Goal: Task Accomplishment & Management: Use online tool/utility

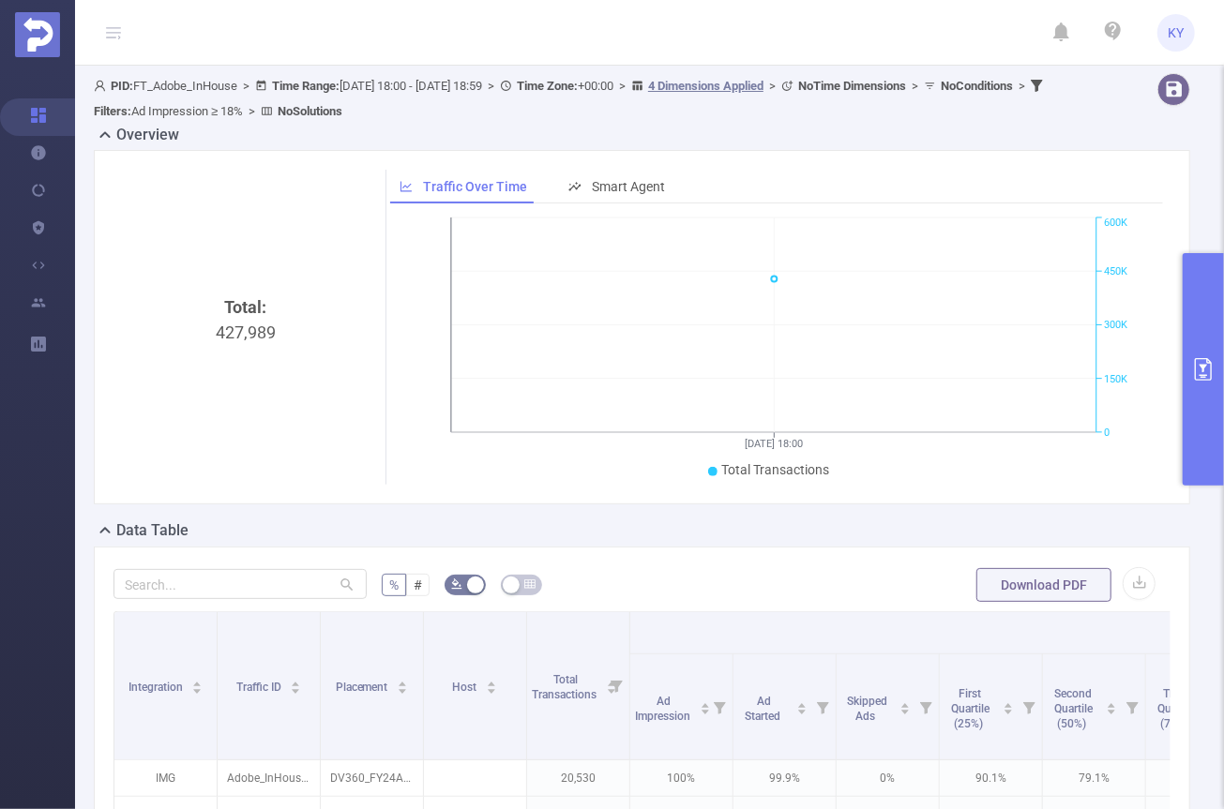
click at [1199, 400] on button "primary" at bounding box center [1203, 369] width 41 height 233
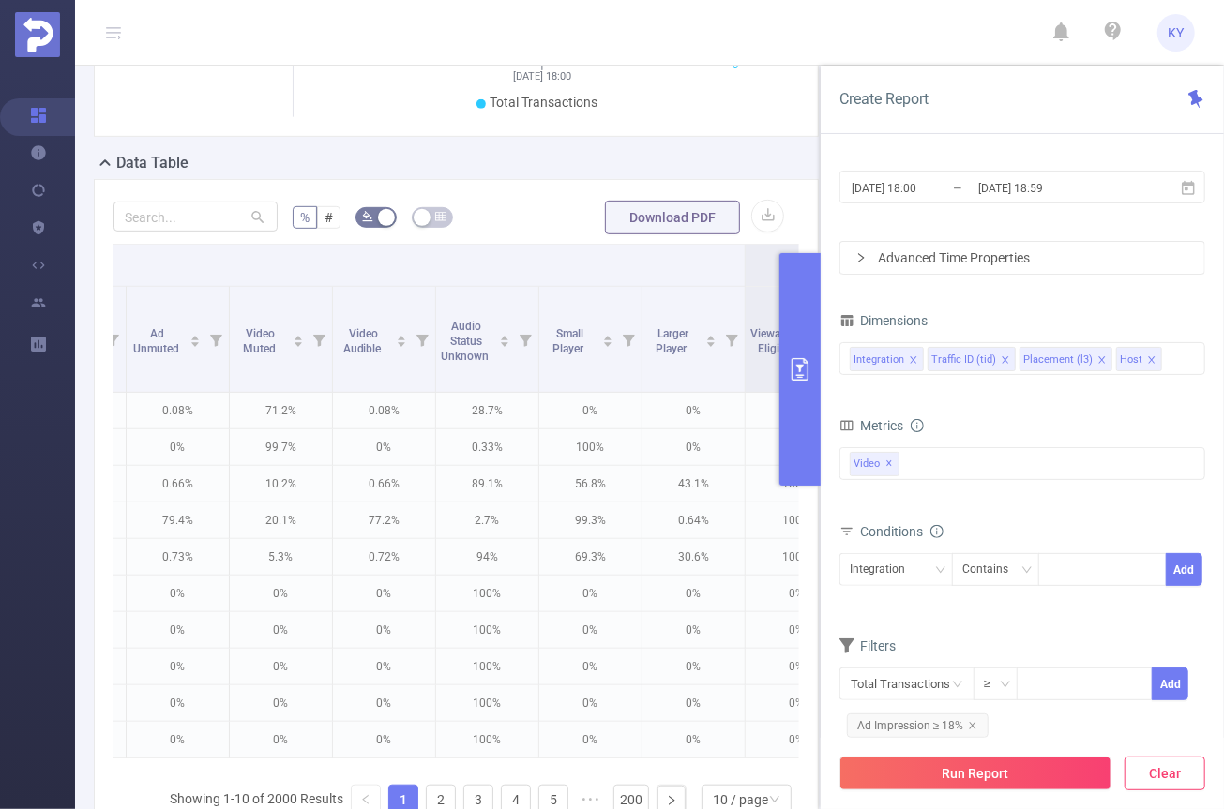
click at [1179, 771] on button "Clear" at bounding box center [1164, 774] width 81 height 34
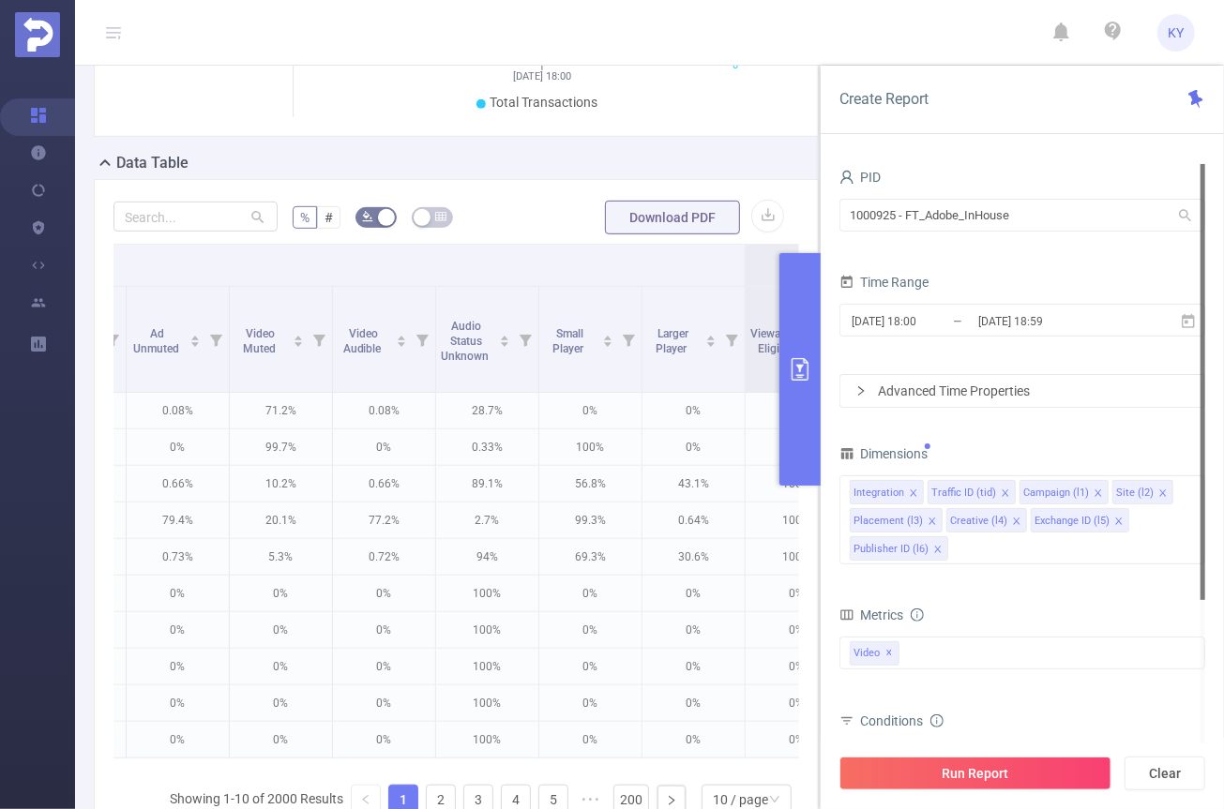
scroll to position [0, 0]
click at [976, 226] on input "1000925 - FT_Adobe_InHouse" at bounding box center [1022, 215] width 366 height 33
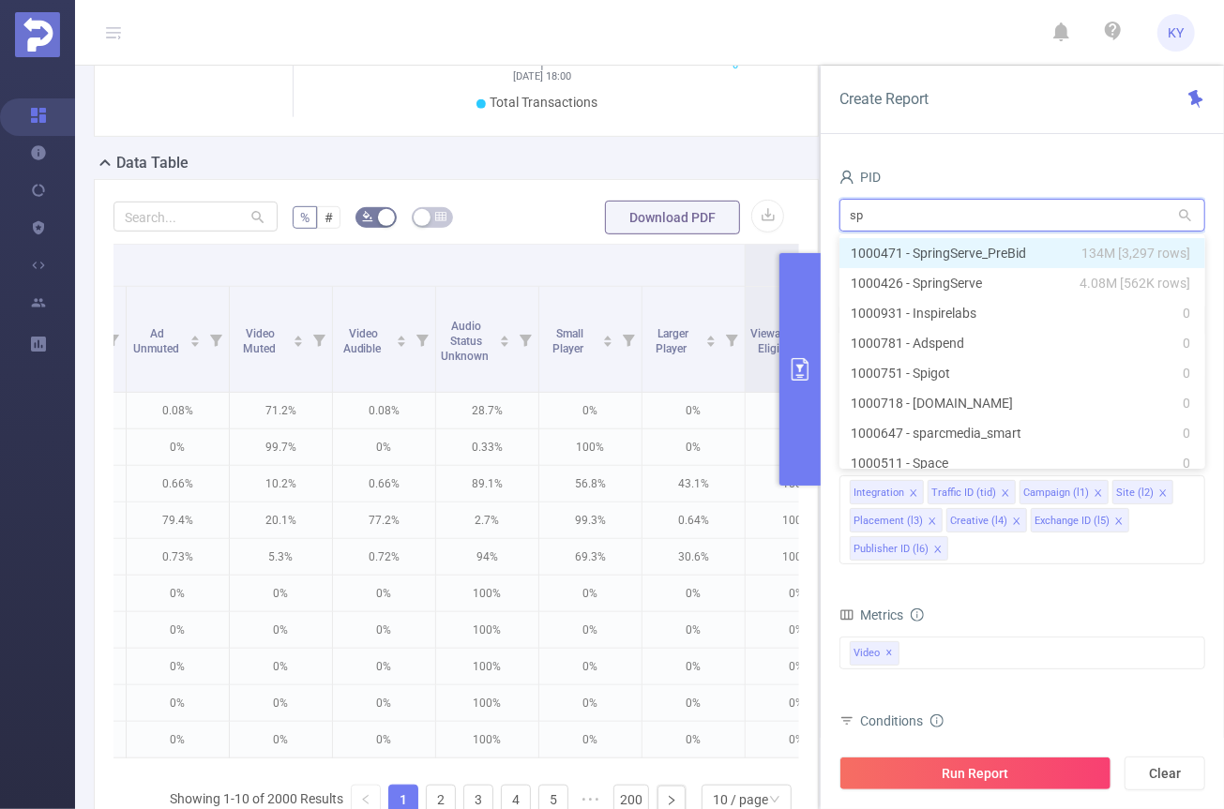
type input "spr"
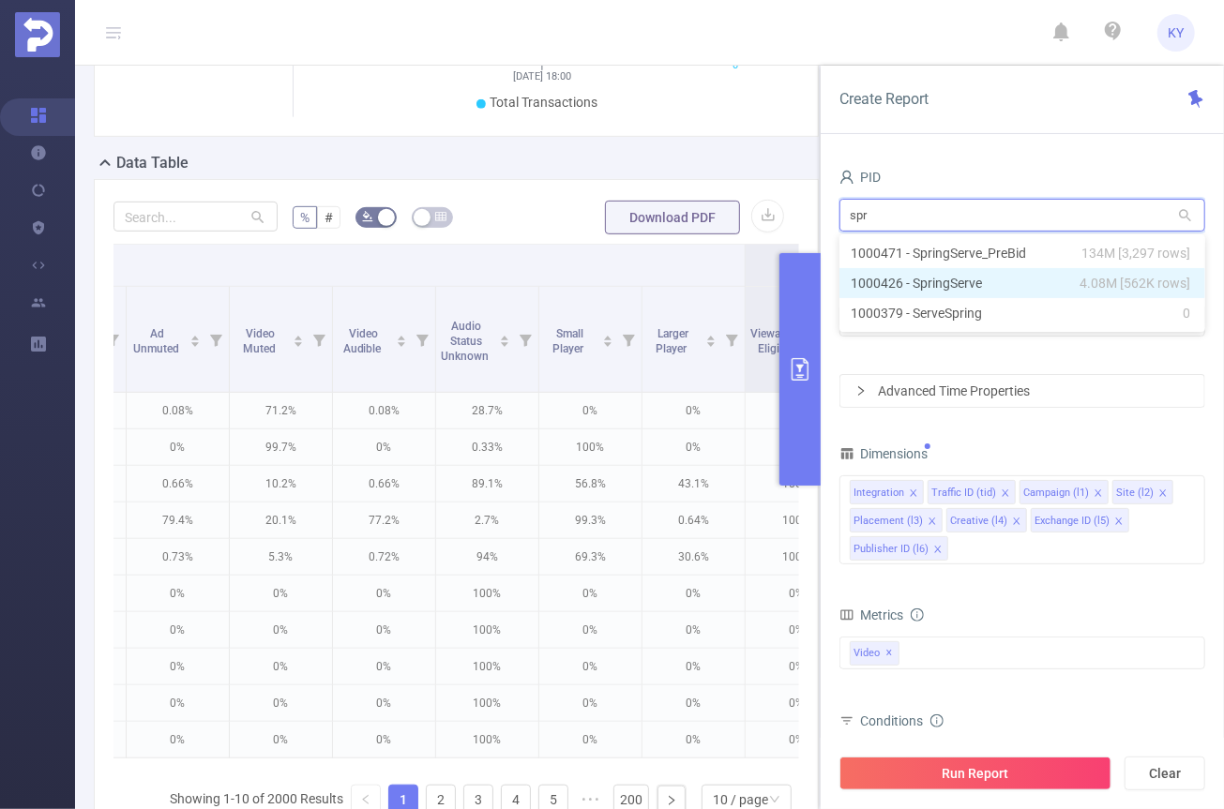
click at [1059, 276] on li "1000426 - SpringServe 4.08M [562K rows]" at bounding box center [1022, 283] width 366 height 30
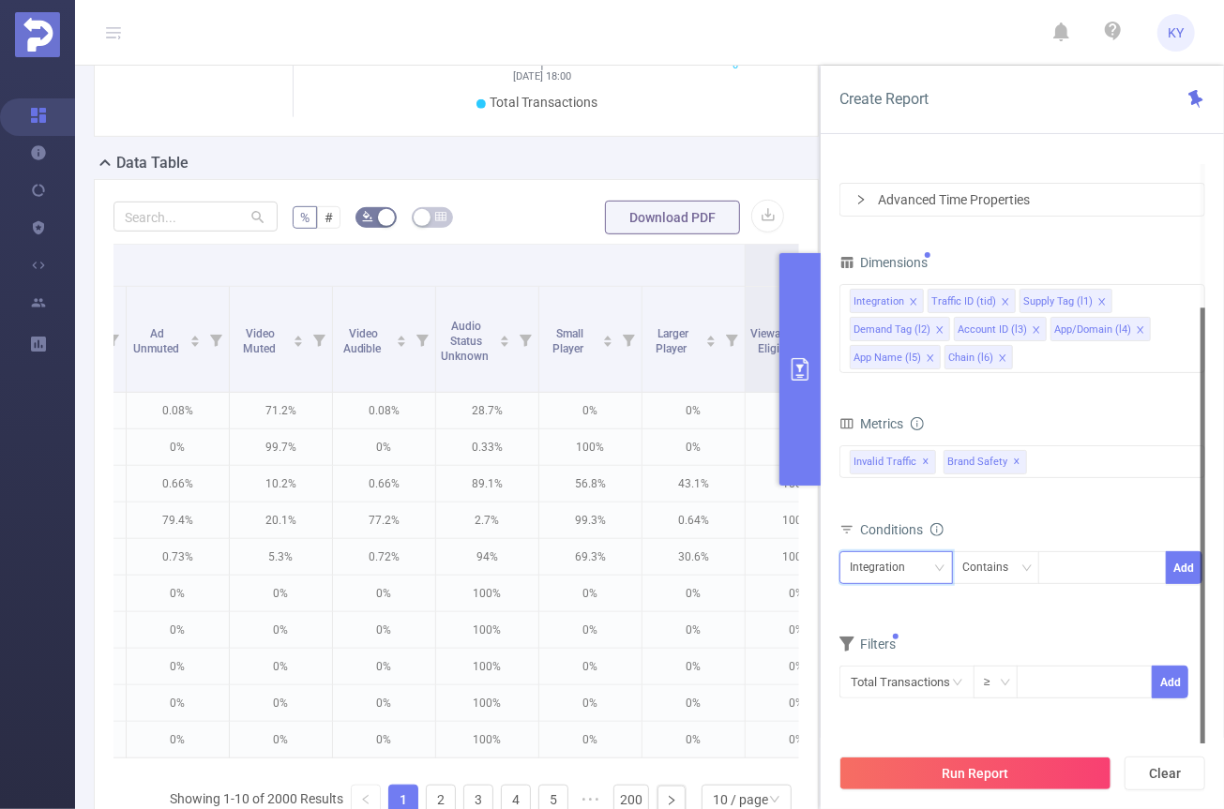
click at [898, 560] on div "Integration" at bounding box center [884, 567] width 68 height 31
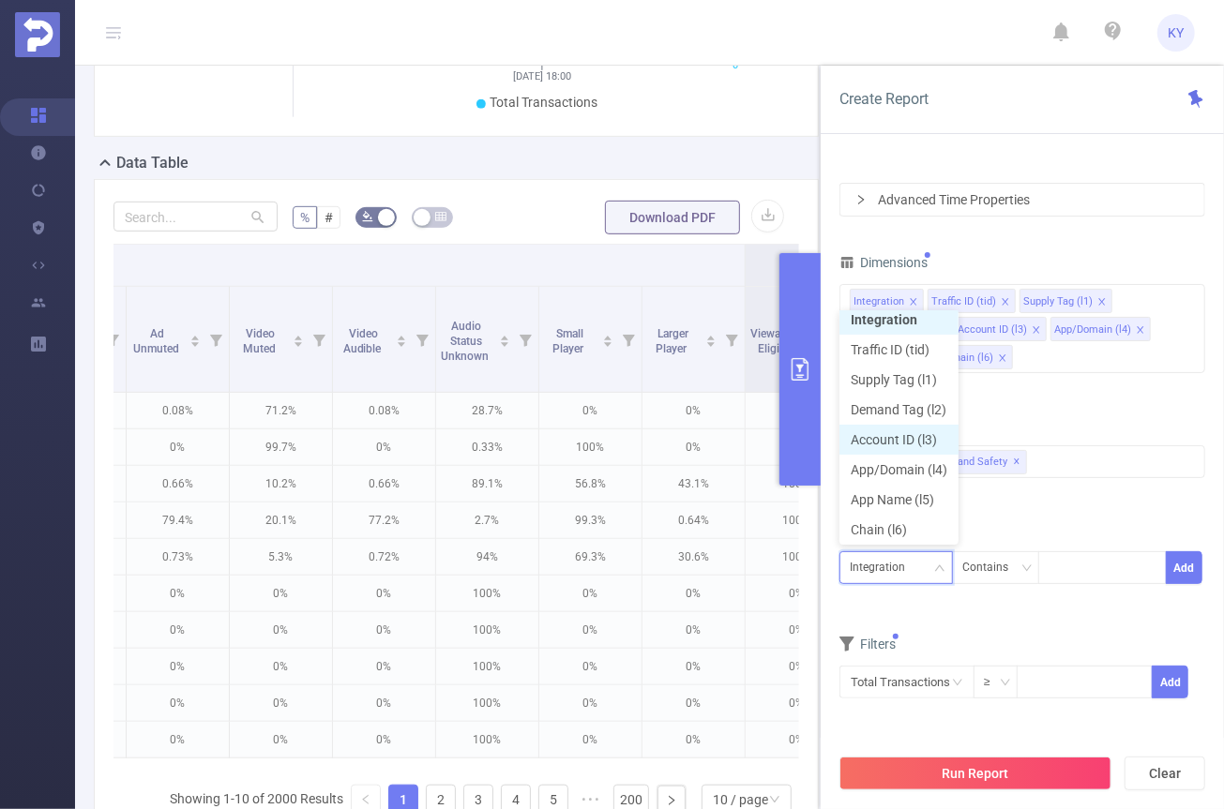
scroll to position [4, 0]
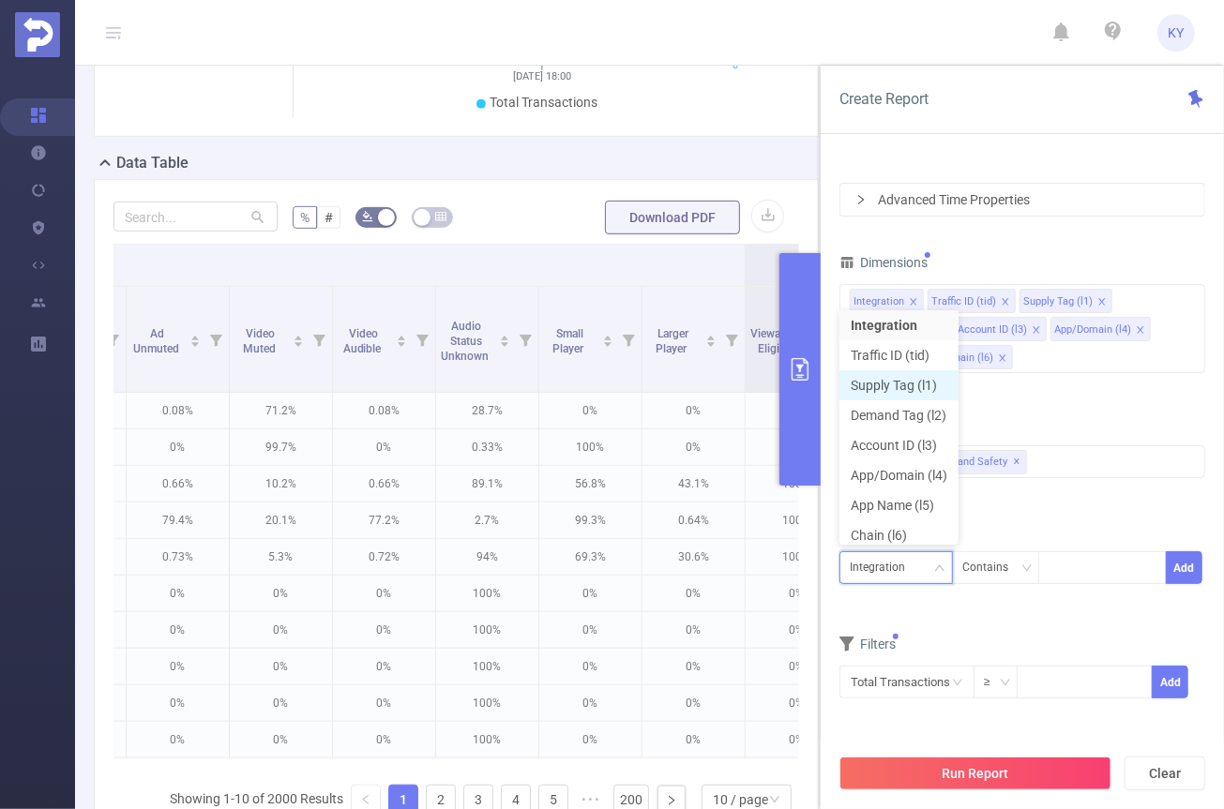
click at [887, 387] on li "Supply Tag (l1)" at bounding box center [898, 385] width 119 height 30
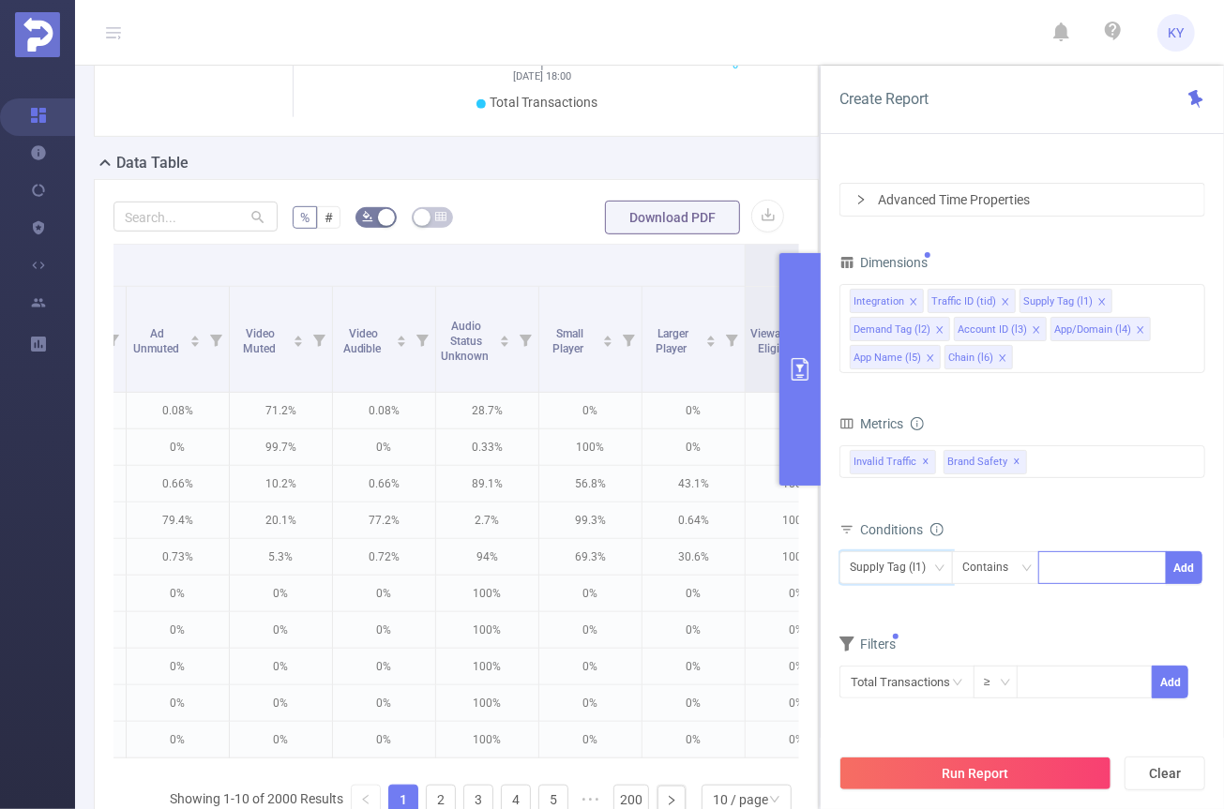
click at [1091, 565] on div at bounding box center [1102, 567] width 108 height 31
paste input "857137"
type input "857137"
click at [1090, 605] on li "857137" at bounding box center [1102, 603] width 128 height 30
click at [1195, 567] on button "Add" at bounding box center [1184, 567] width 37 height 33
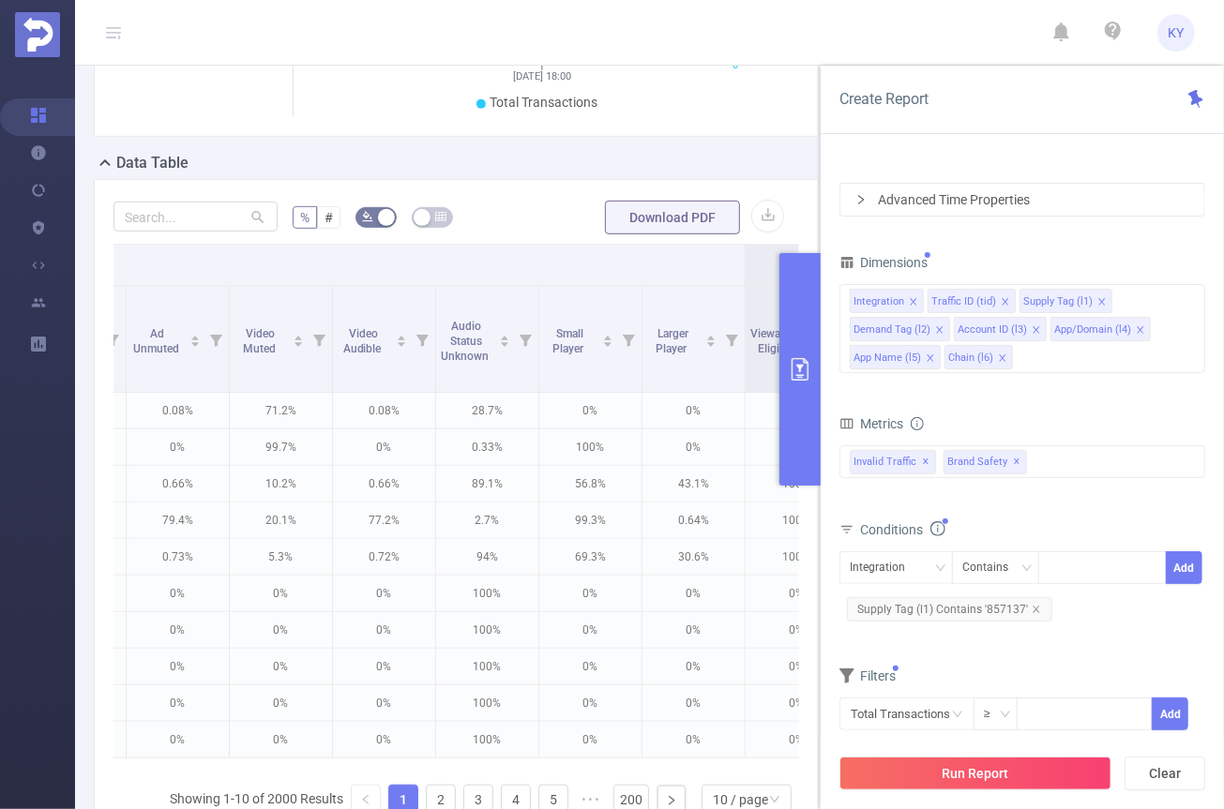
click at [1146, 513] on form "Dimensions Integration Traffic ID (tid) Supply Tag (l1) Demand Tag (l2) Account…" at bounding box center [1022, 501] width 366 height 505
click at [998, 357] on icon "icon: close" at bounding box center [1002, 358] width 9 height 9
click at [935, 330] on icon "icon: close" at bounding box center [939, 329] width 9 height 9
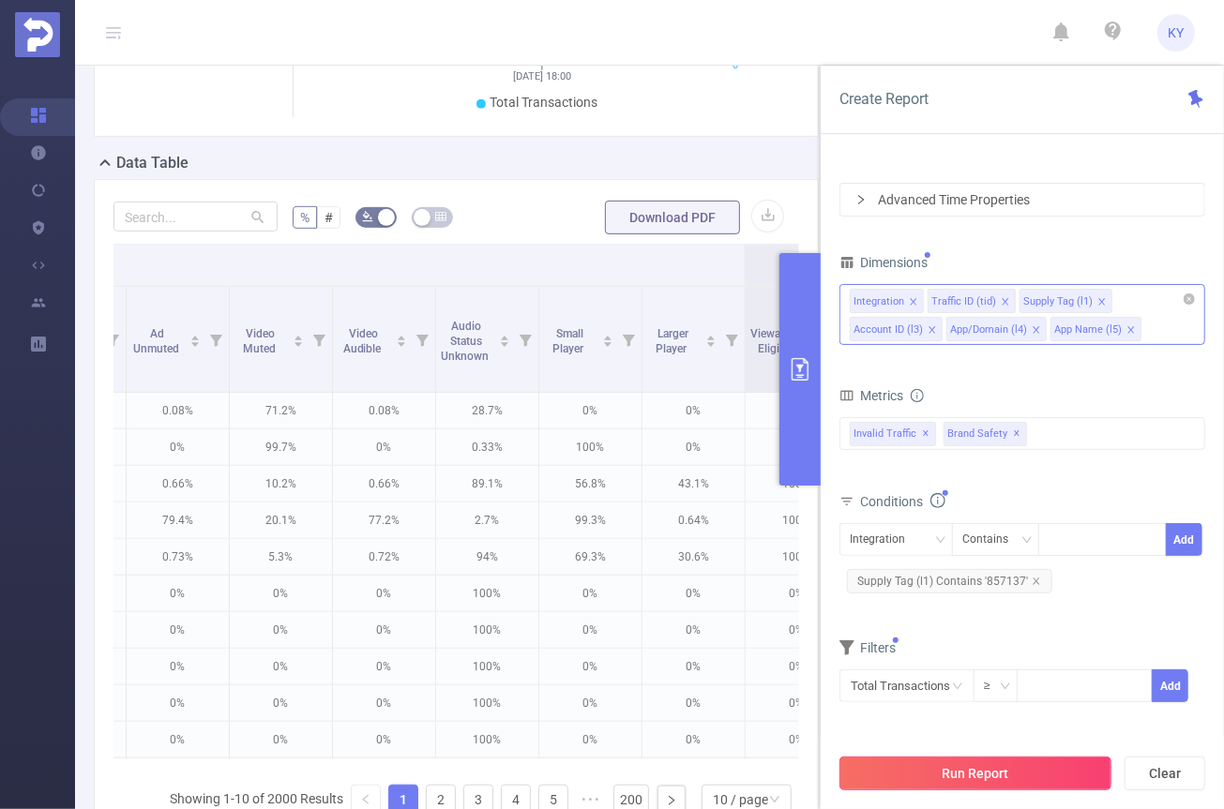
click at [1025, 769] on button "Run Report" at bounding box center [975, 774] width 272 height 34
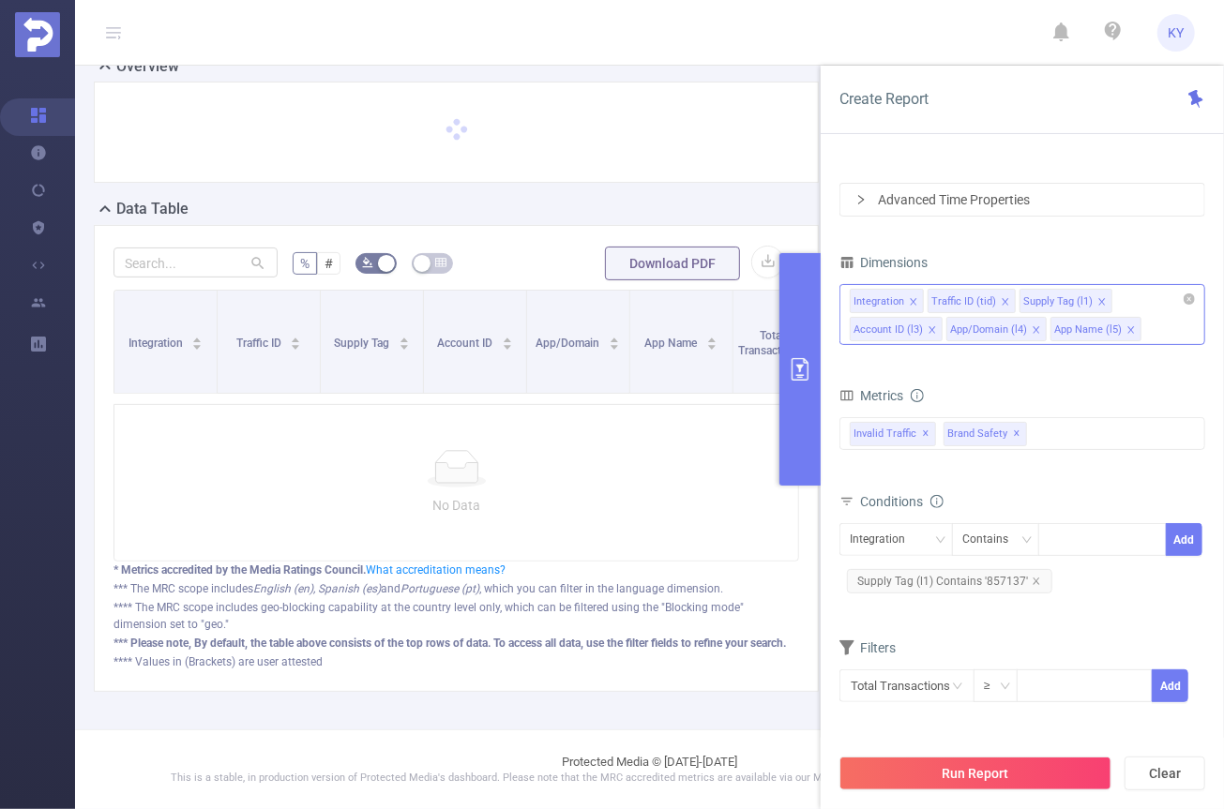
scroll to position [116, 0]
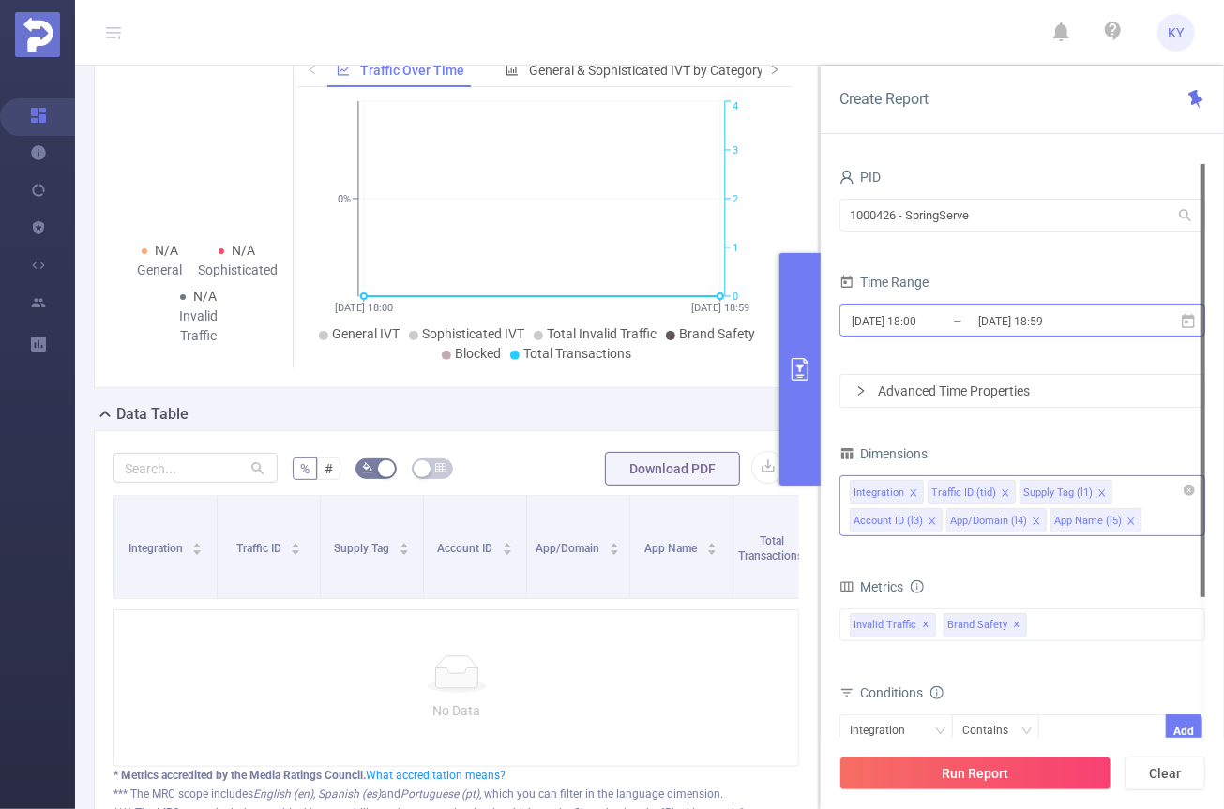
click at [1011, 315] on input "[DATE] 18:59" at bounding box center [1052, 321] width 152 height 25
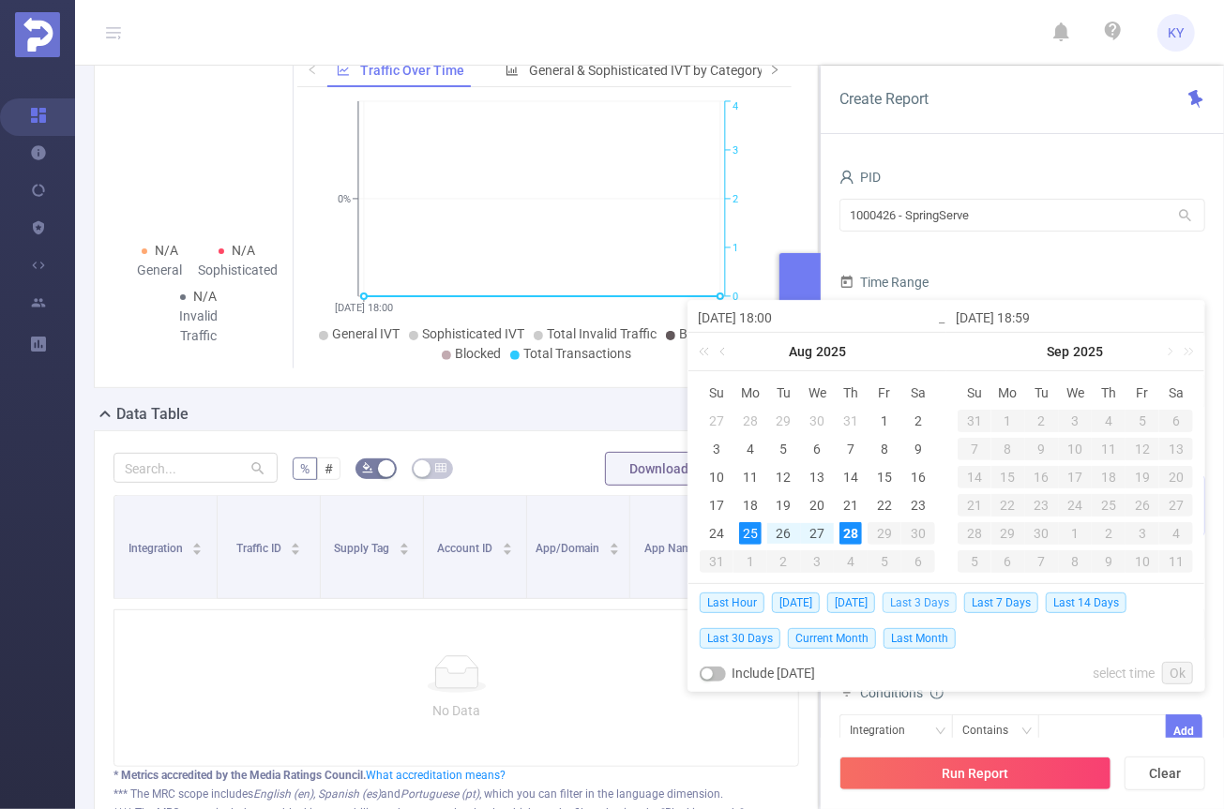
click at [927, 597] on span "Last 3 Days" at bounding box center [919, 603] width 74 height 21
type input "[DATE] 00:00"
type input "[DATE] 23:59"
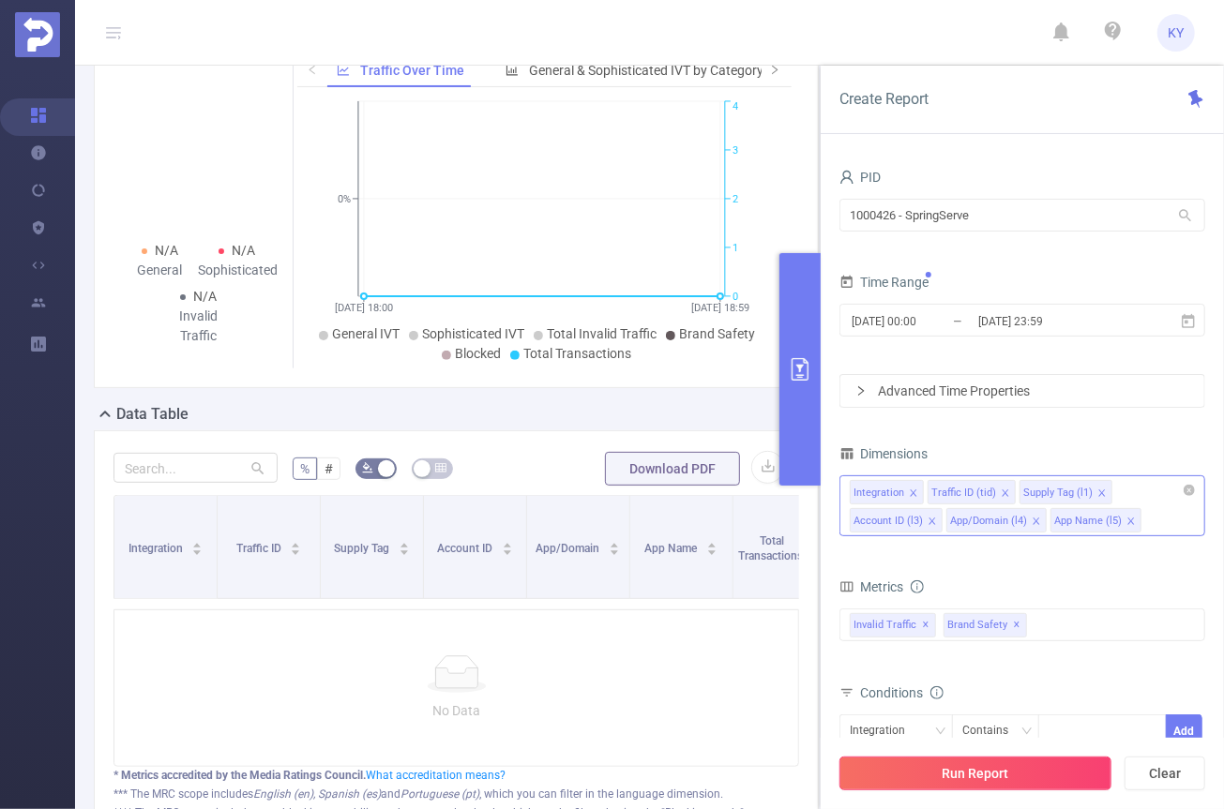
click at [976, 762] on button "Run Report" at bounding box center [975, 774] width 272 height 34
click at [1018, 219] on input "1000426 - SpringServe" at bounding box center [1022, 215] width 366 height 33
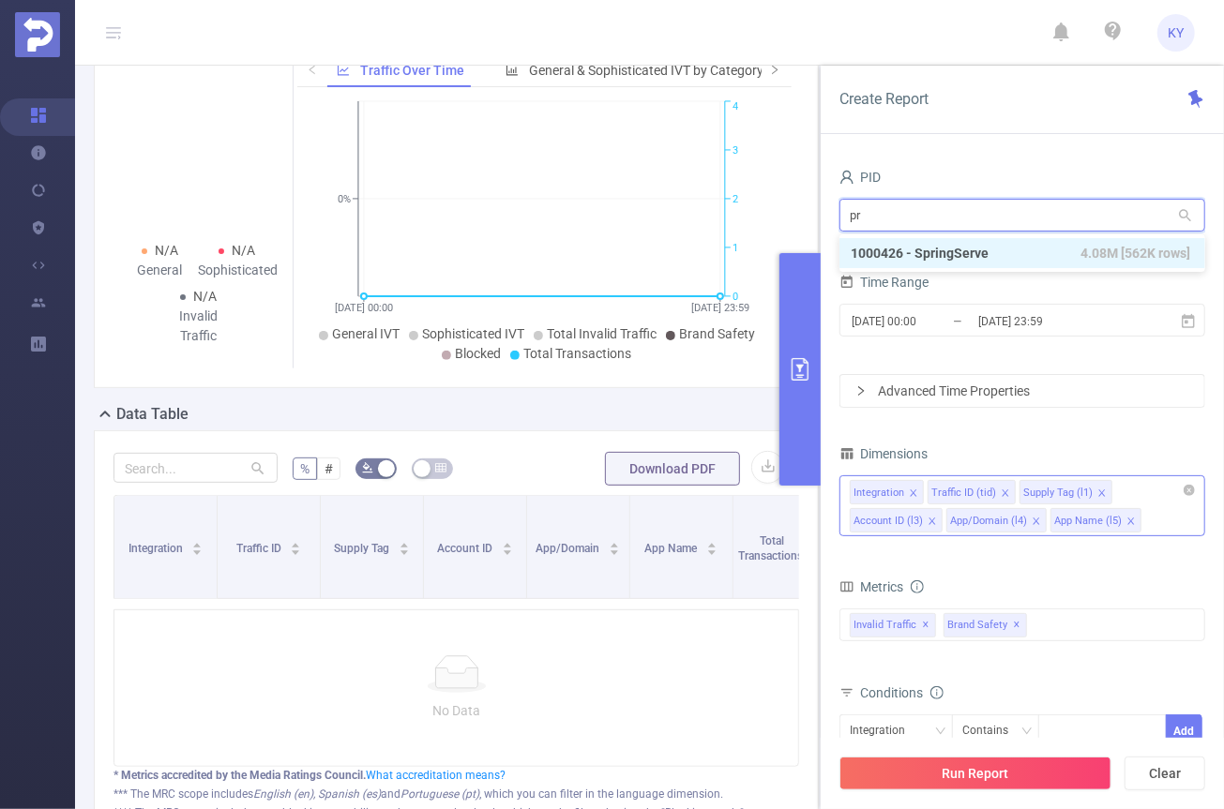
type input "pre"
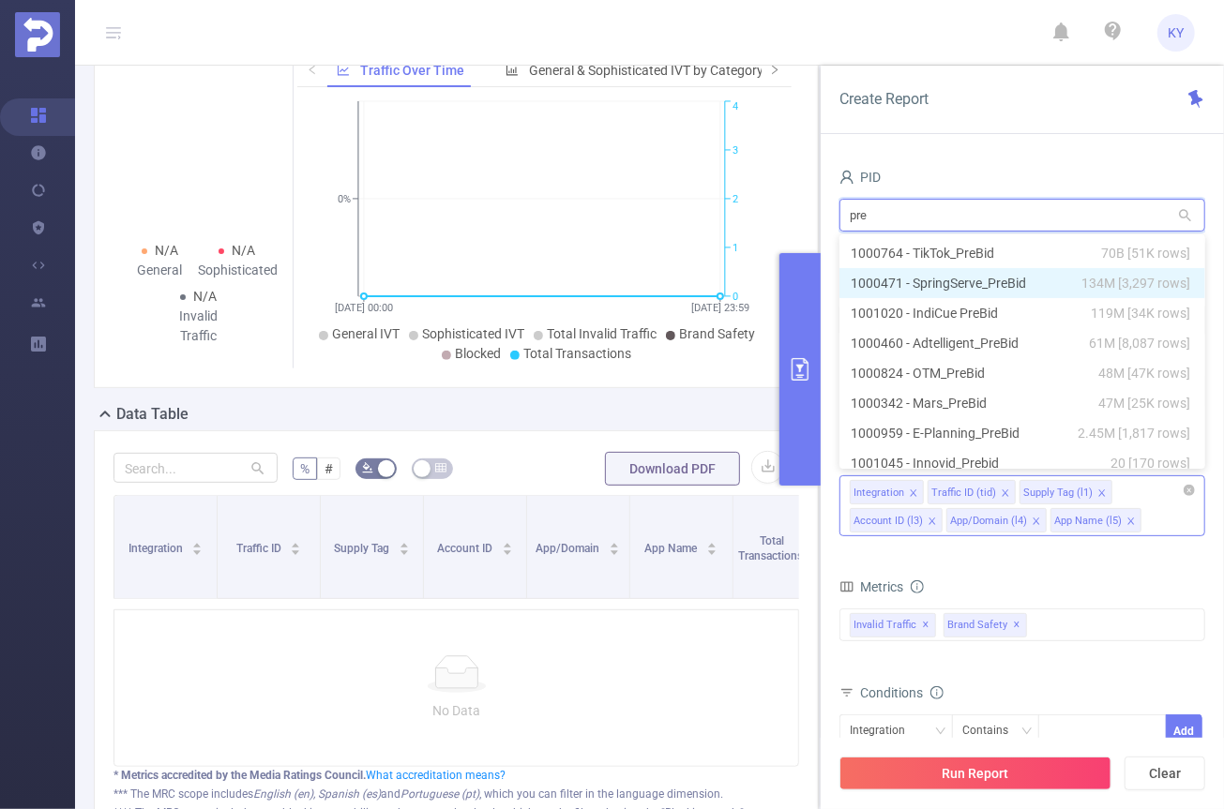
click at [1029, 277] on li "1000471 - SpringServe_PreBid 134M [3,297 rows]" at bounding box center [1022, 283] width 366 height 30
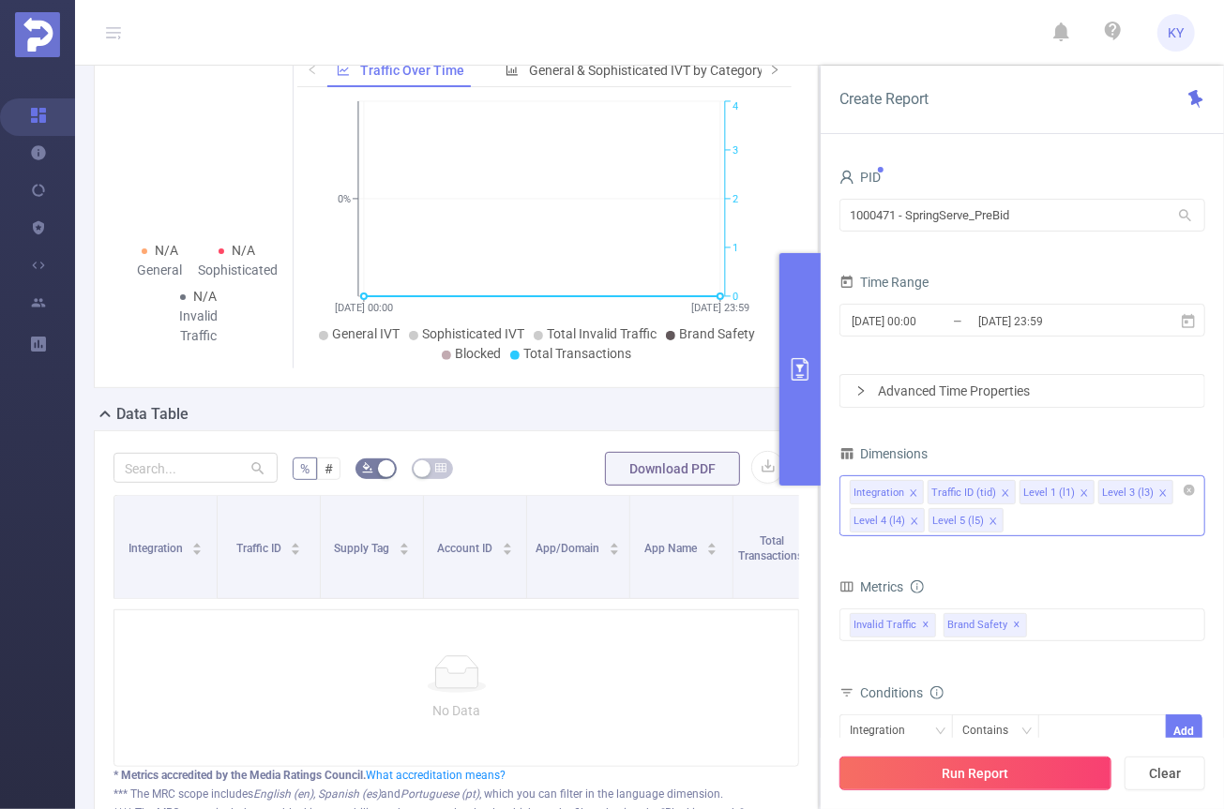
click at [1018, 777] on button "Run Report" at bounding box center [975, 774] width 272 height 34
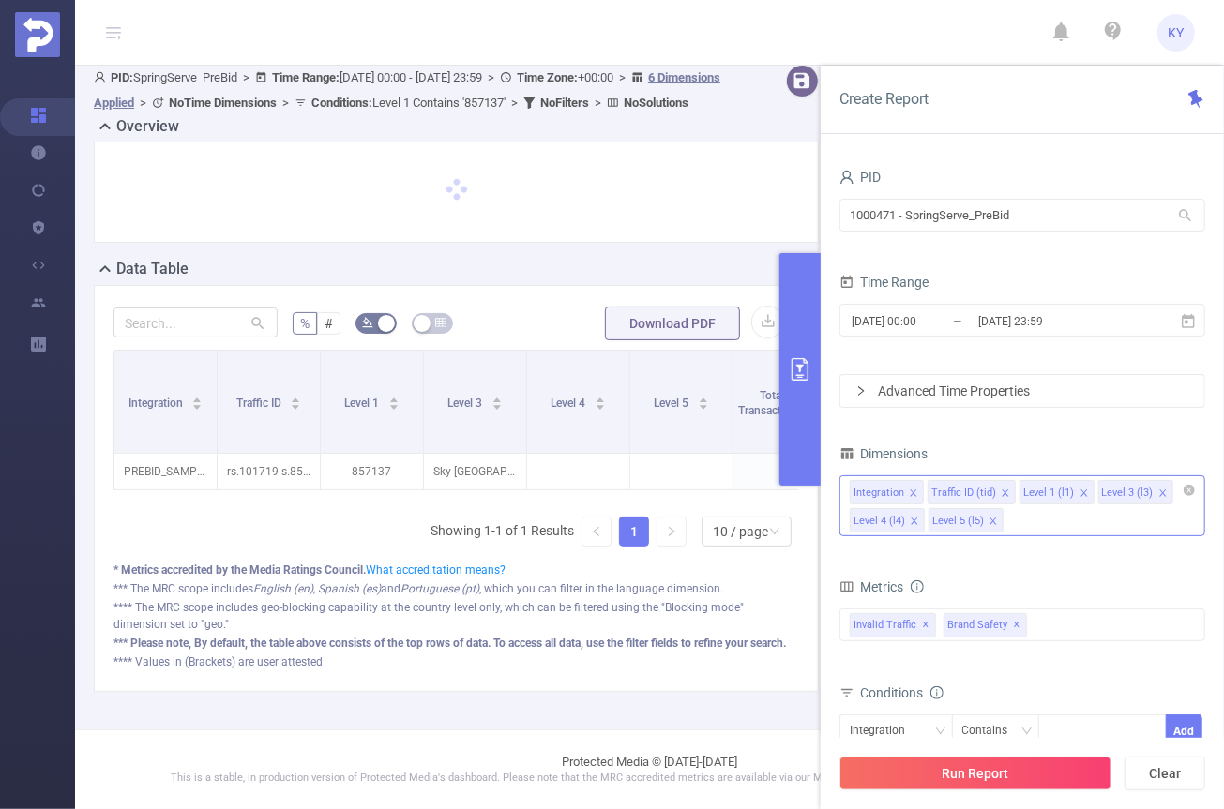
scroll to position [57, 0]
click at [437, 489] on div "Integration Traffic ID Level 1 Level 3 Level 4 Level 5 Total Transactions Gener…" at bounding box center [456, 456] width 686 height 212
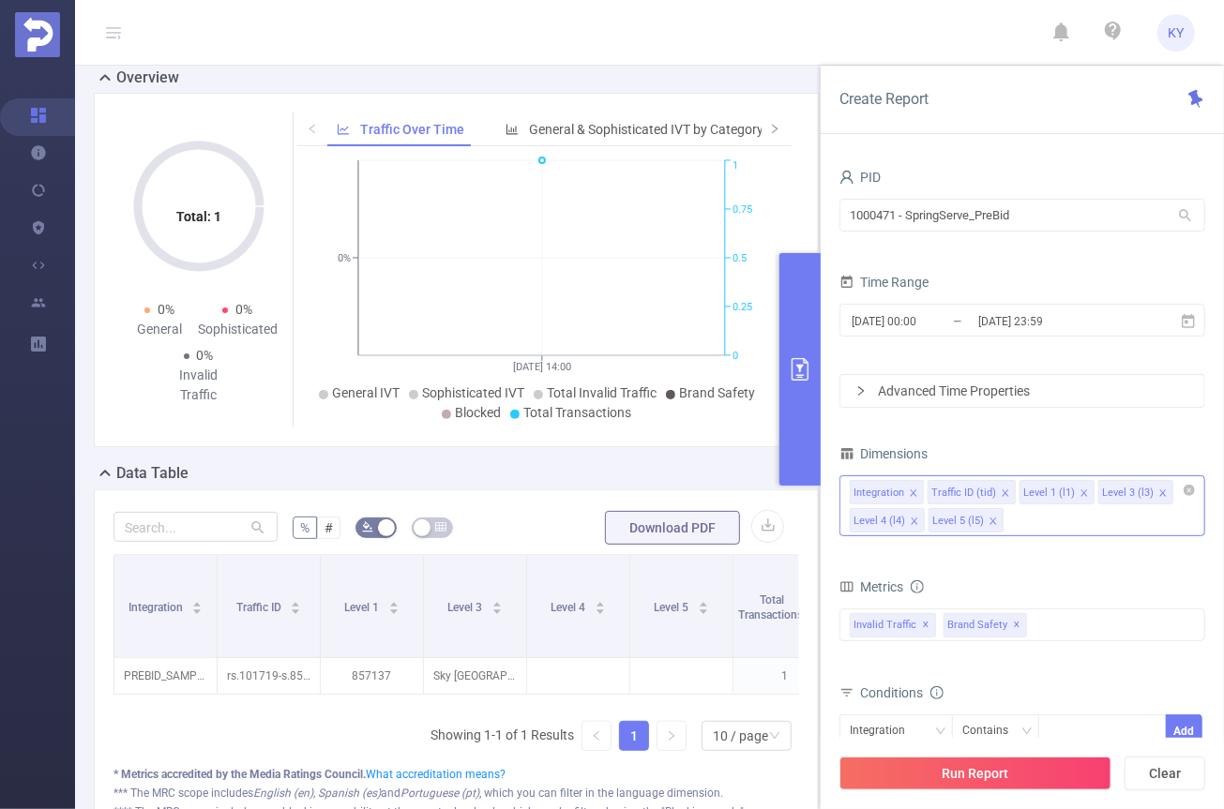
click at [798, 385] on button "primary" at bounding box center [799, 369] width 41 height 233
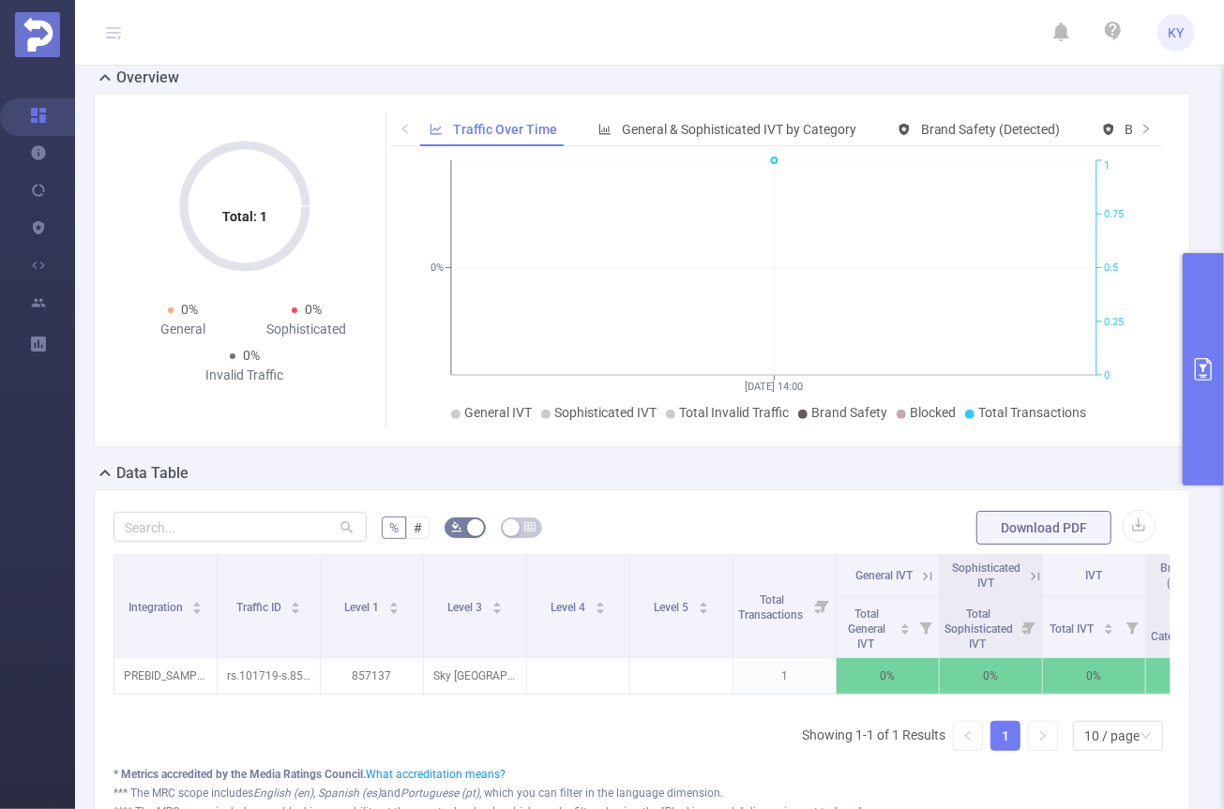
click at [1195, 436] on button "primary" at bounding box center [1203, 369] width 41 height 233
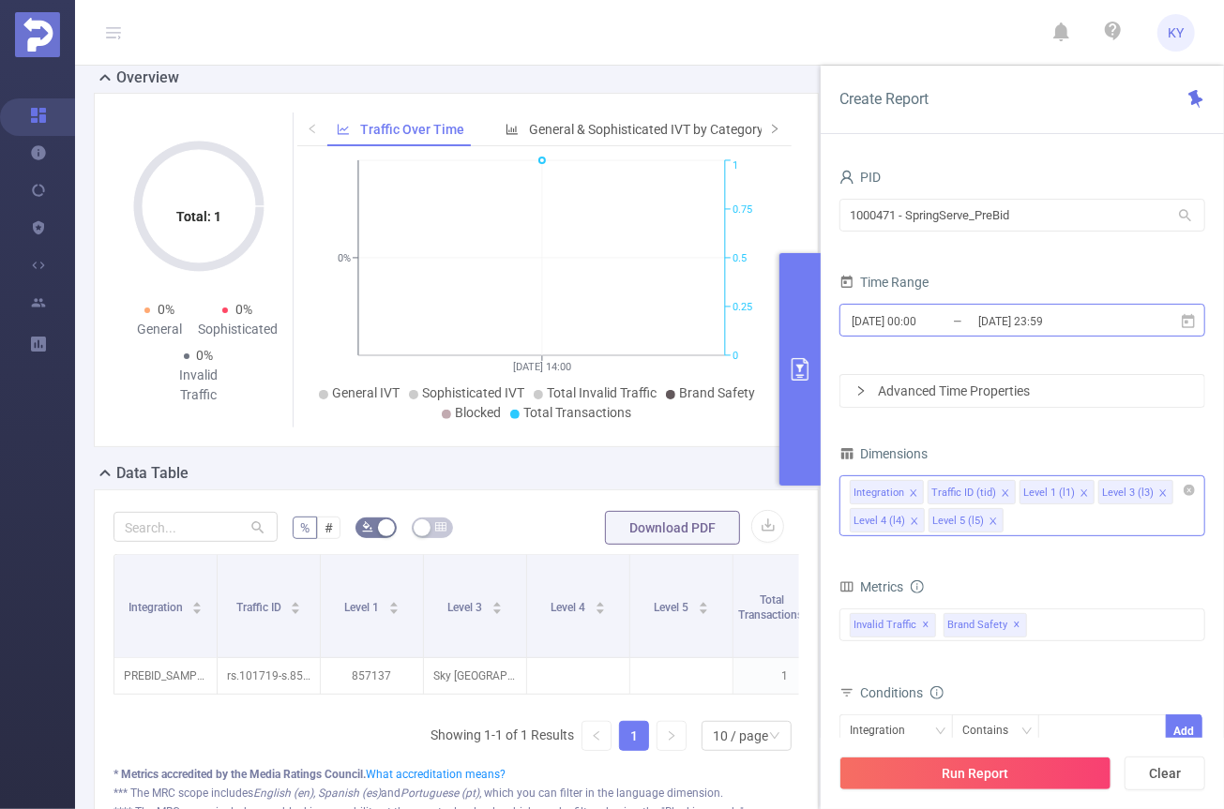
click at [1071, 330] on input "[DATE] 23:59" at bounding box center [1052, 321] width 152 height 25
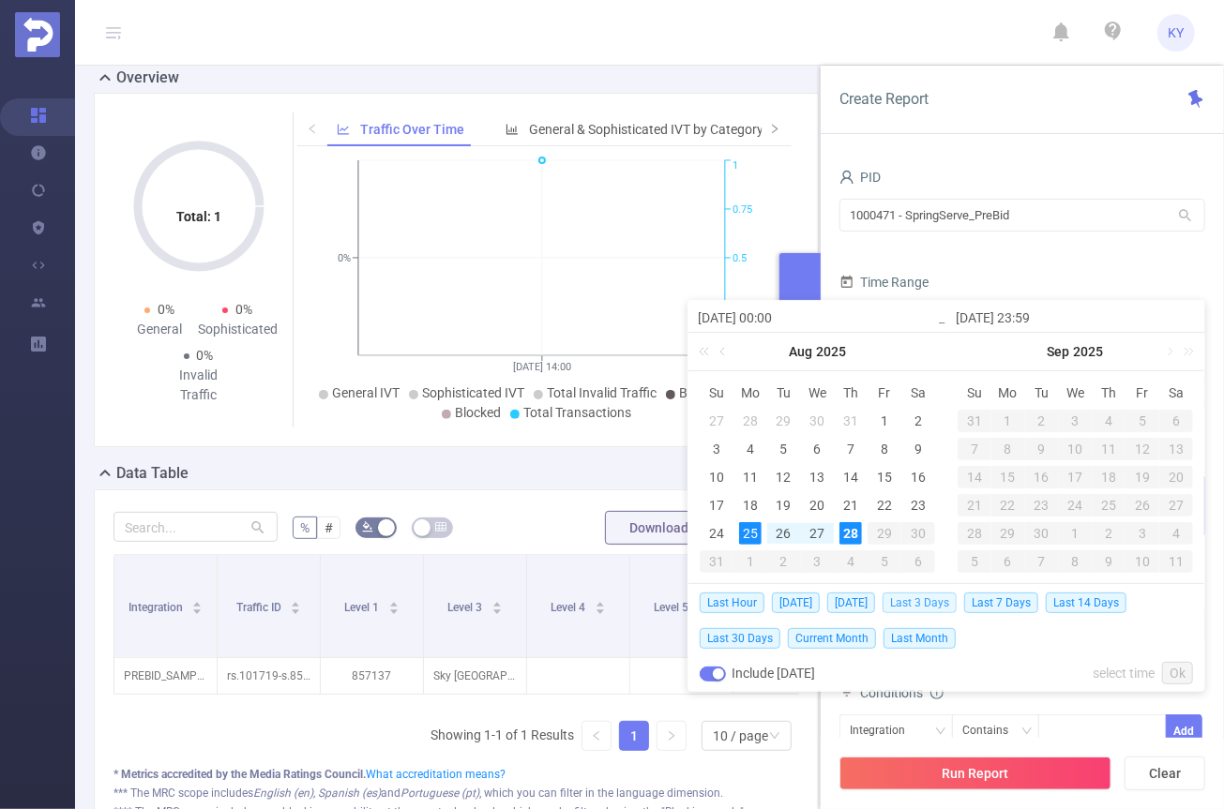
click at [918, 602] on span "Last 3 Days" at bounding box center [919, 603] width 74 height 21
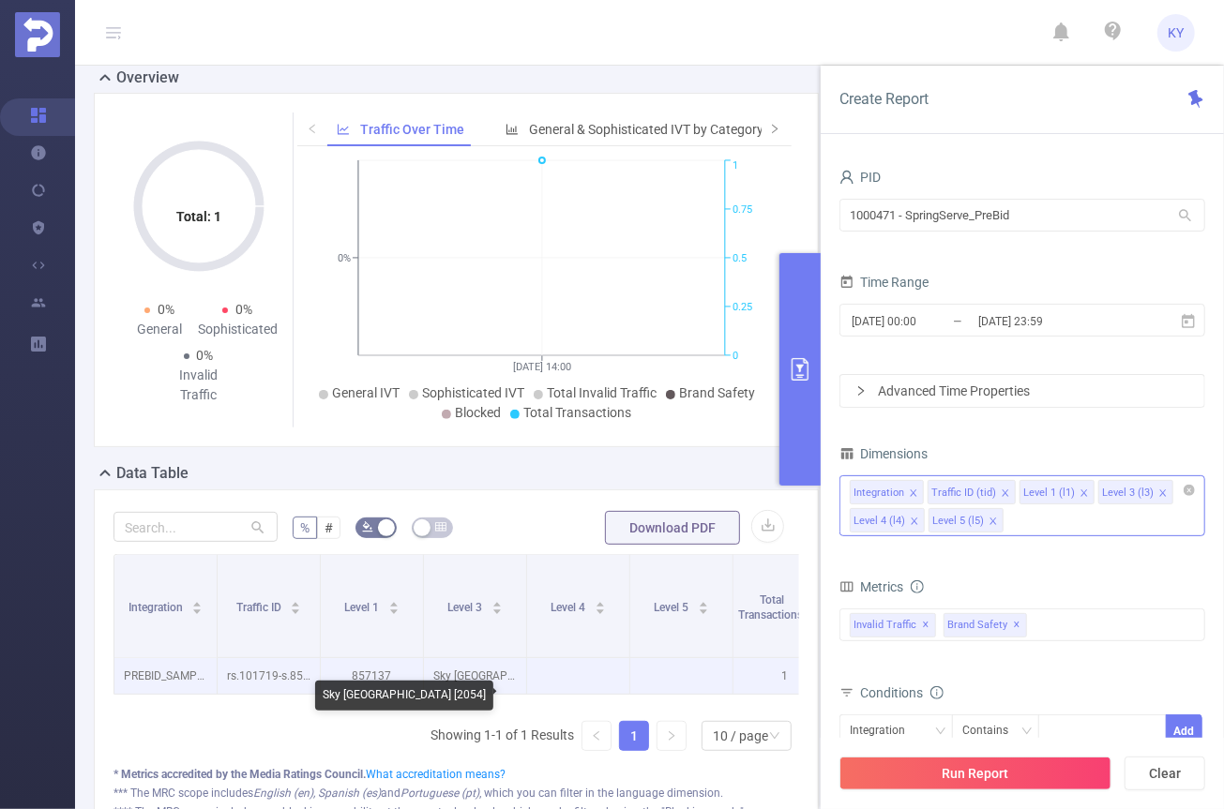
click at [507, 694] on p "Sky [GEOGRAPHIC_DATA] [2054]" at bounding box center [475, 676] width 102 height 36
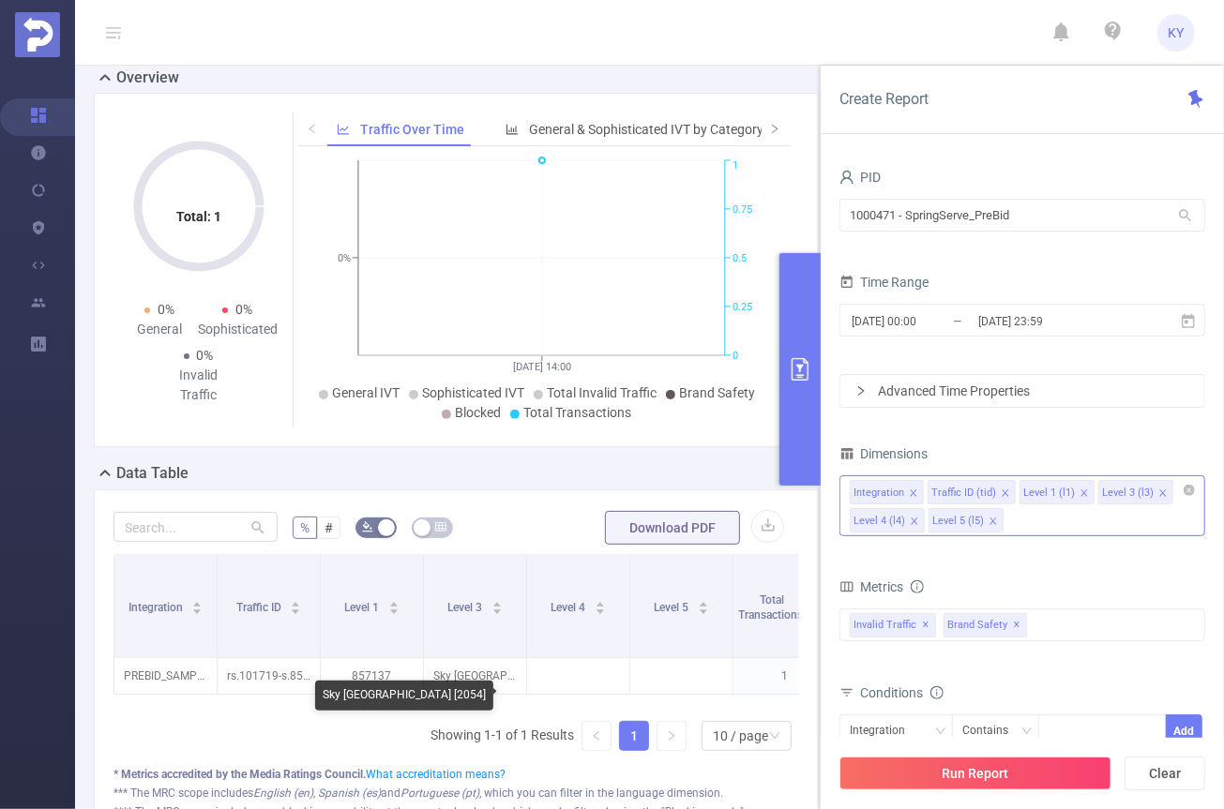
copy p "2054"
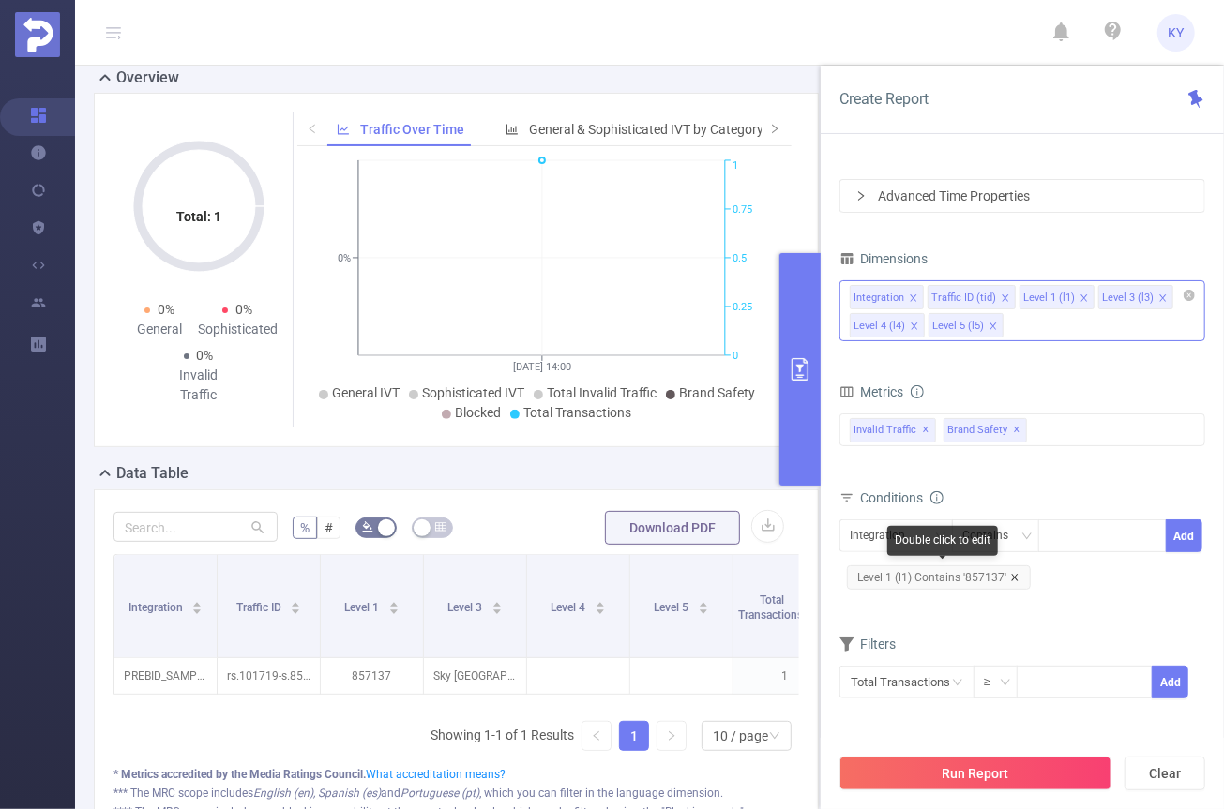
click at [1010, 576] on icon "icon: close" at bounding box center [1014, 577] width 9 height 9
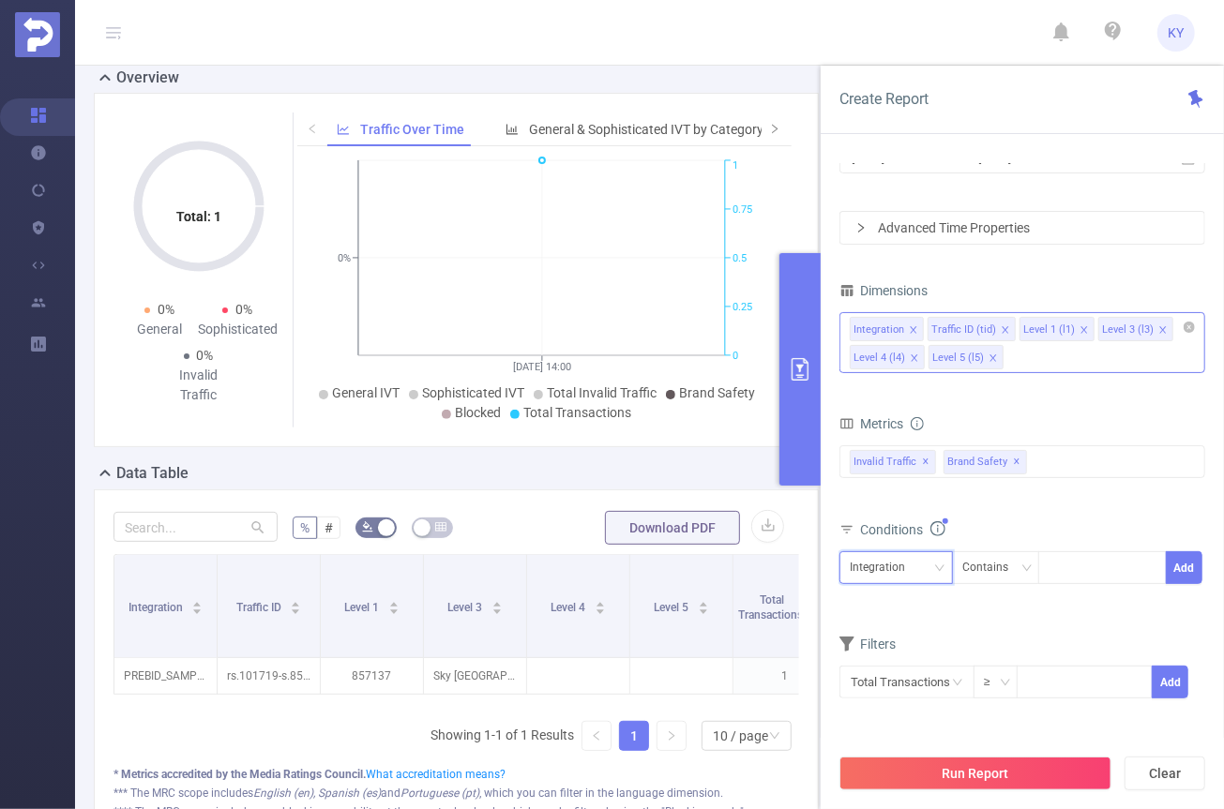
click at [894, 570] on div "Integration" at bounding box center [884, 567] width 68 height 31
click at [901, 692] on li "Level 3 (l3)" at bounding box center [895, 694] width 113 height 30
click at [1076, 564] on div at bounding box center [1102, 567] width 108 height 31
paste input "2054"
type input "2054"
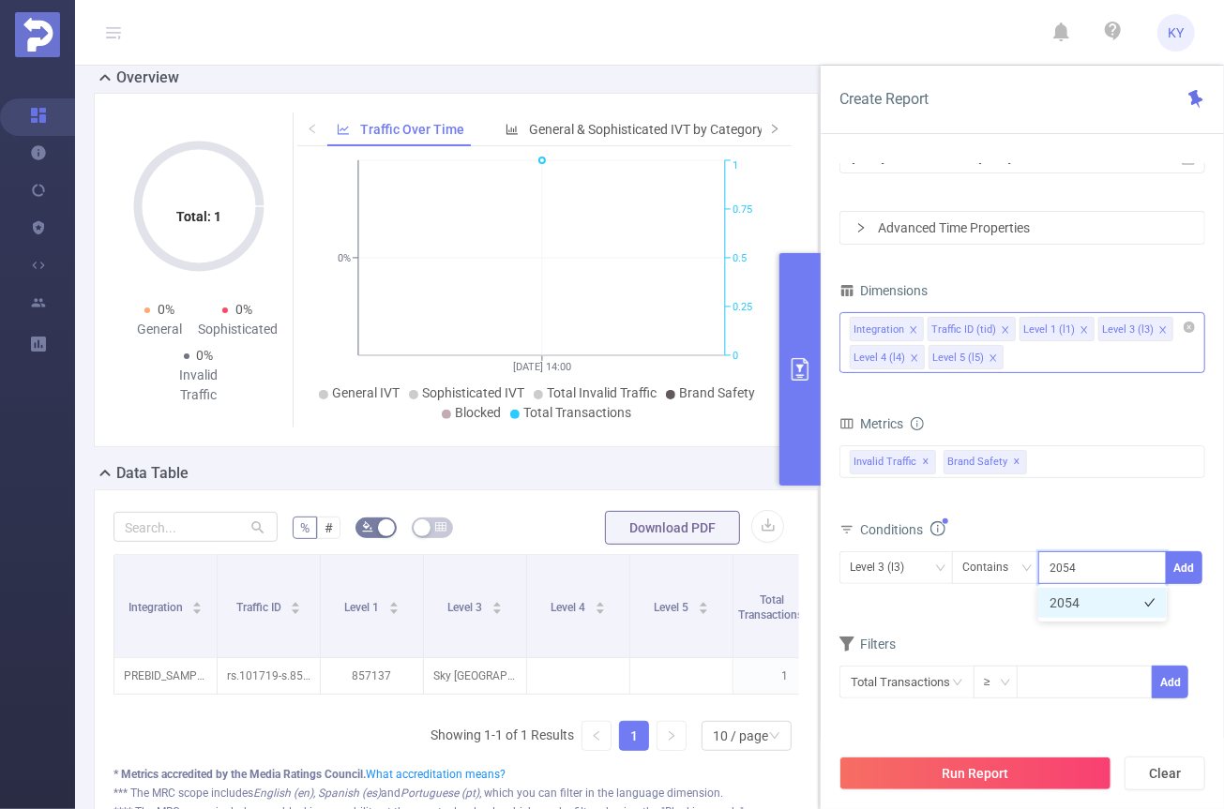
click at [1084, 601] on li "2054" at bounding box center [1102, 603] width 128 height 30
click at [1087, 519] on div "Conditions" at bounding box center [1022, 532] width 366 height 31
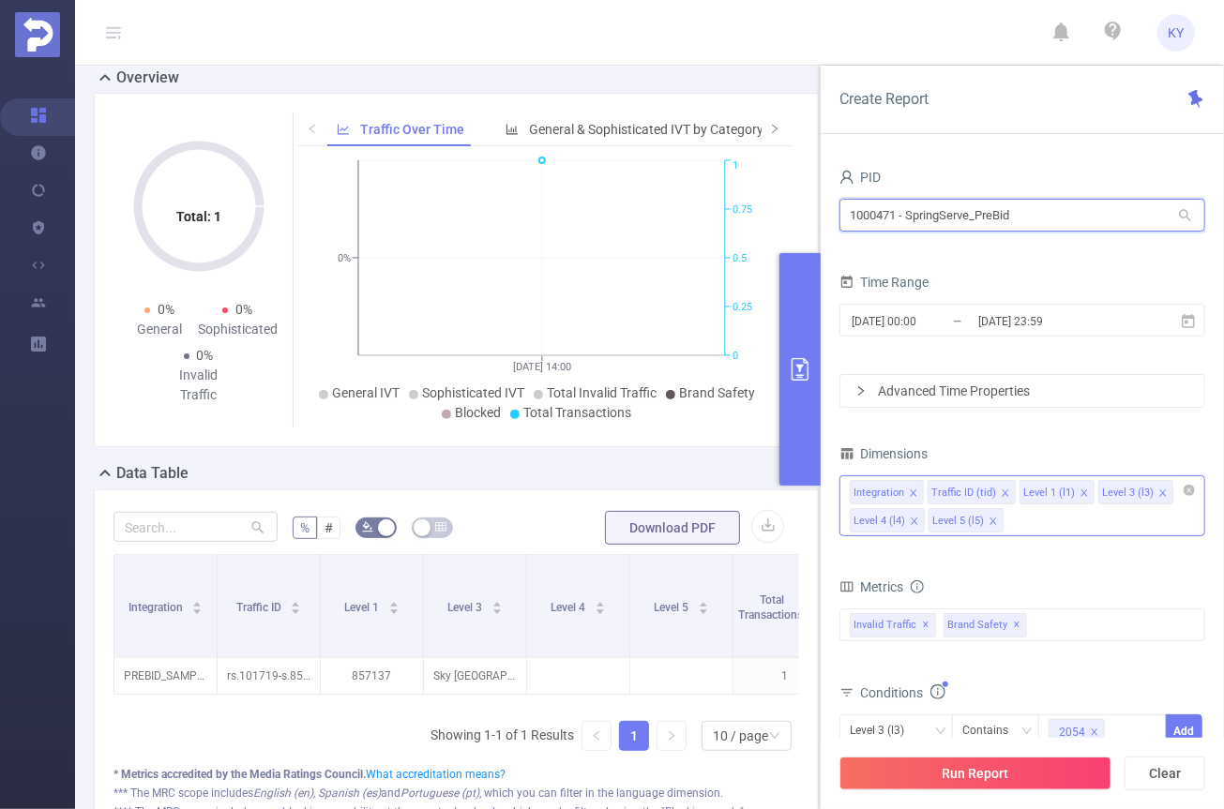
click at [988, 224] on input "1000471 - SpringServe_PreBid" at bounding box center [1022, 215] width 366 height 33
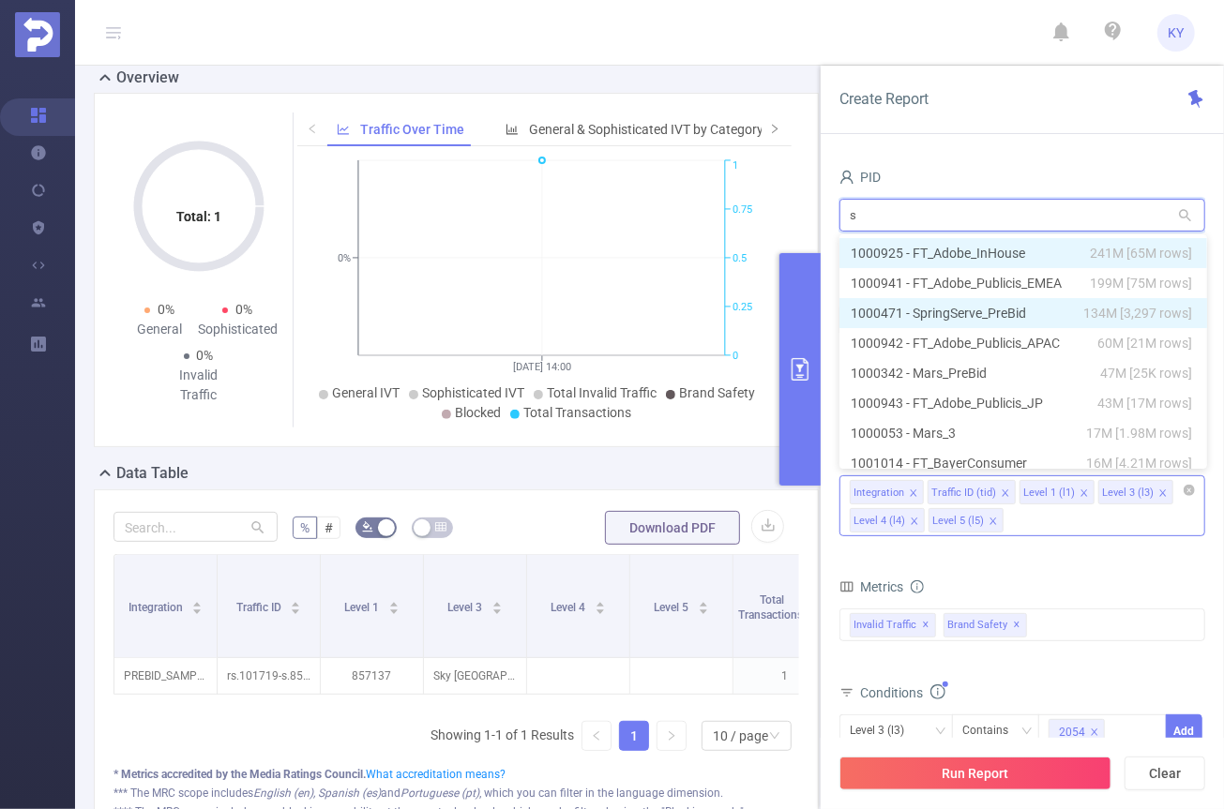
type input "sp"
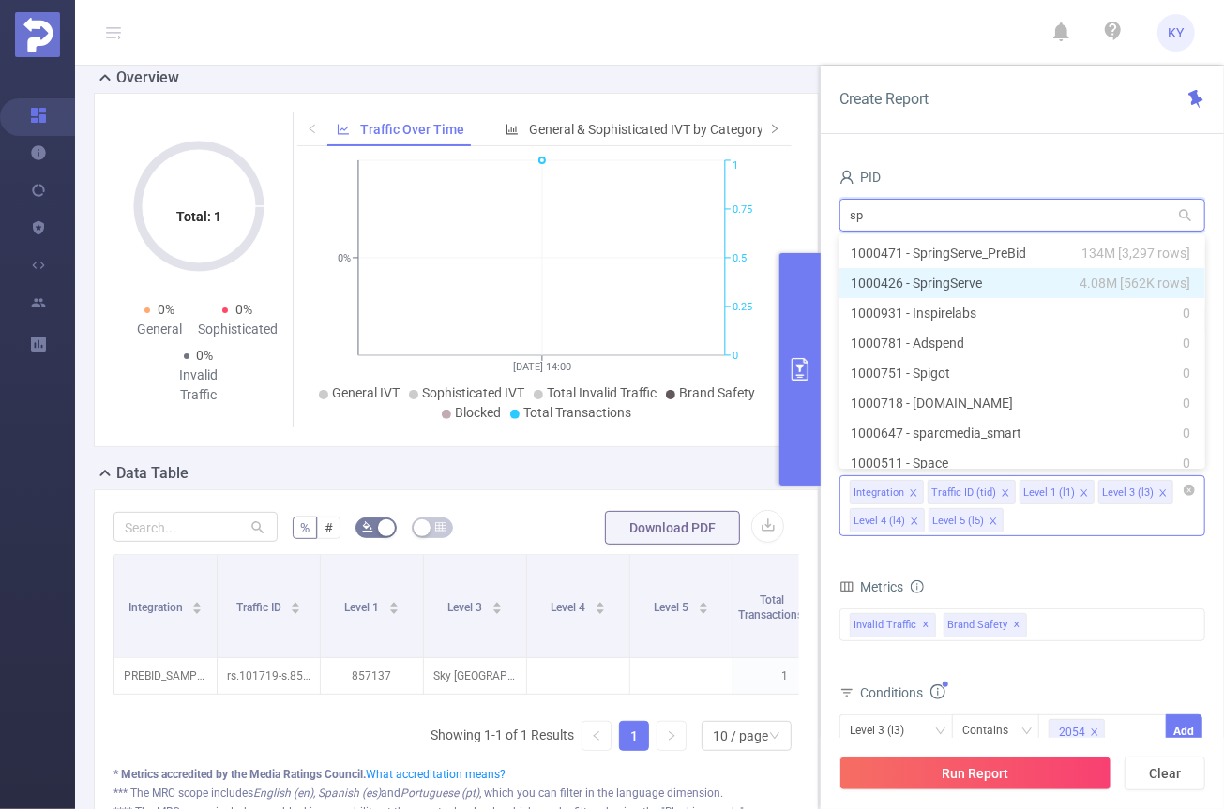
click at [970, 284] on li "1000426 - SpringServe 4.08M [562K rows]" at bounding box center [1022, 283] width 366 height 30
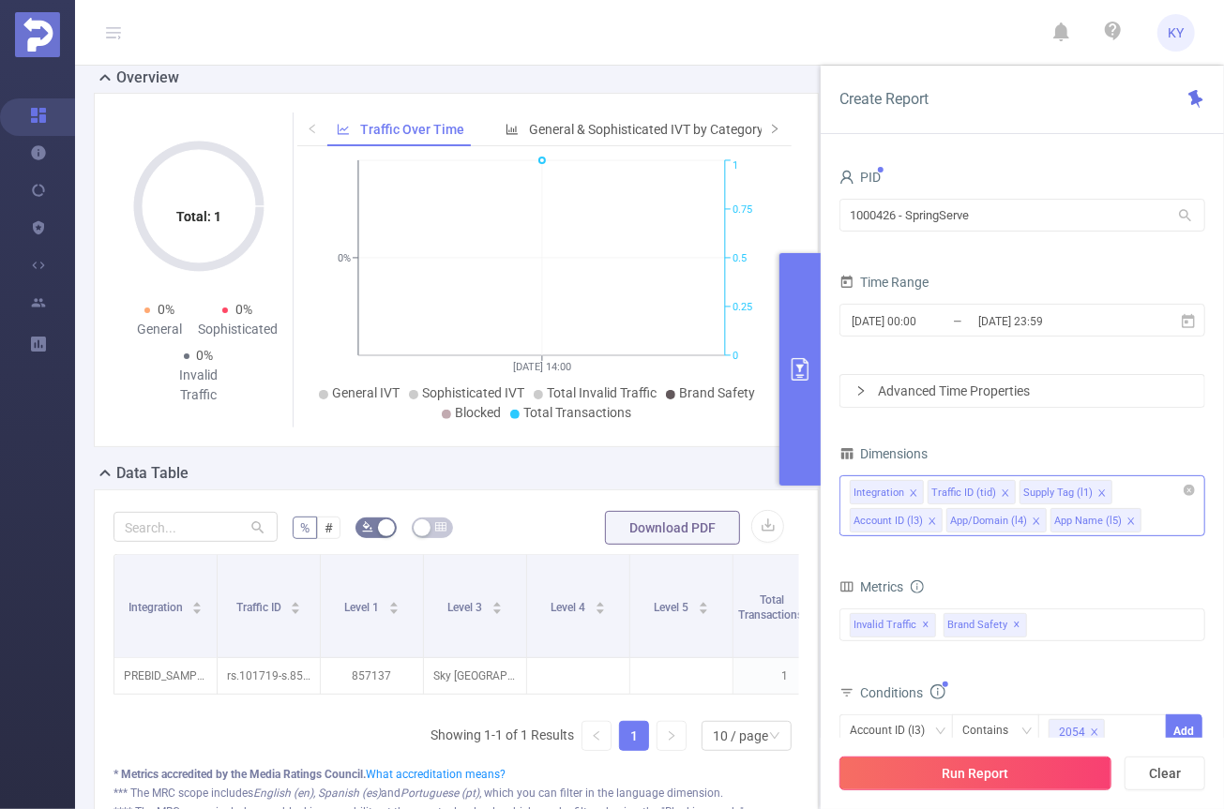
click at [1009, 779] on button "Run Report" at bounding box center [975, 774] width 272 height 34
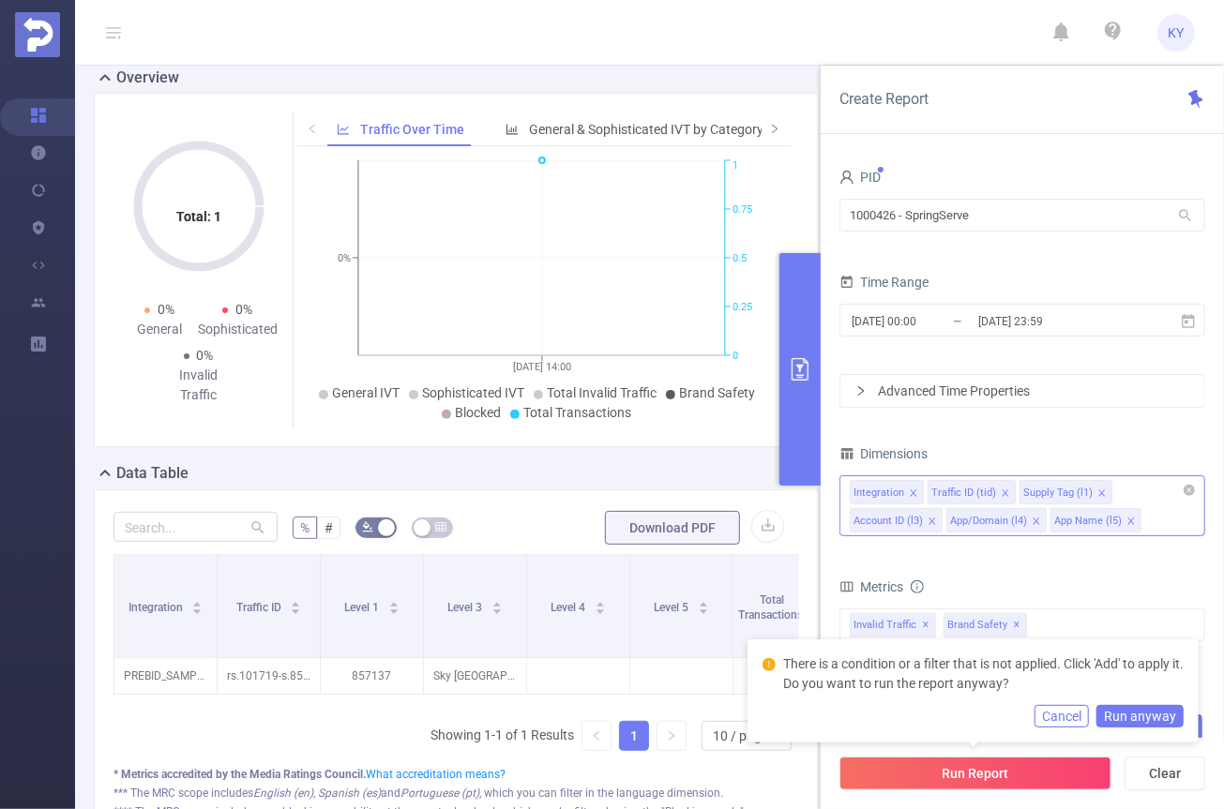
click at [1074, 713] on button "Cancel" at bounding box center [1061, 716] width 54 height 23
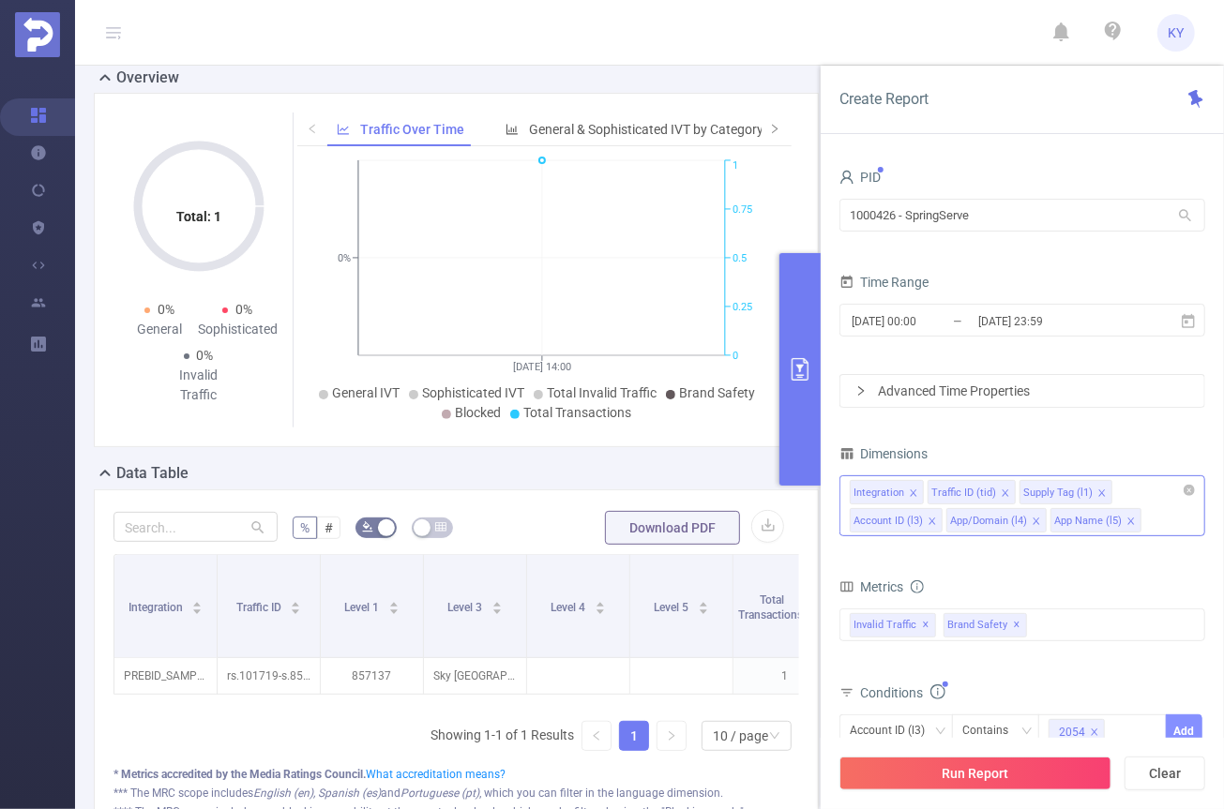
click at [1172, 732] on button "Add" at bounding box center [1184, 731] width 37 height 33
click at [1055, 774] on button "Run Report" at bounding box center [975, 774] width 272 height 34
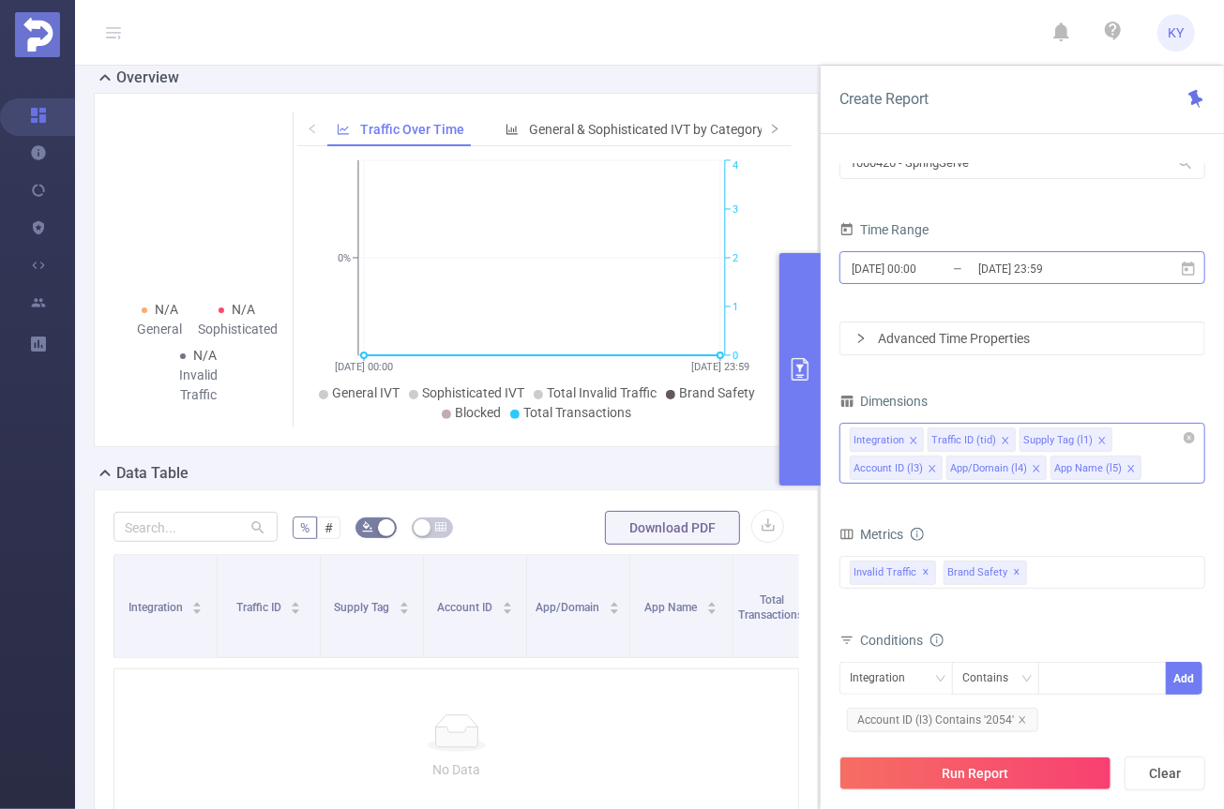
click at [1015, 270] on input "[DATE] 23:59" at bounding box center [1052, 268] width 152 height 25
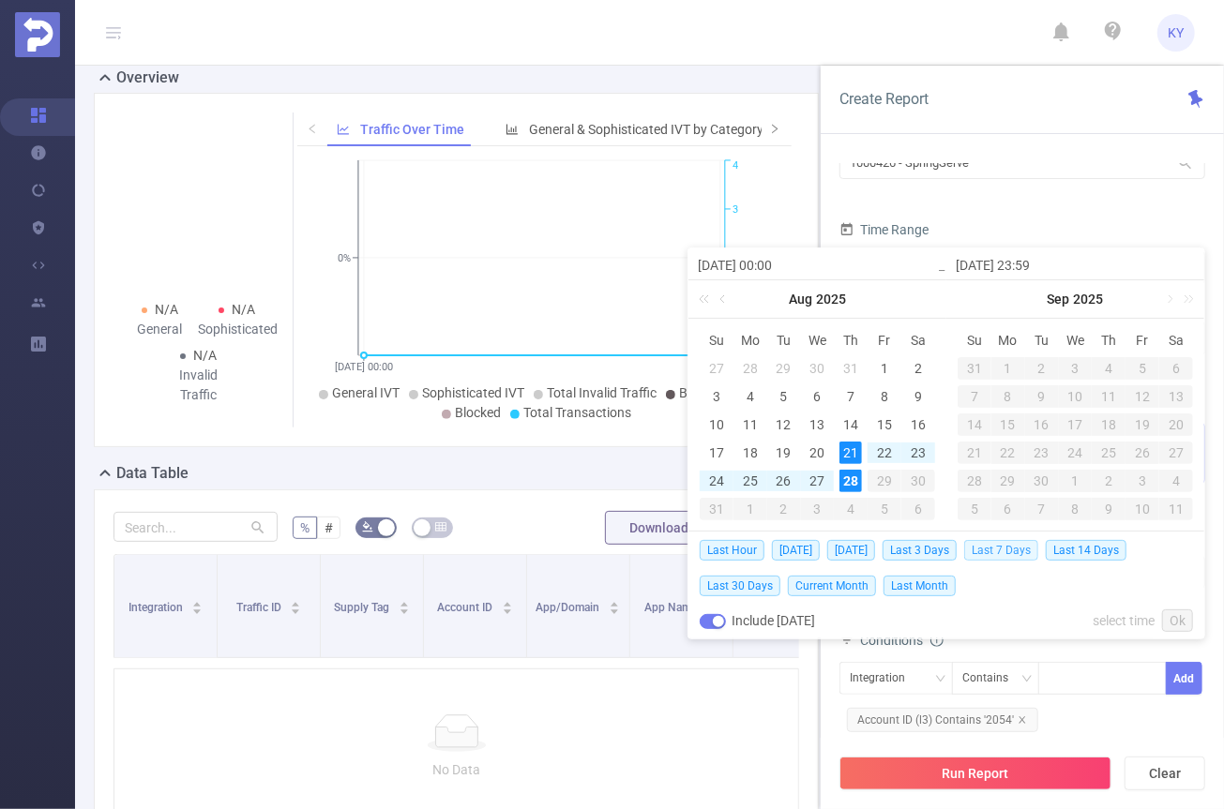
click at [992, 549] on span "Last 7 Days" at bounding box center [1001, 550] width 74 height 21
type input "[DATE] 00:00"
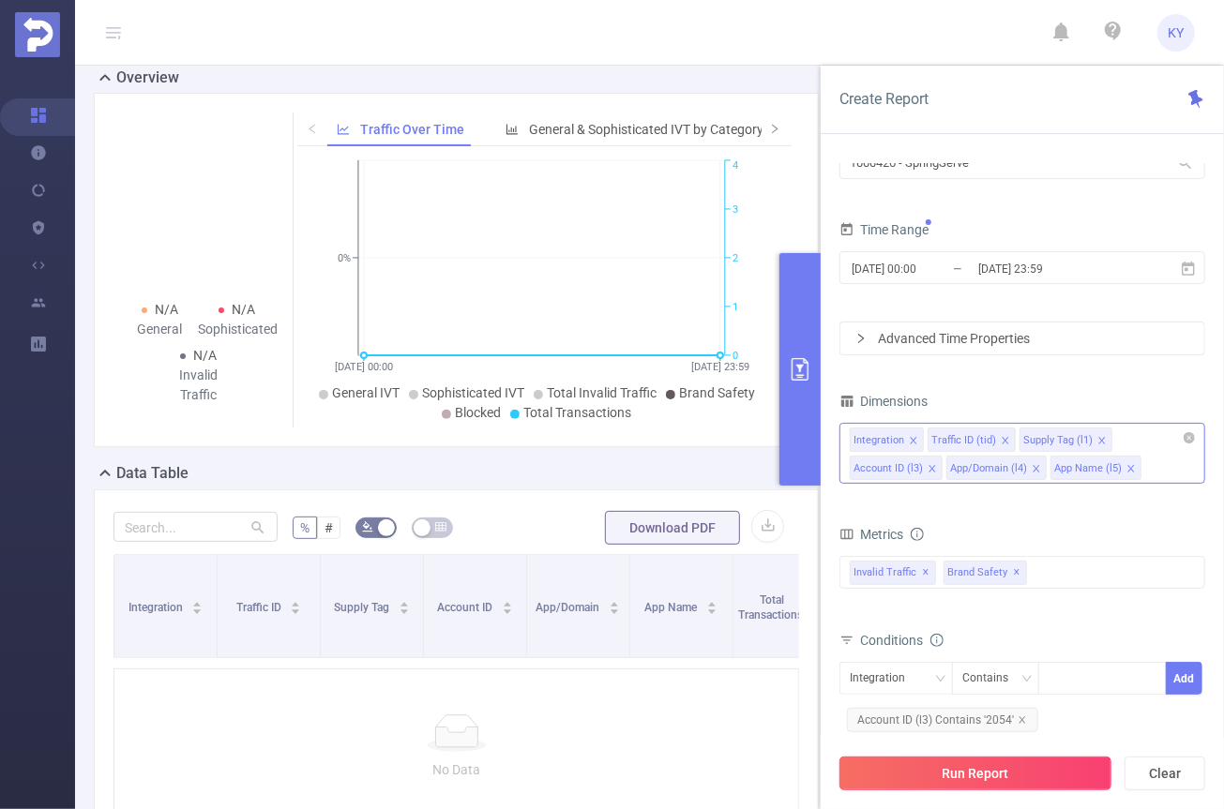
click at [973, 784] on button "Run Report" at bounding box center [975, 774] width 272 height 34
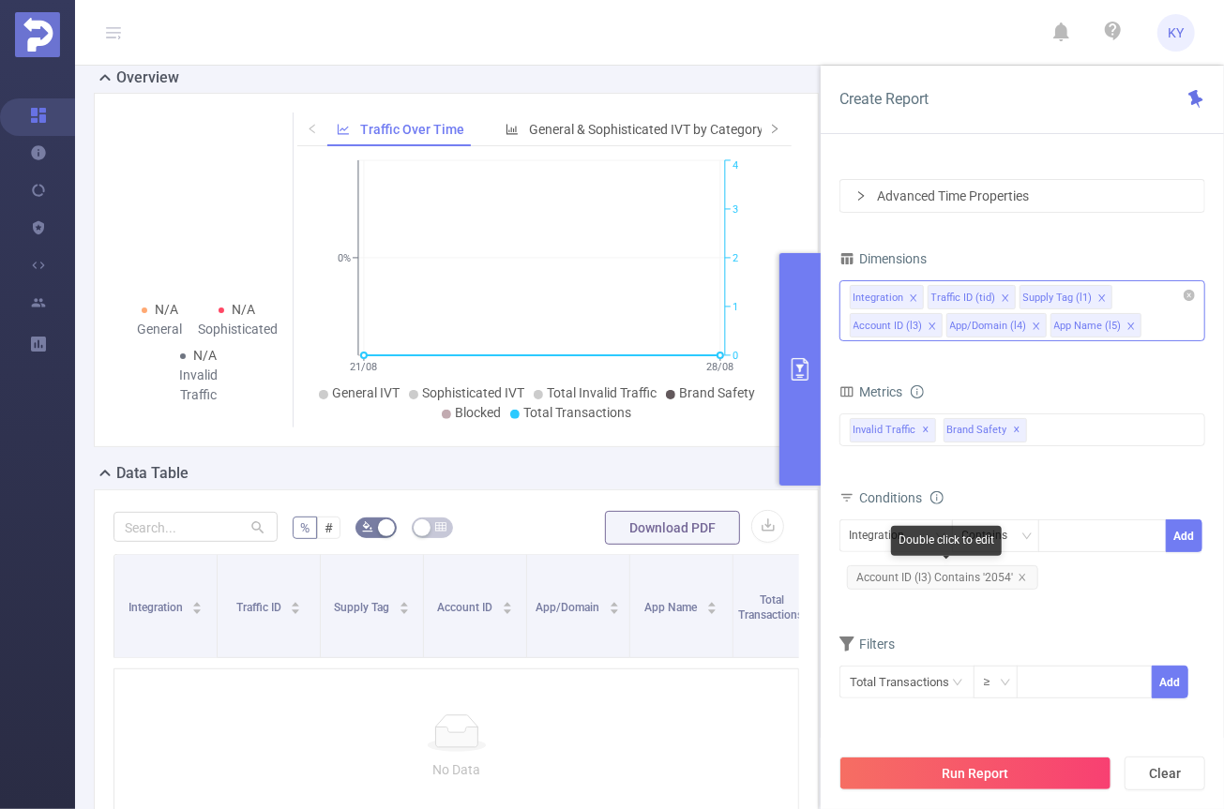
click at [1006, 570] on span "Account ID (l3) Contains '2054'" at bounding box center [942, 578] width 191 height 24
click at [1013, 575] on span "Account ID (l3) Contains '2054'" at bounding box center [942, 578] width 191 height 24
click at [1020, 574] on icon "icon: close" at bounding box center [1021, 577] width 7 height 7
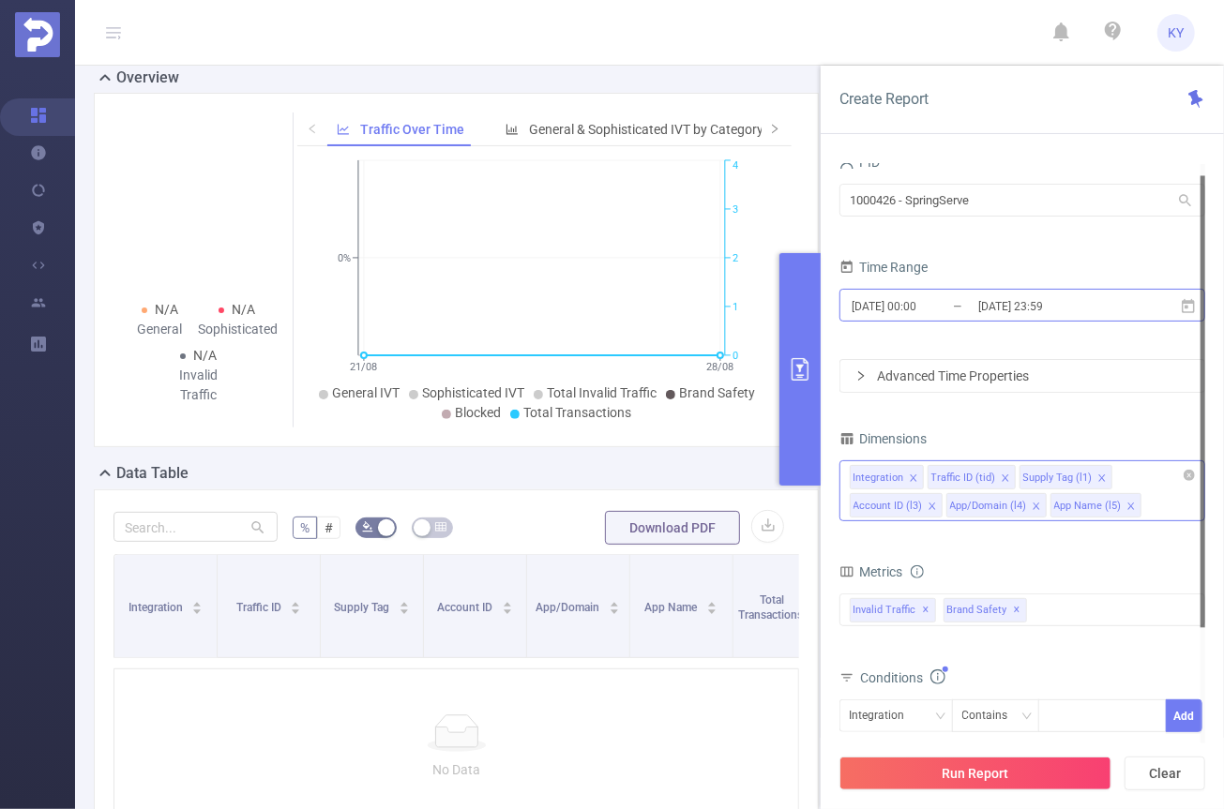
click at [967, 308] on input "[DATE] 00:00" at bounding box center [926, 306] width 152 height 25
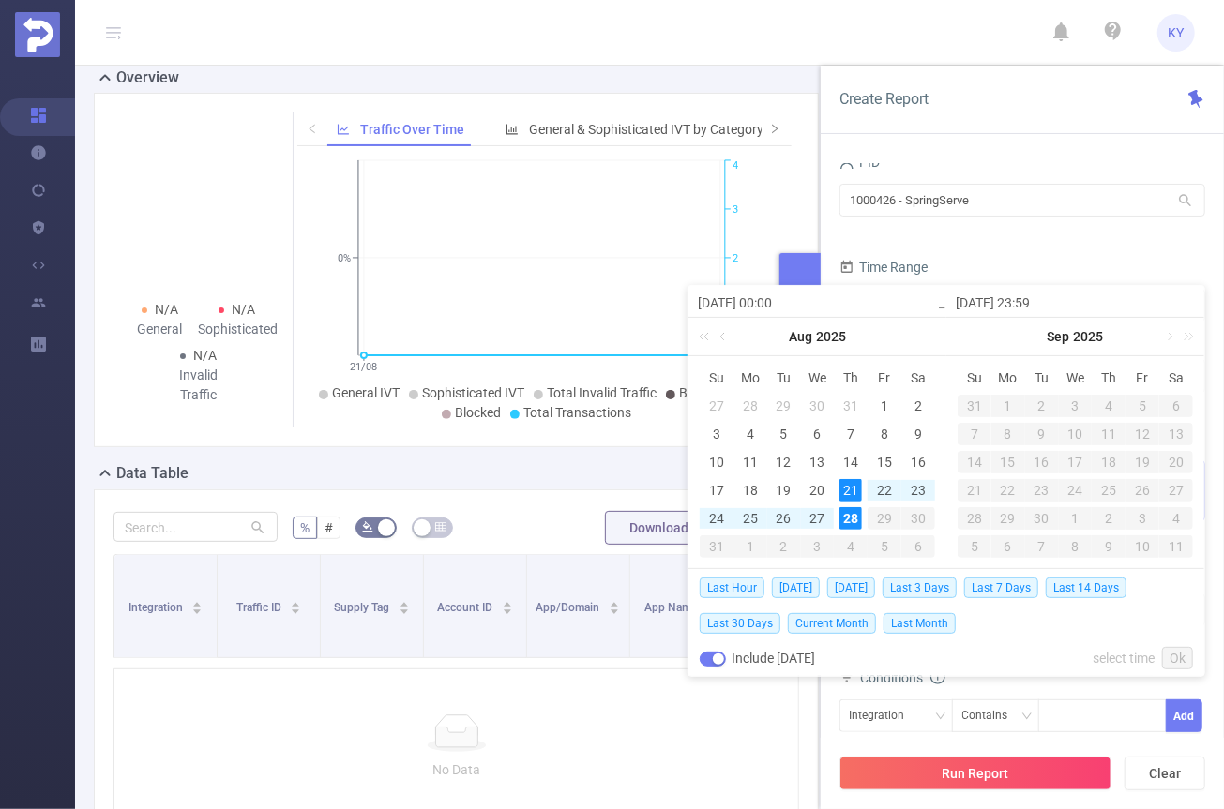
click at [1005, 264] on div "Time Range" at bounding box center [1022, 269] width 366 height 31
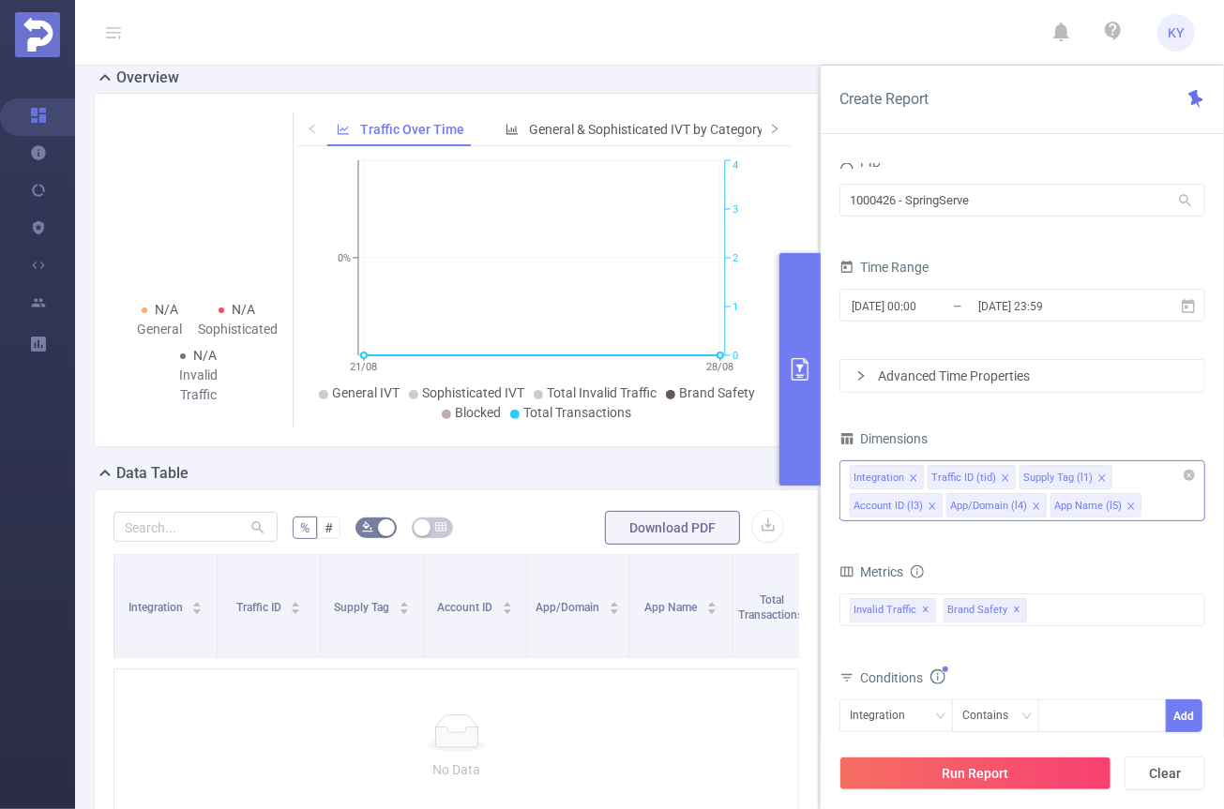
click at [1145, 499] on input at bounding box center [1149, 505] width 9 height 24
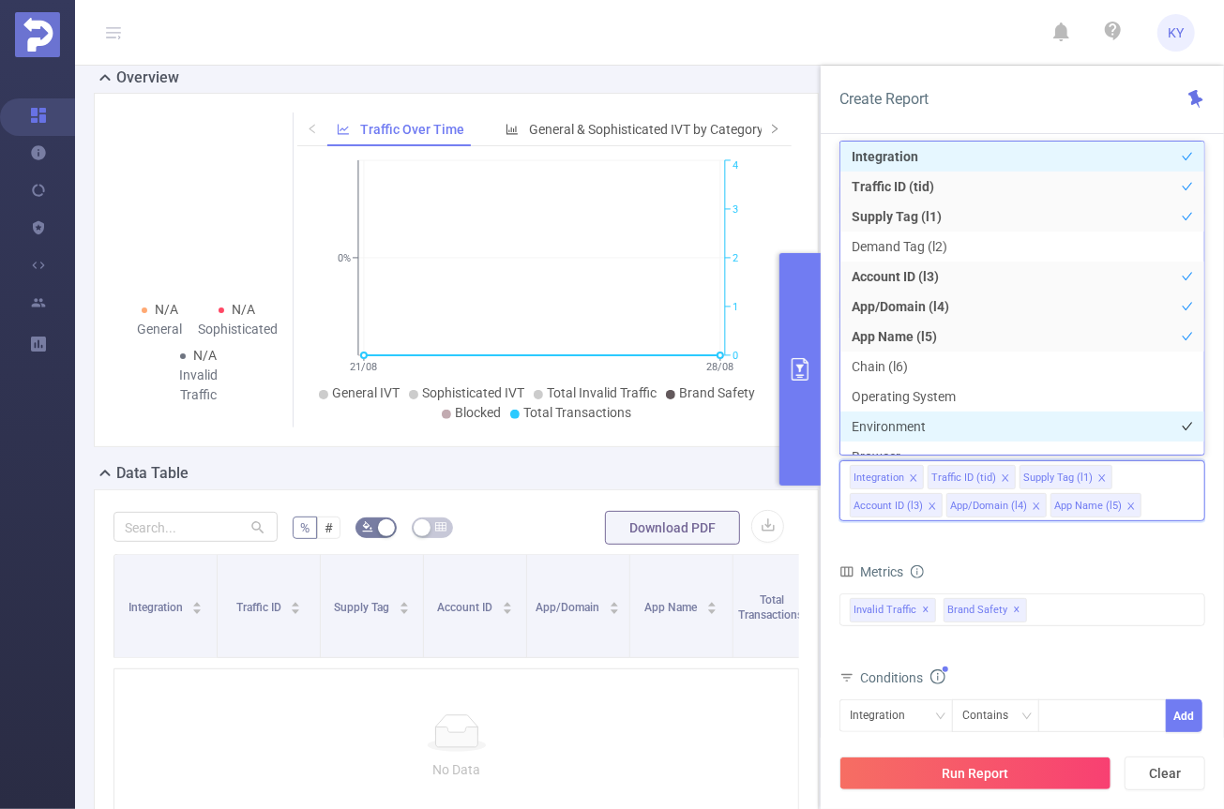
scroll to position [20, 0]
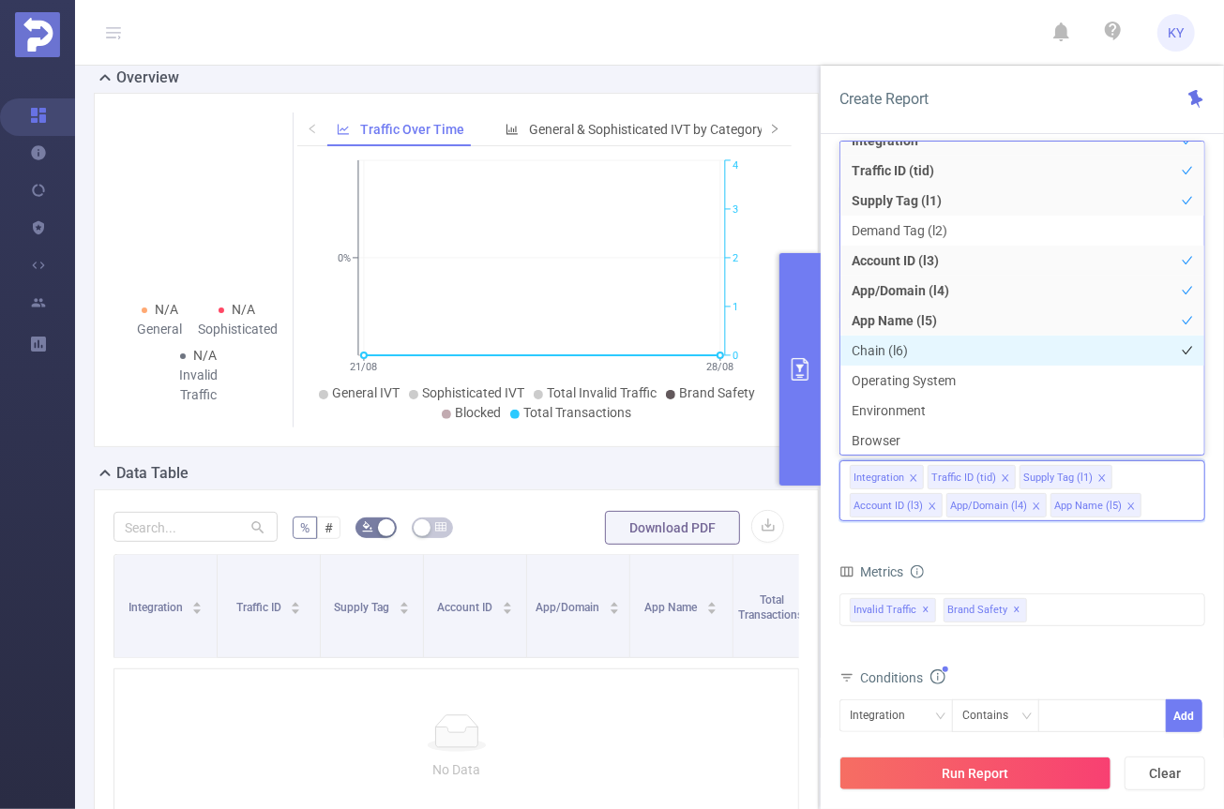
click at [925, 345] on li "Chain (l6)" at bounding box center [1022, 351] width 364 height 30
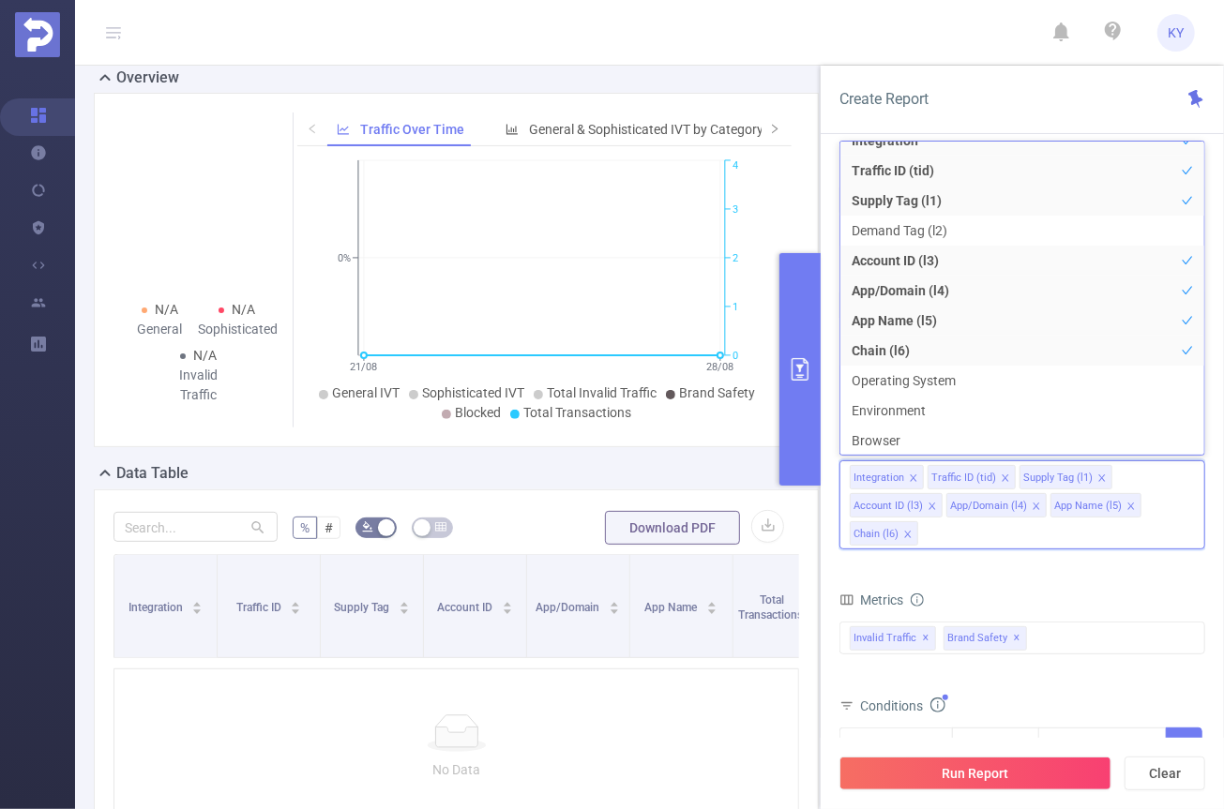
click at [1002, 568] on form "Dimensions Integration Traffic ID (tid) Supply Tag (l1) Account ID (l3) App/Dom…" at bounding box center [1022, 663] width 366 height 474
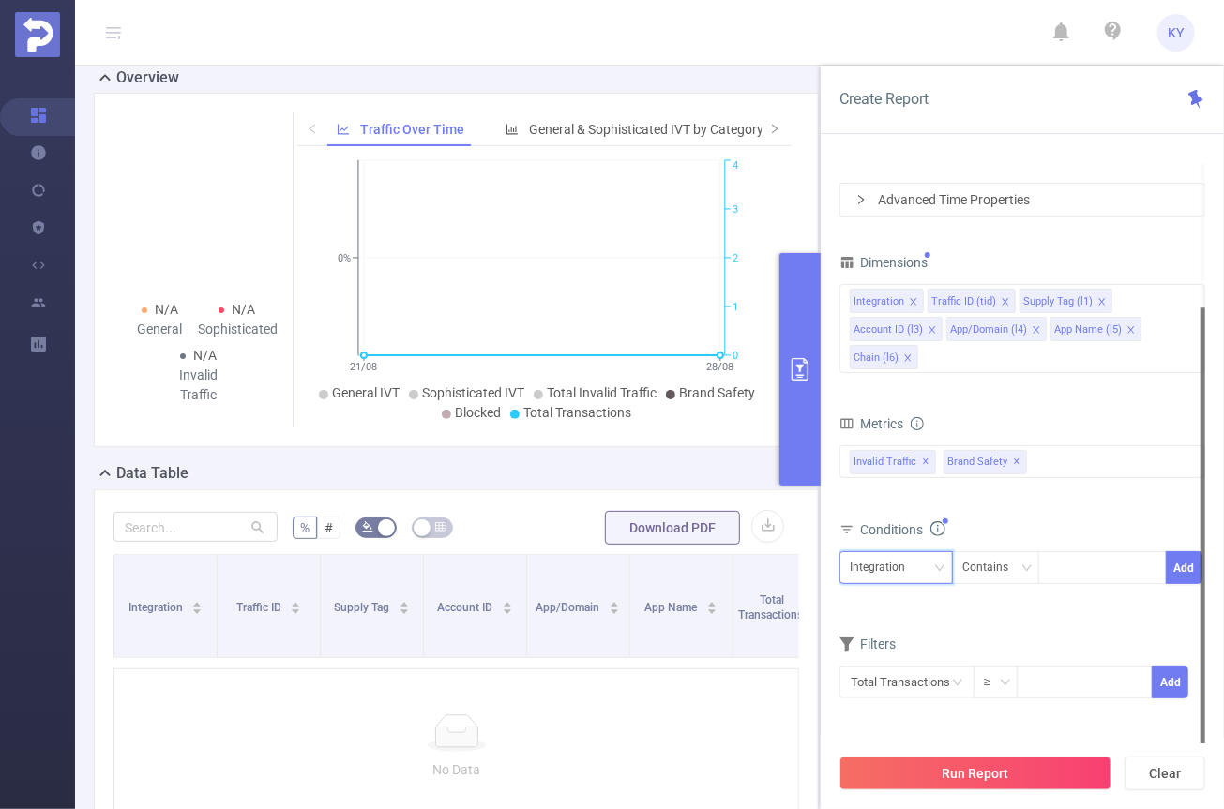
click at [913, 574] on div "Integration" at bounding box center [884, 567] width 68 height 31
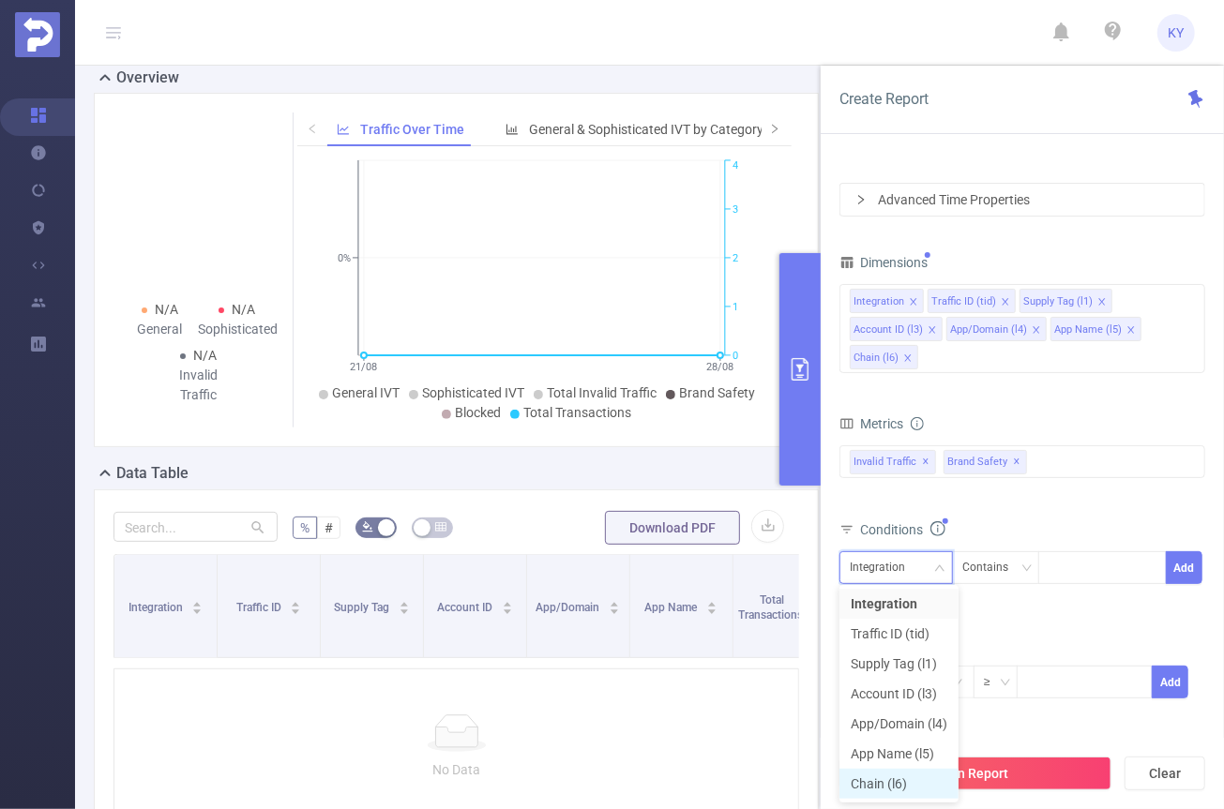
click at [911, 780] on li "Chain (l6)" at bounding box center [898, 784] width 119 height 30
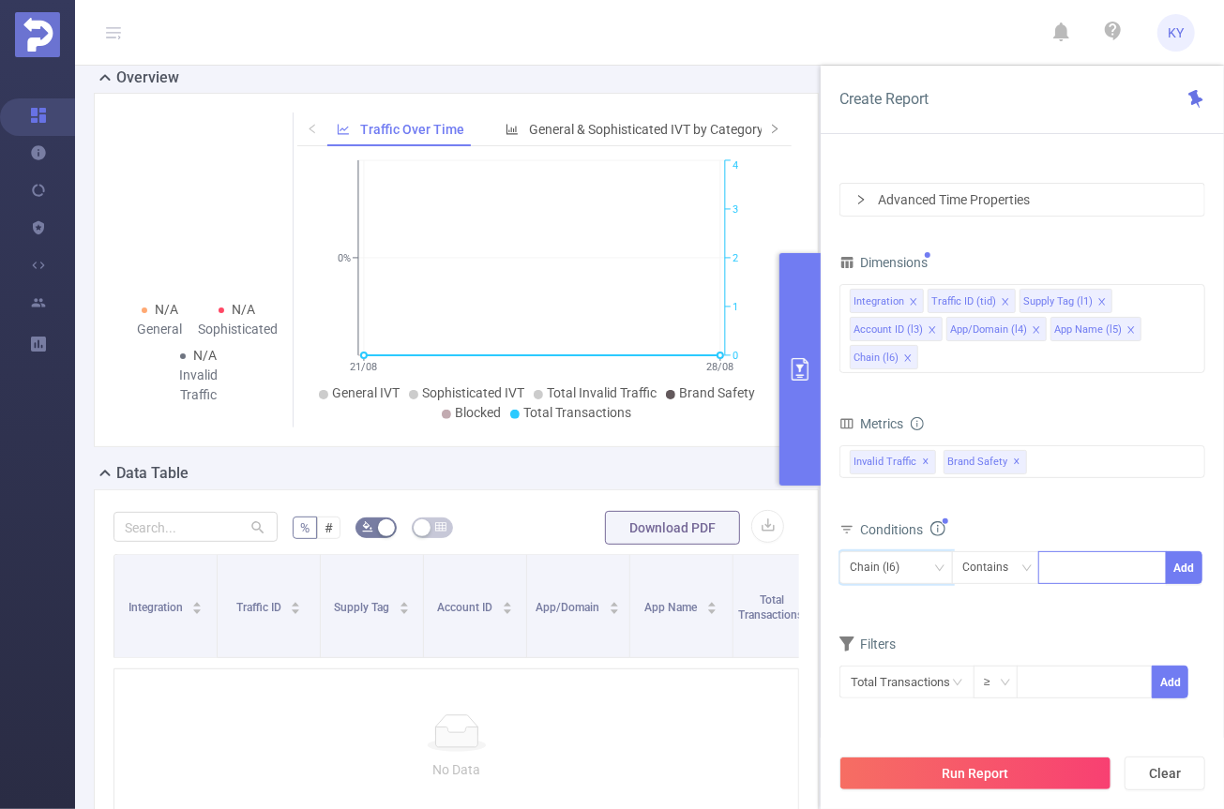
click at [1051, 579] on div at bounding box center [1102, 567] width 108 height 31
type input "857137"
click at [1188, 569] on button "Add" at bounding box center [1184, 567] width 37 height 33
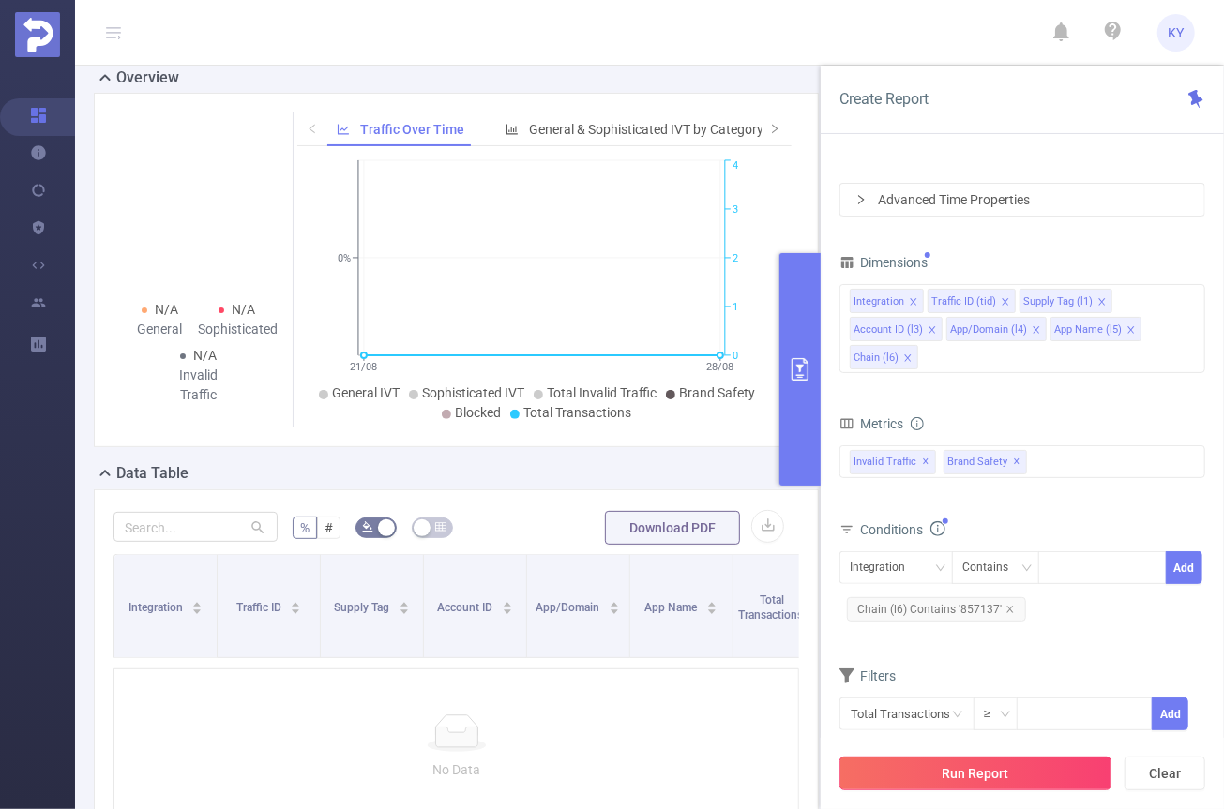
click at [1080, 779] on button "Run Report" at bounding box center [975, 774] width 272 height 34
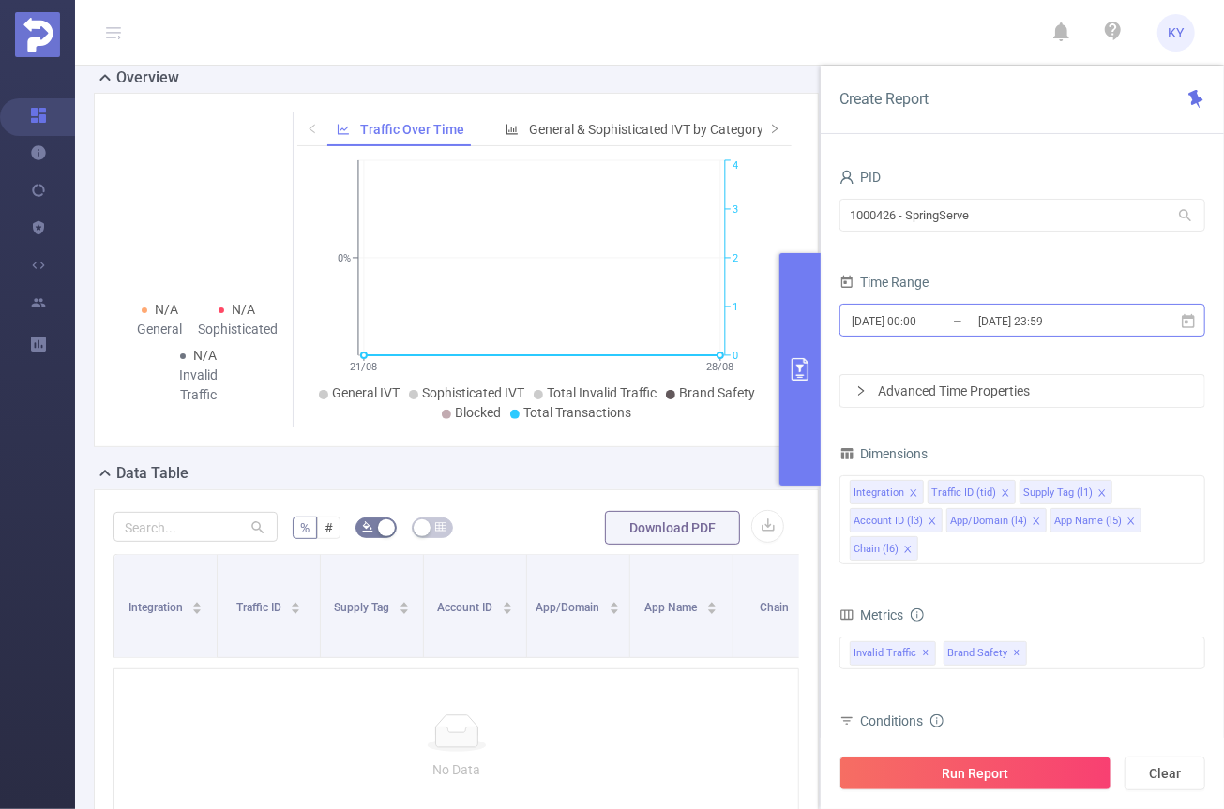
click at [988, 319] on input "[DATE] 23:59" at bounding box center [1052, 321] width 152 height 25
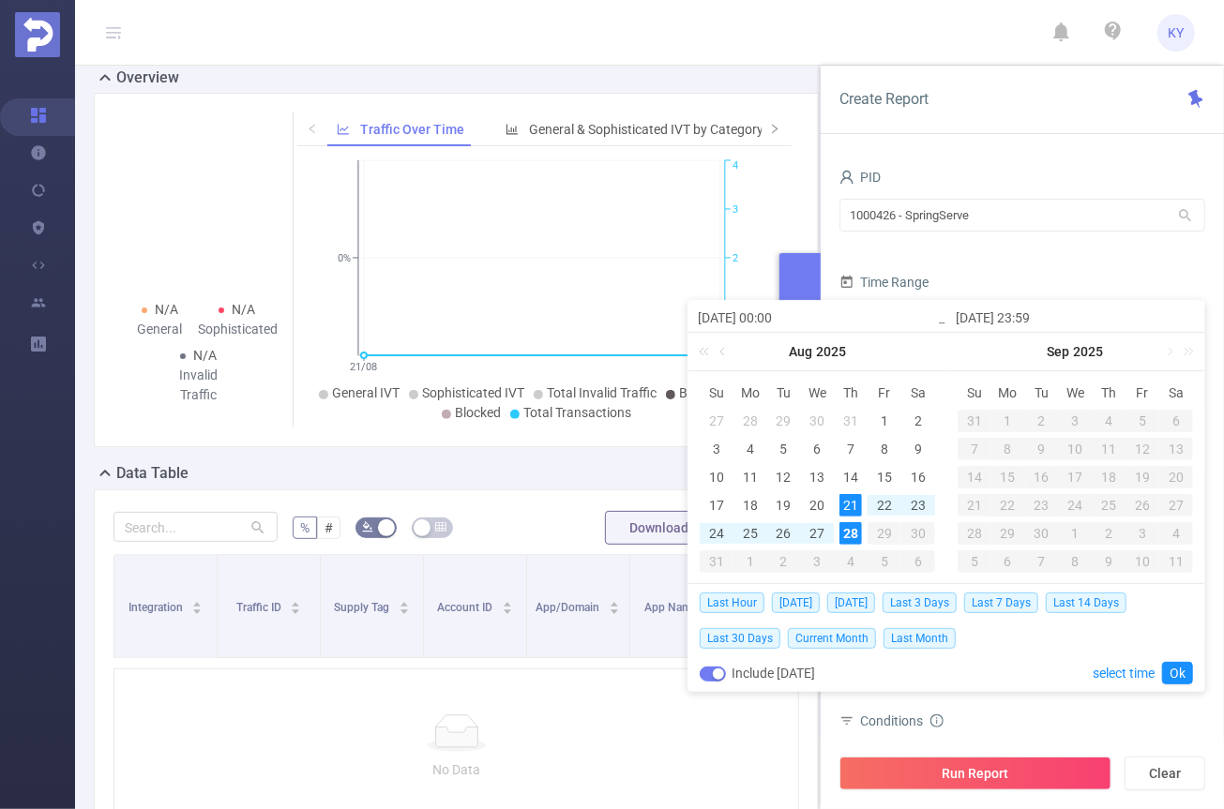
click at [767, 529] on td "26" at bounding box center [784, 534] width 34 height 28
click at [775, 530] on div "26" at bounding box center [784, 533] width 23 height 23
type input "[DATE] 00:00"
type input "[DATE] 23:59"
type input "[DATE] 00:00"
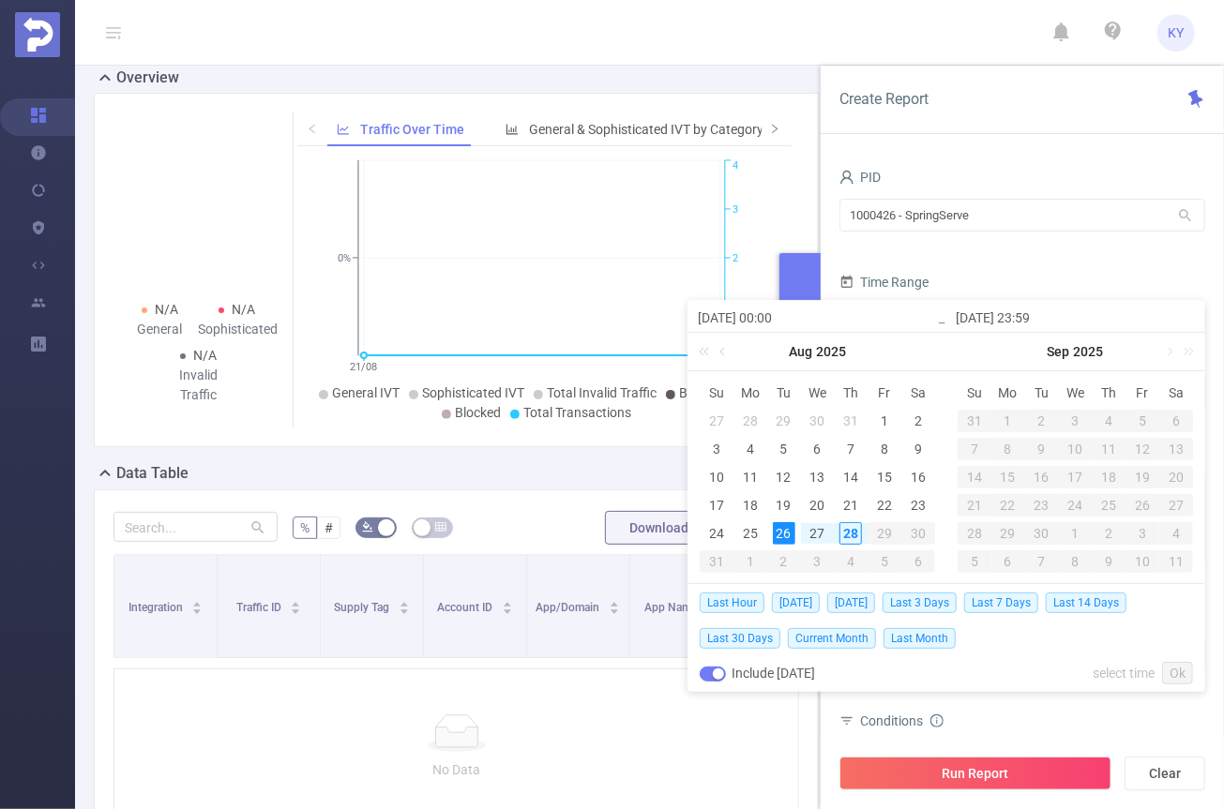
type input "[DATE] 23:59"
click at [818, 530] on div "27" at bounding box center [817, 533] width 23 height 23
click at [789, 534] on div "26" at bounding box center [784, 533] width 23 height 23
type input "[DATE] 23:59"
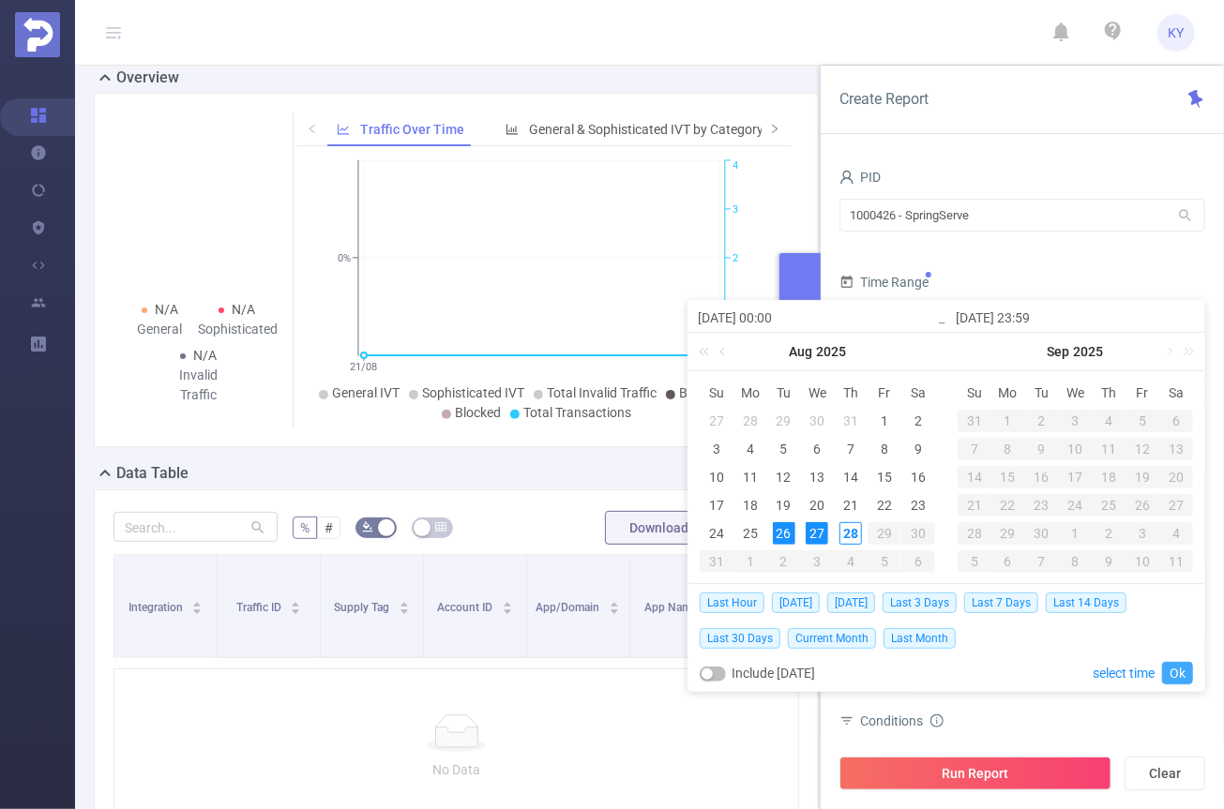
click at [1169, 668] on link "Ok" at bounding box center [1177, 673] width 31 height 23
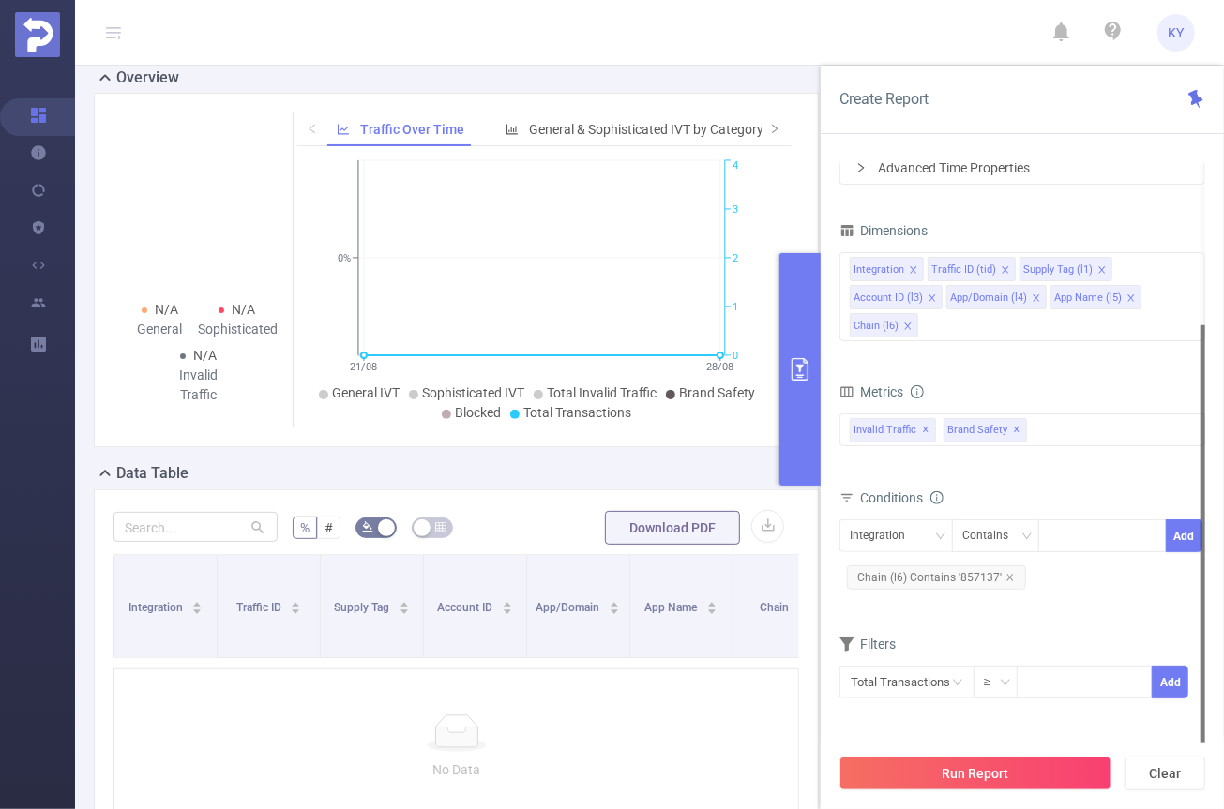
click at [967, 578] on span "Chain (l6) Contains '857137'" at bounding box center [936, 578] width 179 height 24
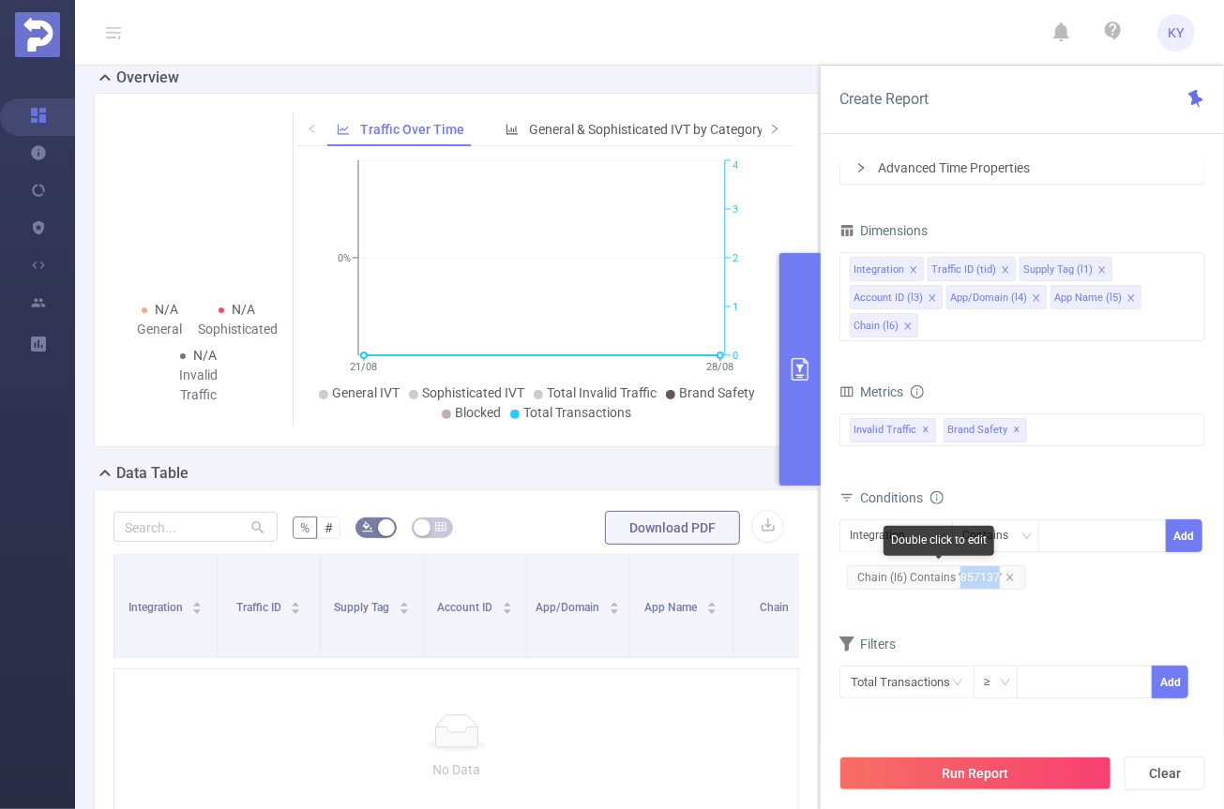
click at [967, 578] on span "Chain (l6) Contains '857137'" at bounding box center [936, 578] width 179 height 24
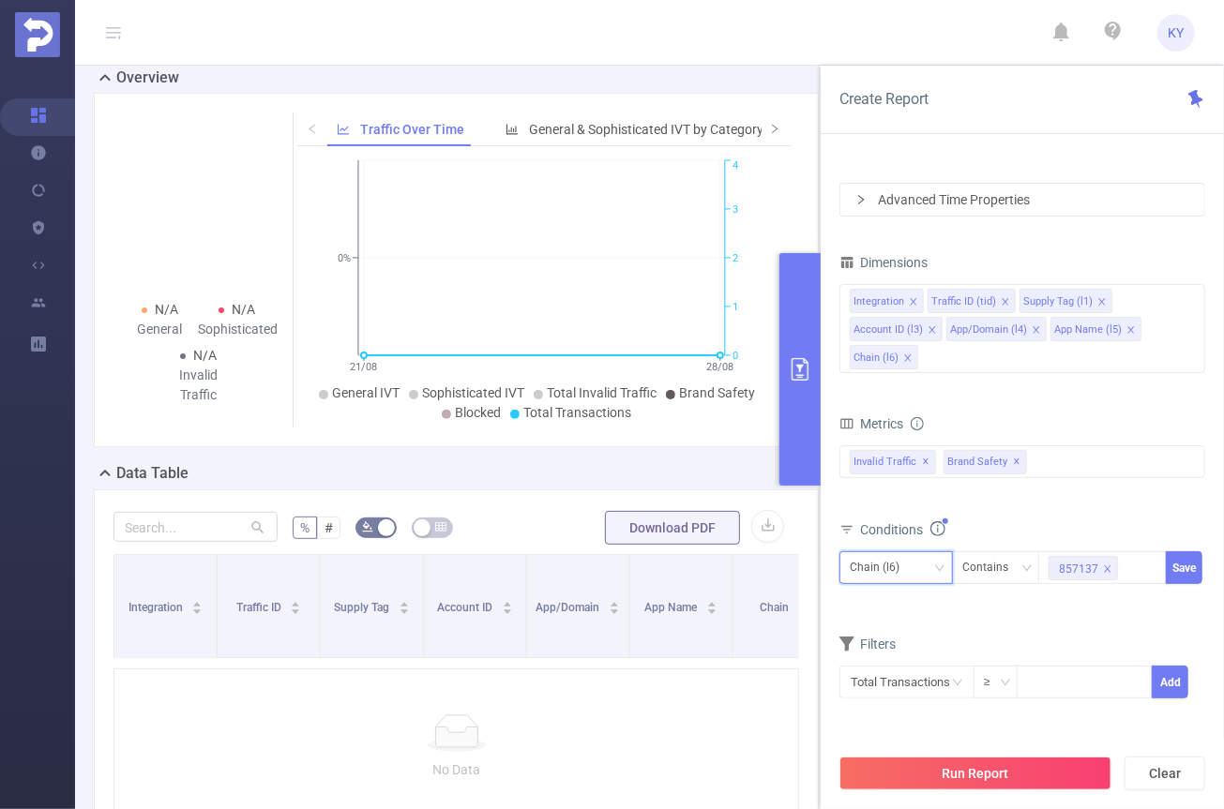
click at [913, 560] on div "Chain (l6)" at bounding box center [896, 567] width 93 height 31
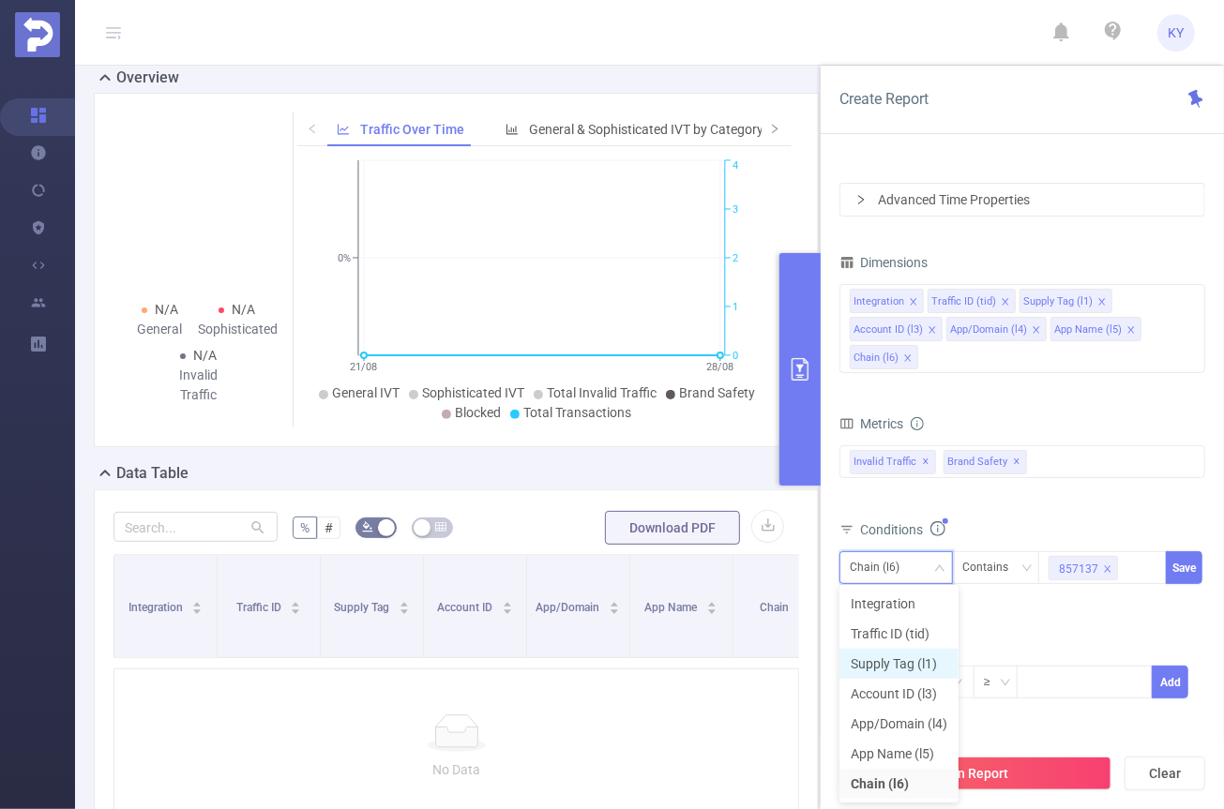
drag, startPoint x: 899, startPoint y: 661, endPoint x: 913, endPoint y: 656, distance: 15.2
click at [899, 662] on li "Supply Tag (l1)" at bounding box center [898, 664] width 119 height 30
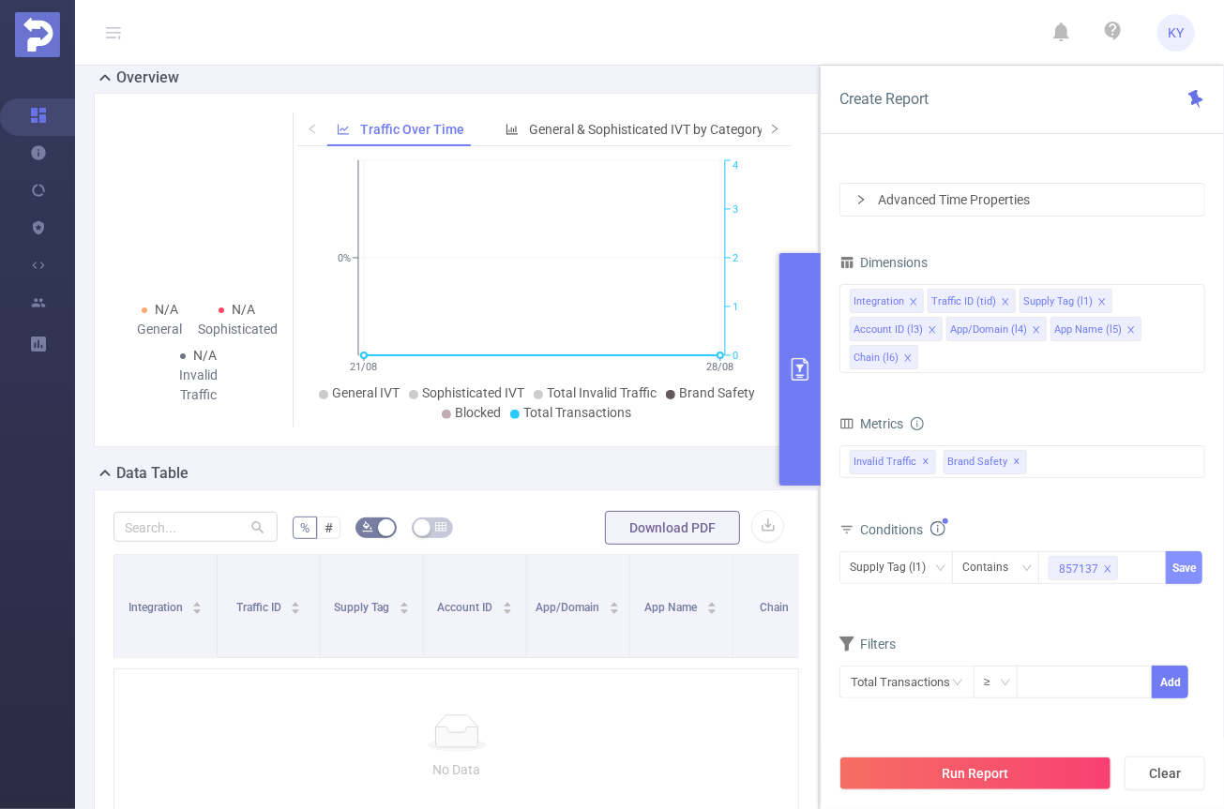
click at [1190, 561] on button "Save" at bounding box center [1184, 567] width 37 height 33
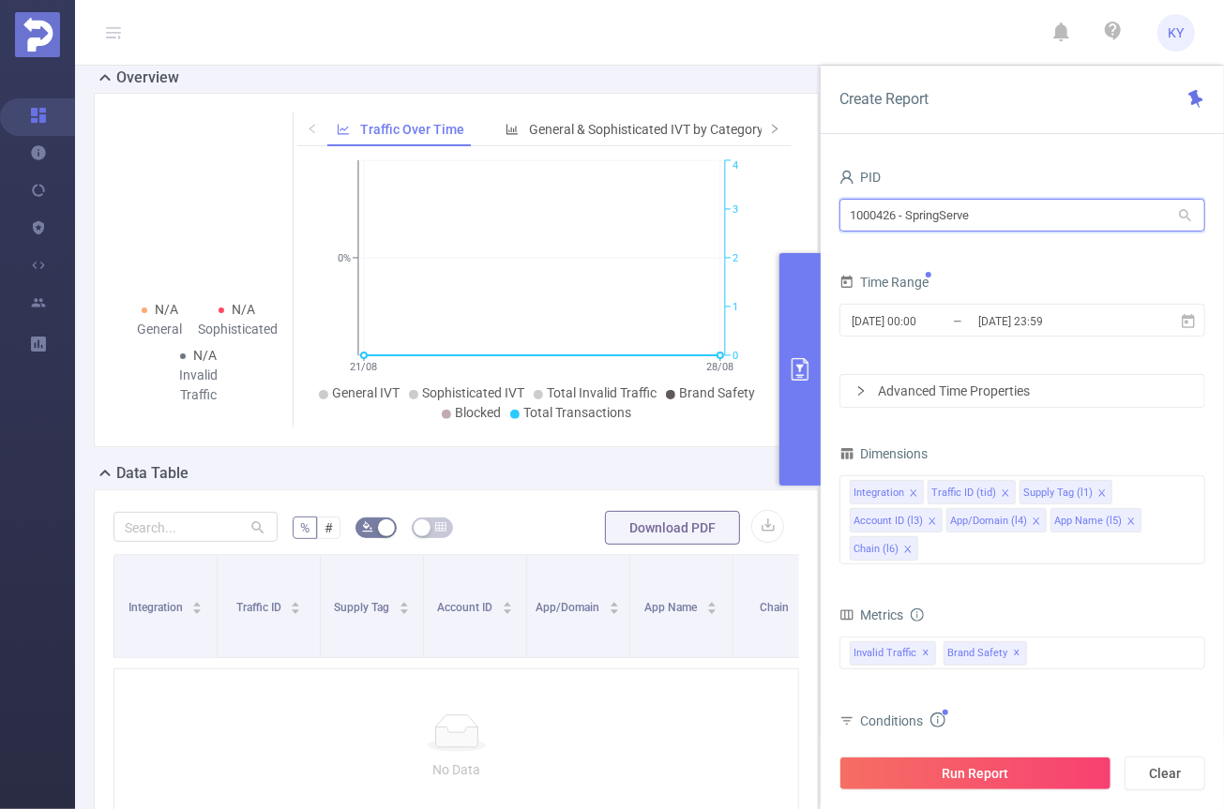
click at [988, 215] on input "1000426 - SpringServe" at bounding box center [1022, 215] width 366 height 33
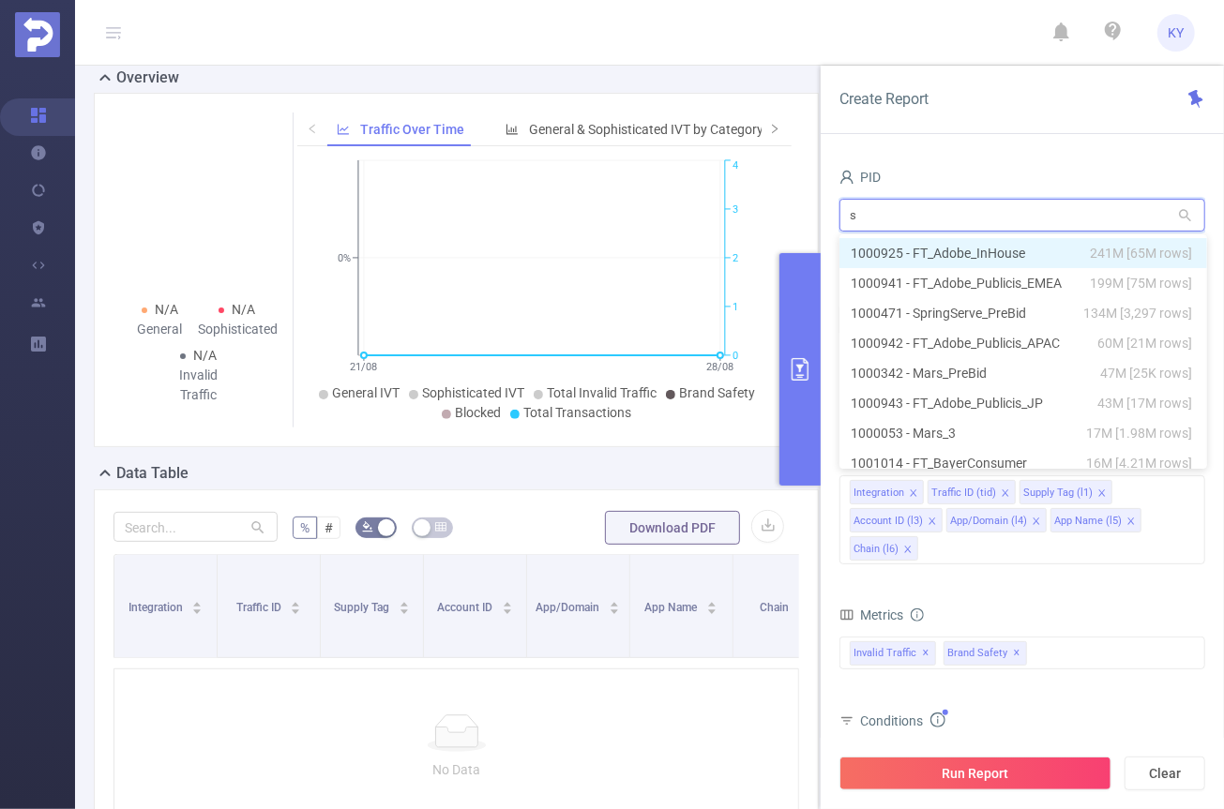
type input "sp"
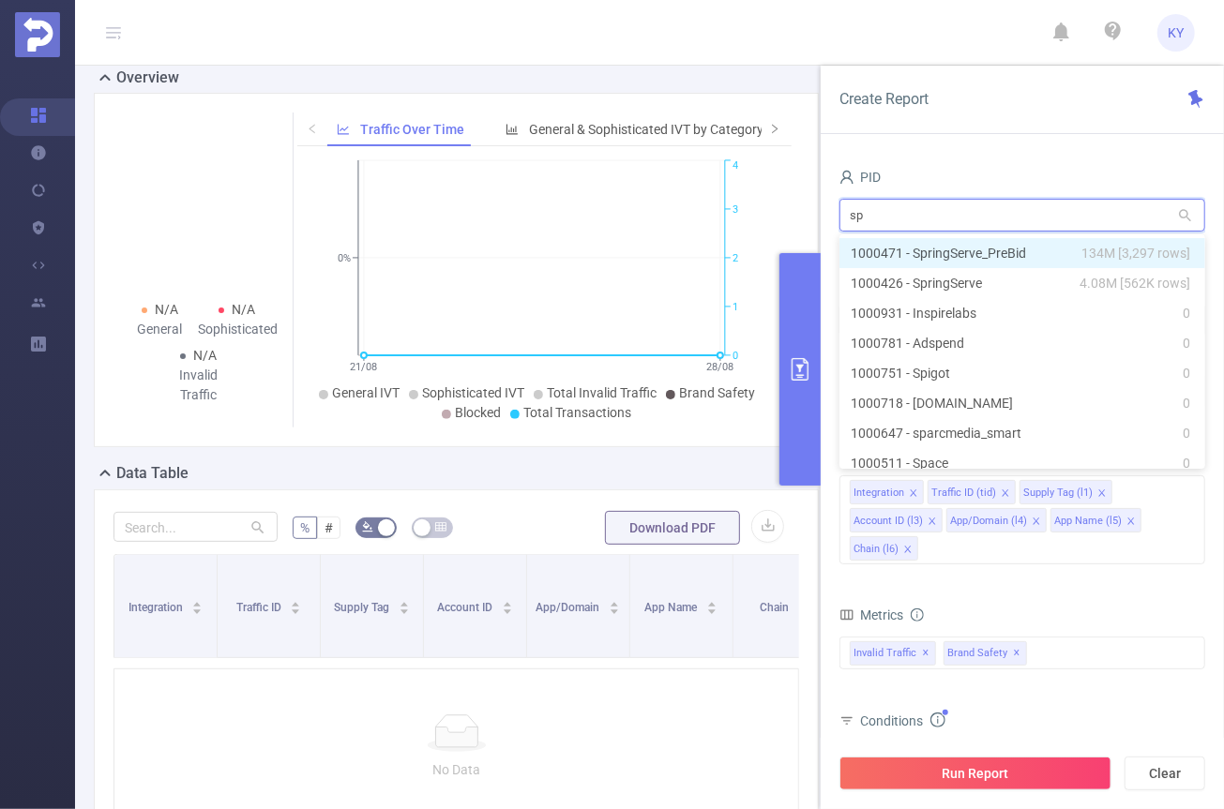
click at [1009, 259] on li "1000471 - SpringServe_PreBid 134M [3,297 rows]" at bounding box center [1022, 253] width 366 height 30
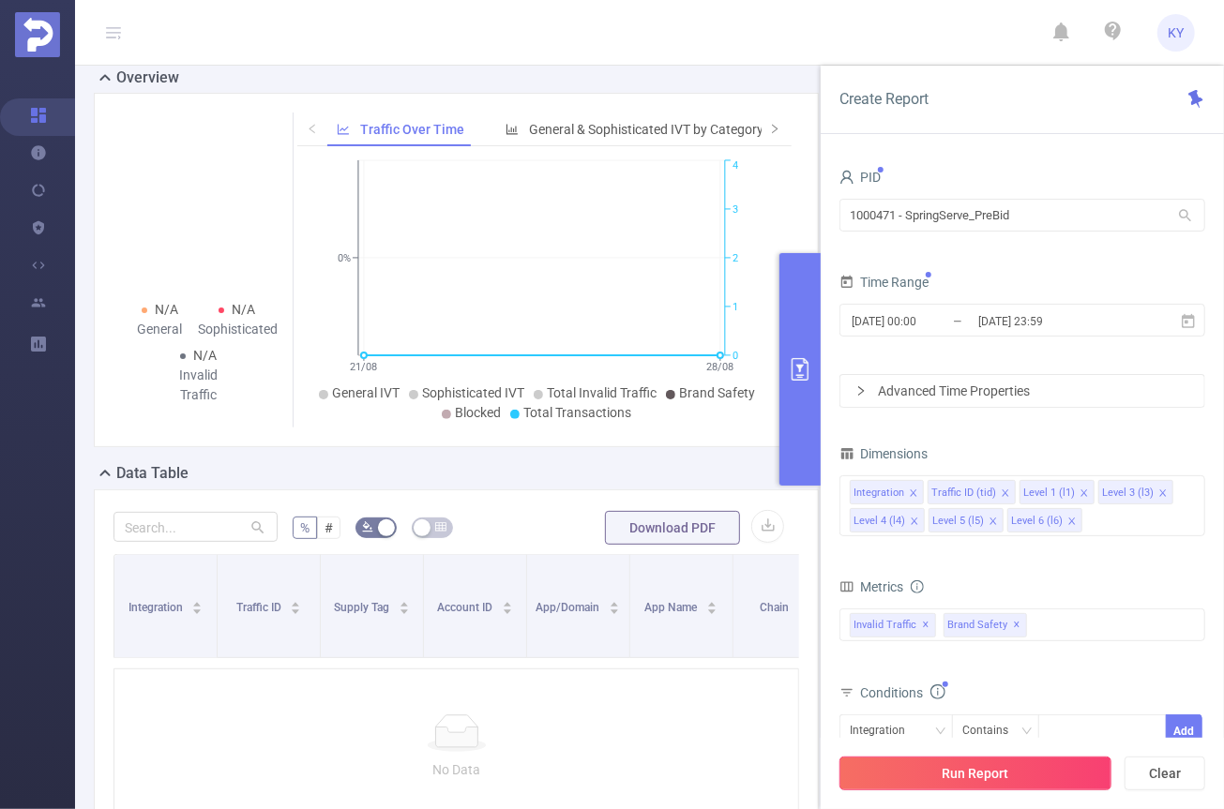
click at [1013, 776] on button "Run Report" at bounding box center [975, 774] width 272 height 34
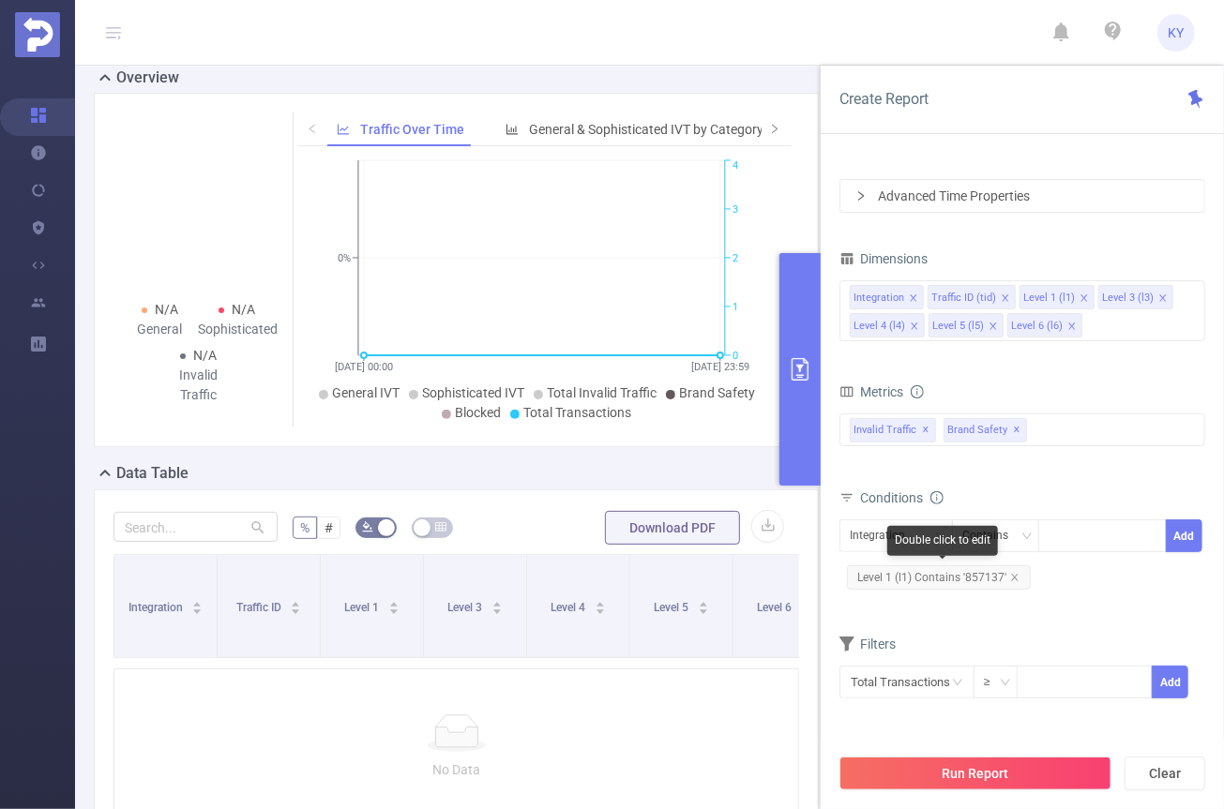
click at [981, 574] on span "Level 1 (l1) Contains '857137'" at bounding box center [939, 578] width 184 height 24
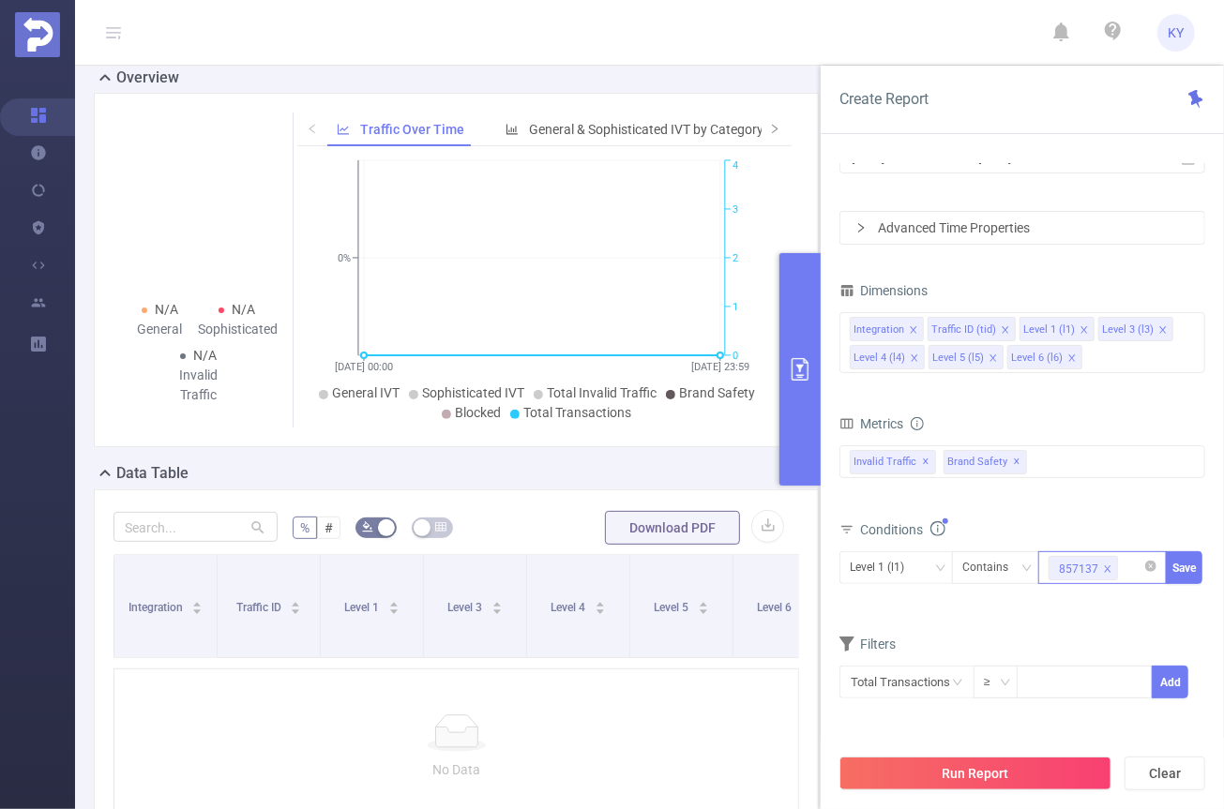
click at [1087, 567] on div "857137" at bounding box center [1078, 569] width 39 height 24
click at [1088, 567] on div "857137" at bounding box center [1078, 569] width 39 height 24
click at [1084, 599] on li "857137" at bounding box center [1102, 603] width 128 height 30
click at [1080, 502] on div "total Total General IVT Data Centers Disclosed Bots Known Crawlers Irregular Ac…" at bounding box center [1022, 475] width 366 height 67
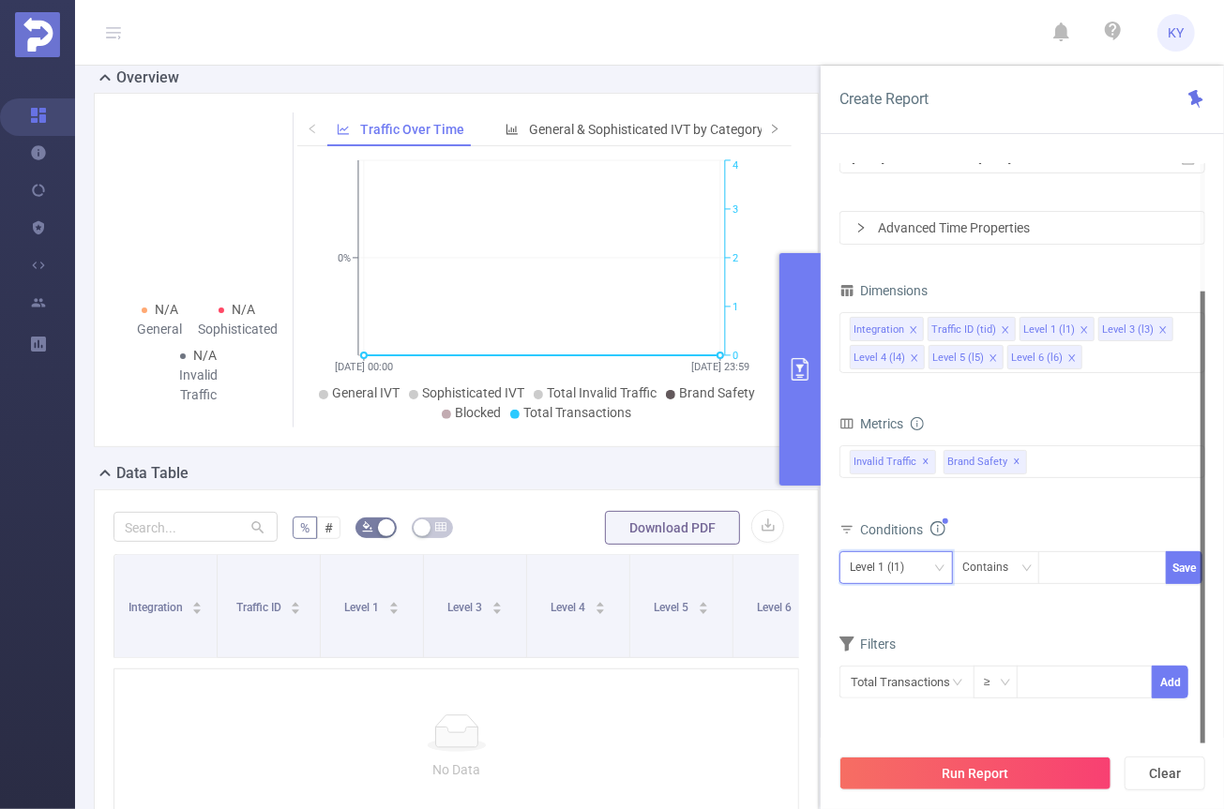
click at [927, 569] on div "Level 1 (l1)" at bounding box center [896, 567] width 93 height 31
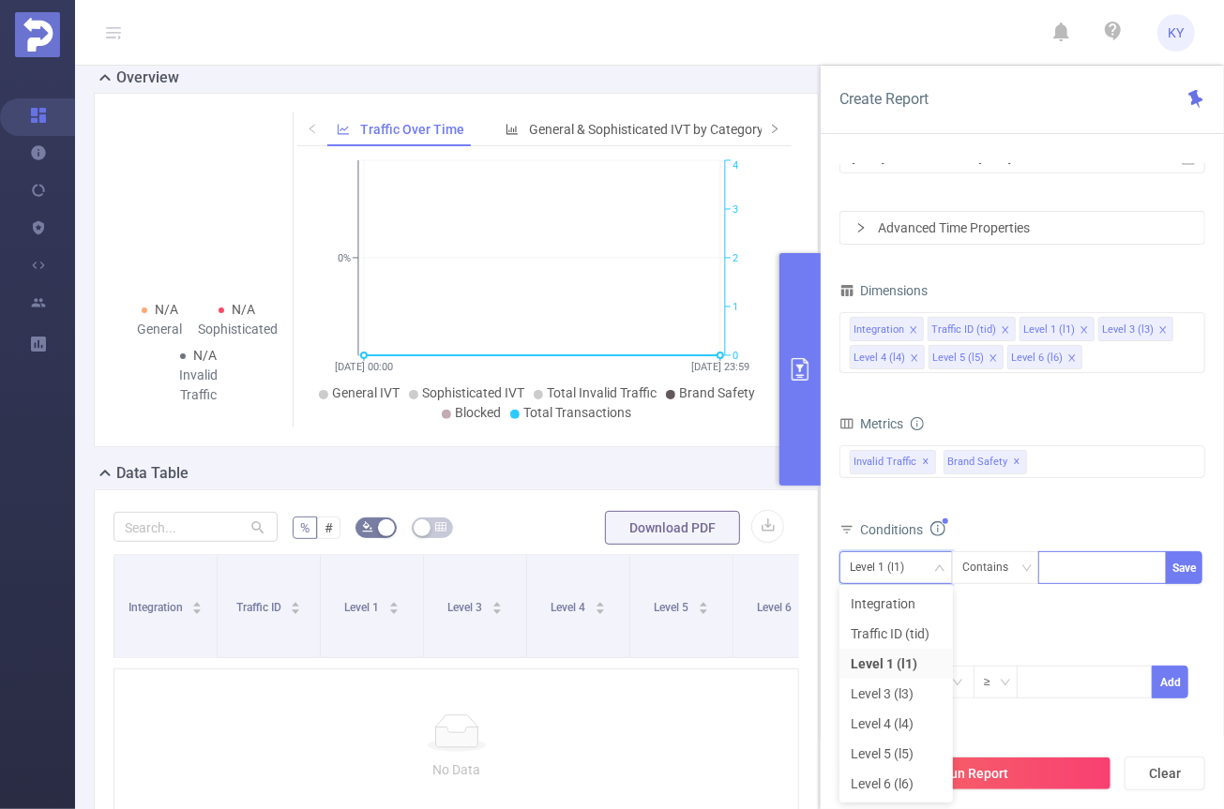
click at [1068, 568] on div at bounding box center [1102, 567] width 108 height 31
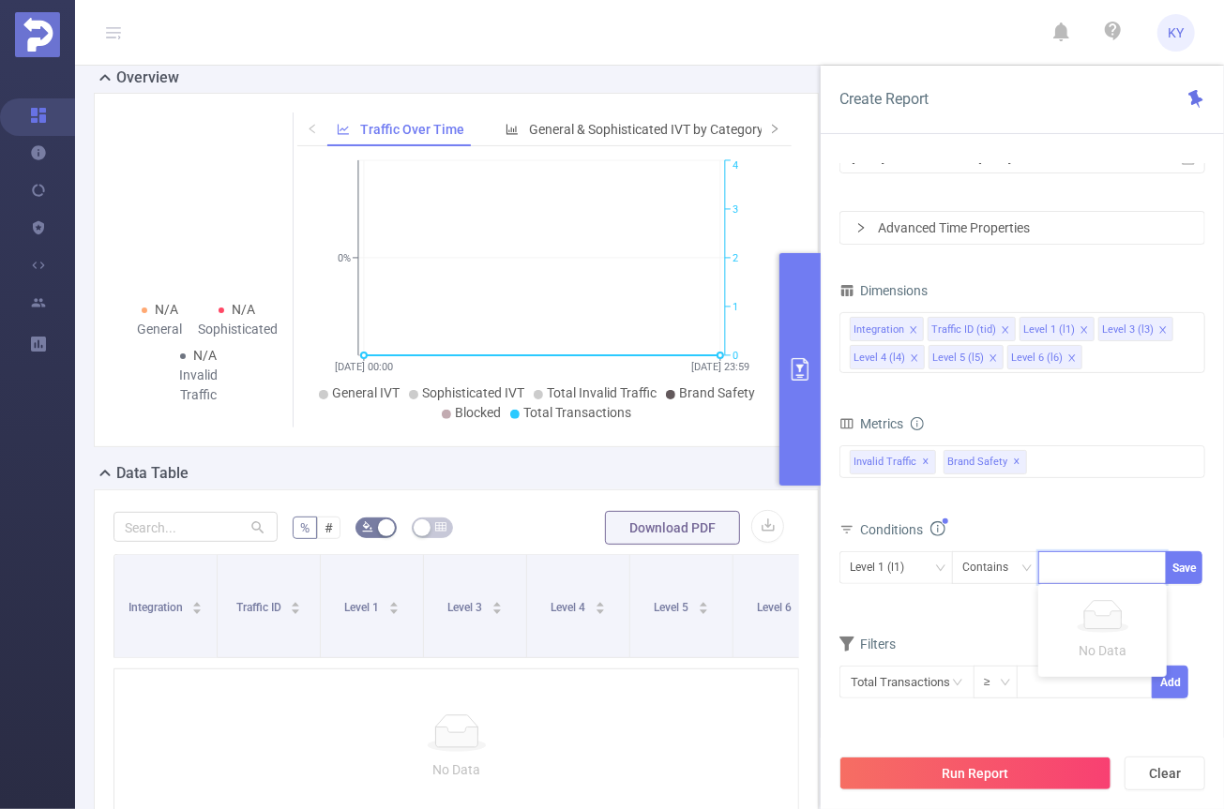
paste input "857137"
type input "857137"
click at [1085, 607] on li "857137" at bounding box center [1102, 603] width 128 height 30
click at [1180, 576] on button "Save" at bounding box center [1184, 567] width 37 height 33
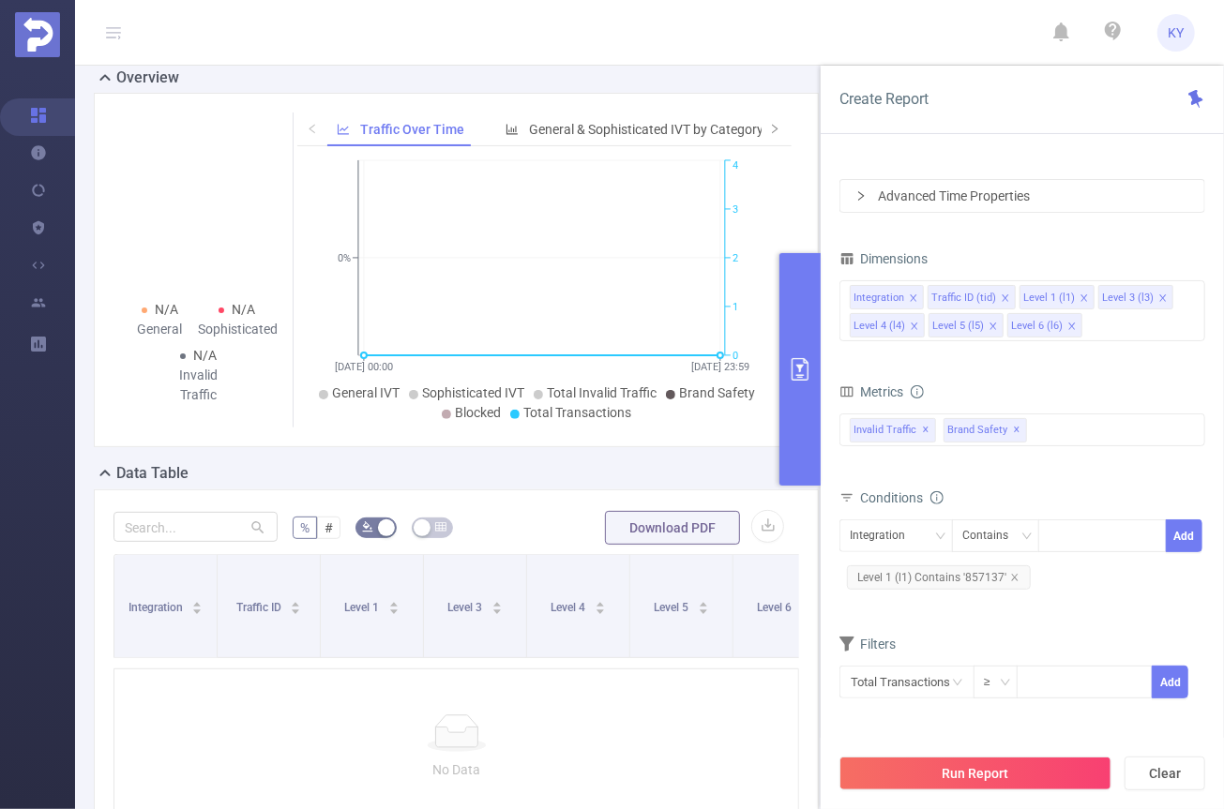
click at [1057, 772] on button "Run Report" at bounding box center [975, 774] width 272 height 34
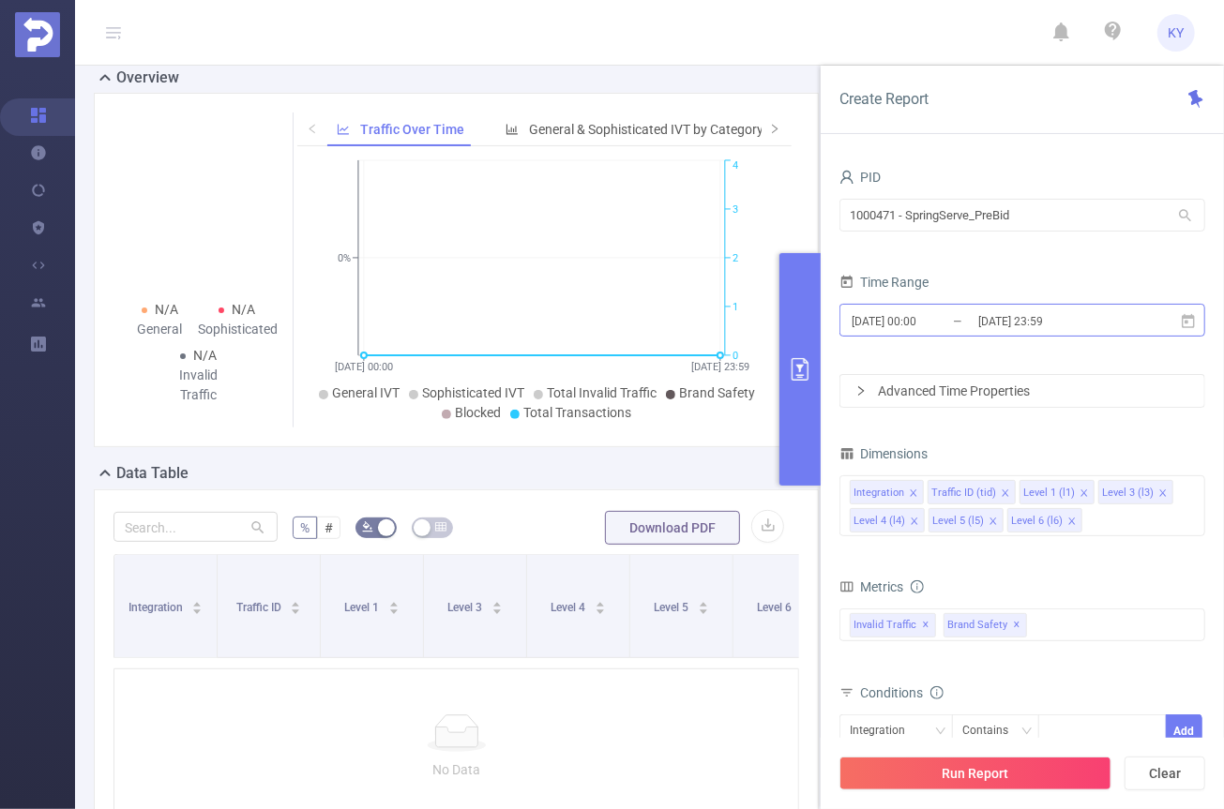
click at [1081, 320] on input "[DATE] 23:59" at bounding box center [1052, 321] width 152 height 25
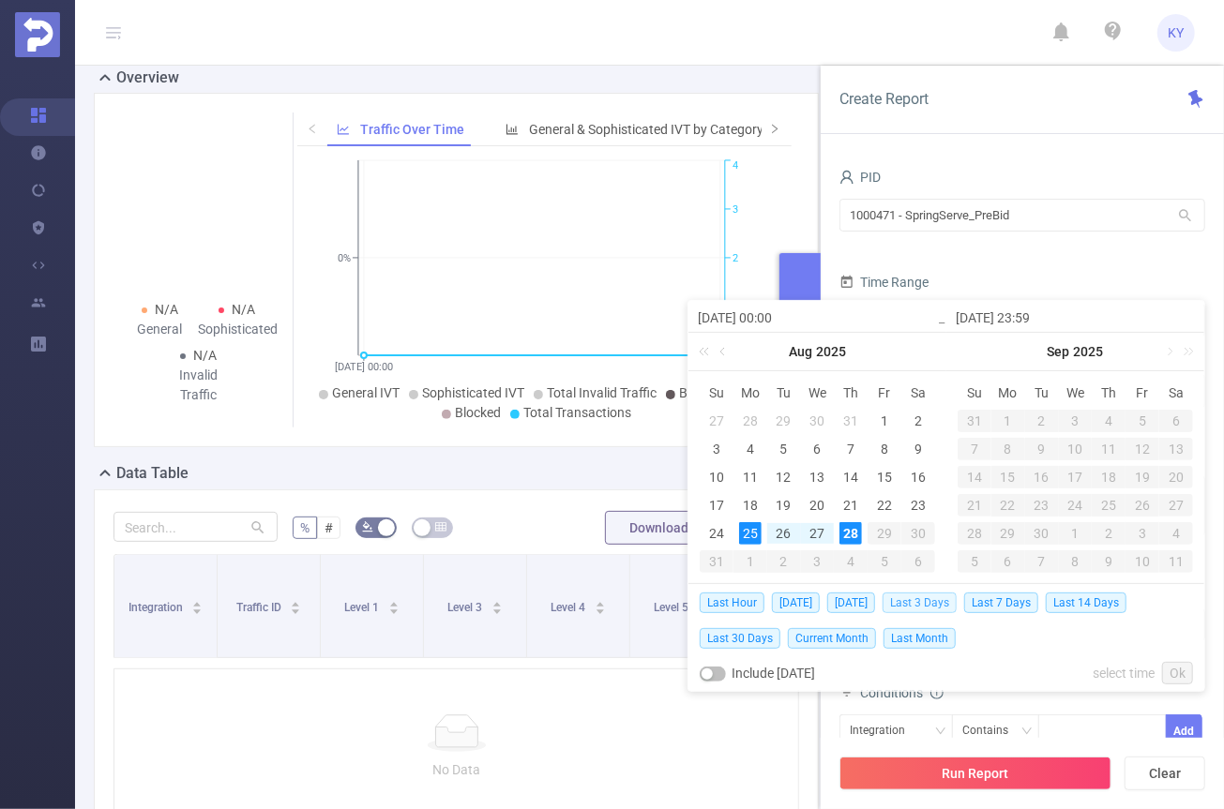
click at [938, 606] on span "Last 3 Days" at bounding box center [919, 603] width 74 height 21
type input "[DATE] 00:00"
type input "[DATE] 23:59"
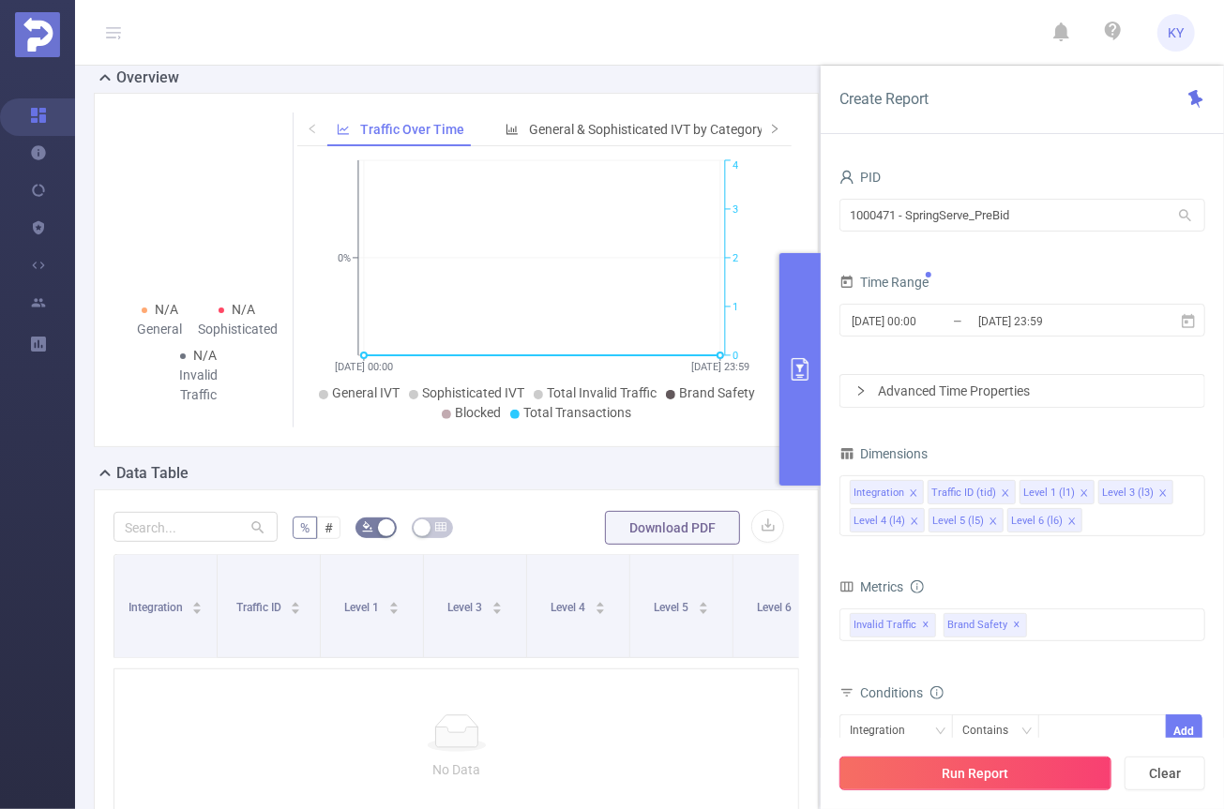
click at [1048, 772] on button "Run Report" at bounding box center [975, 774] width 272 height 34
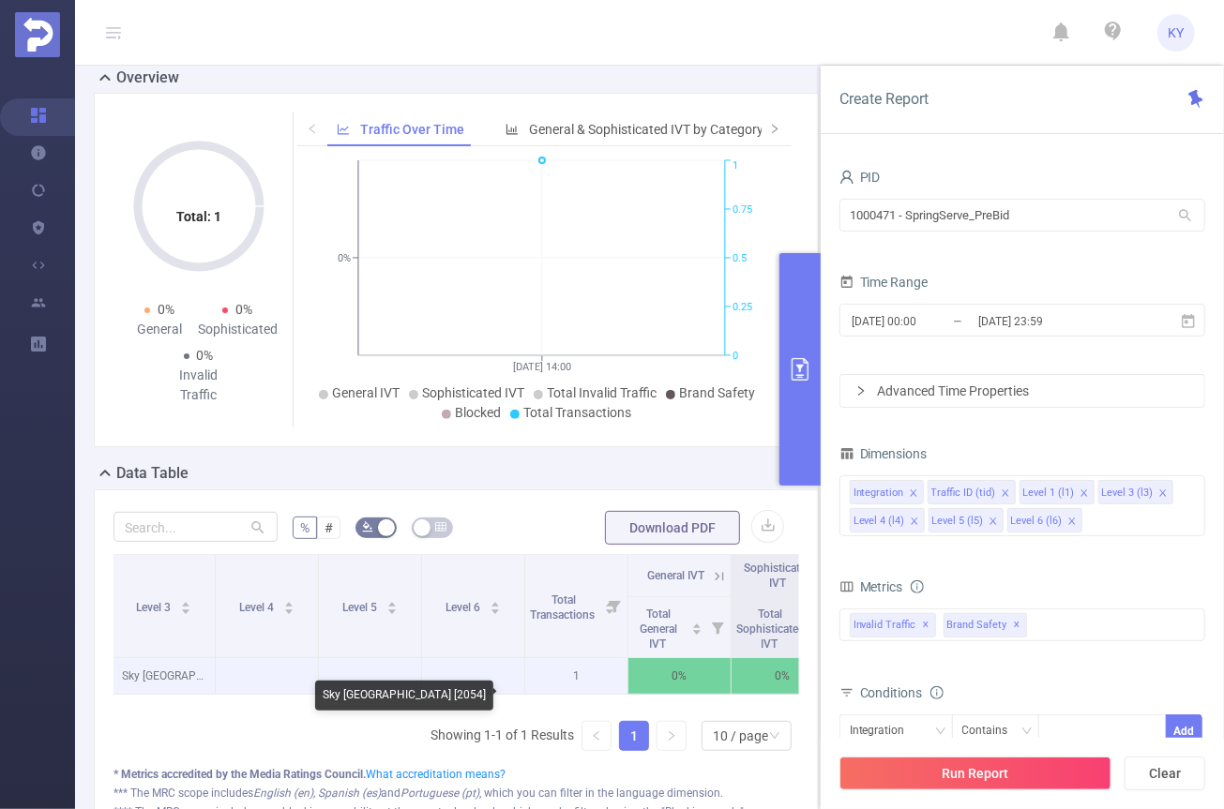
scroll to position [0, 475]
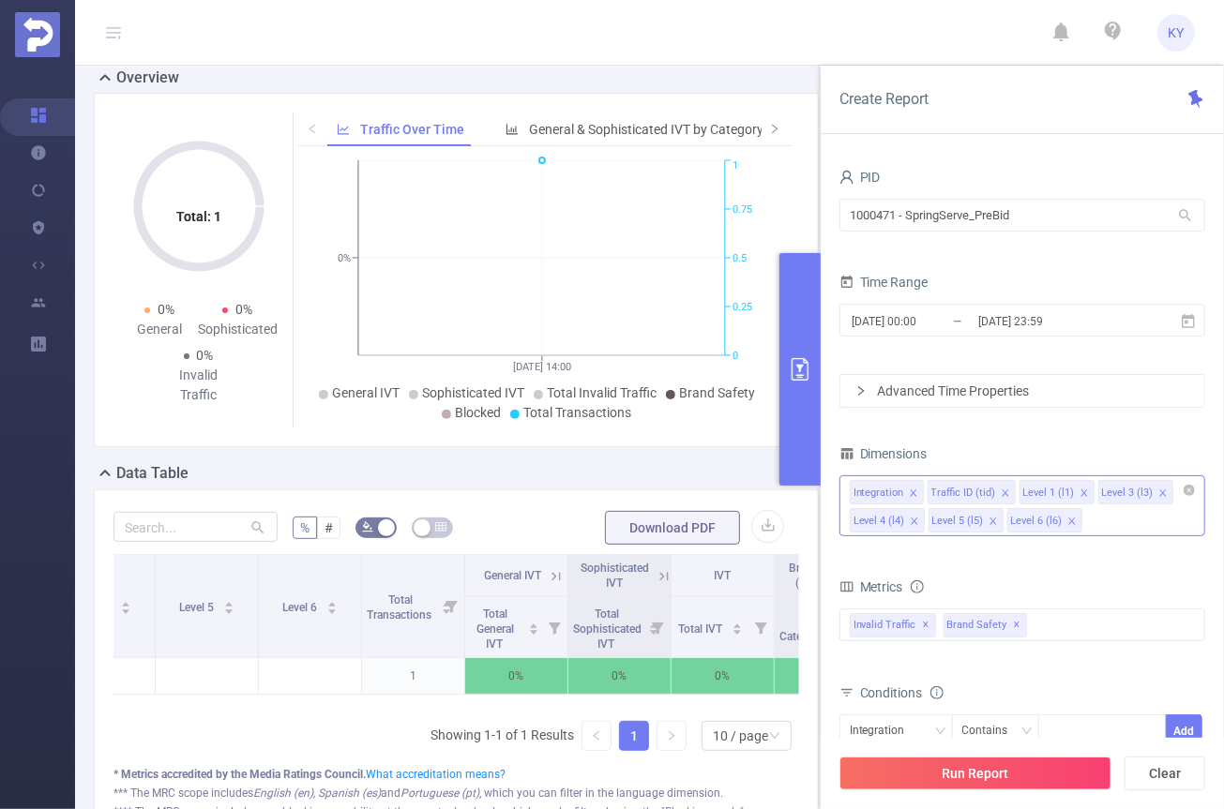
click at [1124, 519] on div "Integration Traffic ID (tid) Level 1 (l1) Level 3 (l3) Level 4 (l4) Level 5 (l5…" at bounding box center [1022, 505] width 366 height 61
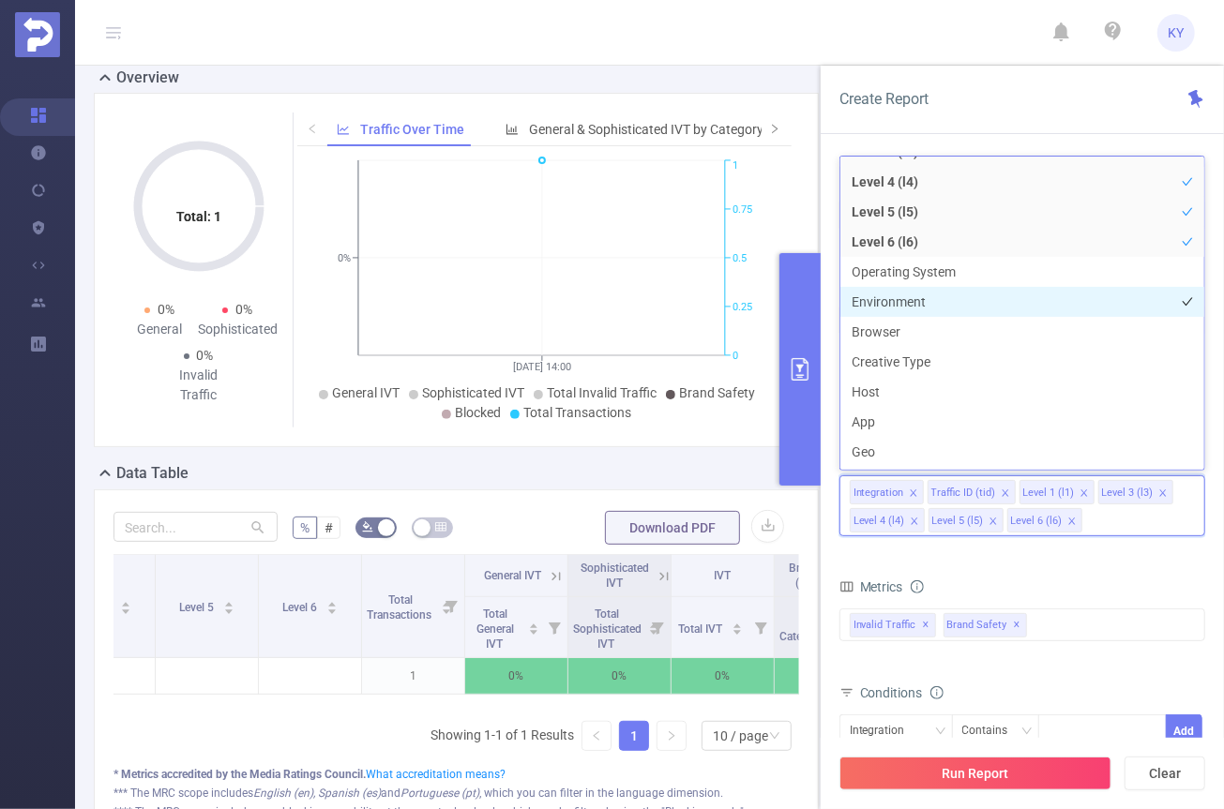
scroll to position [158, 0]
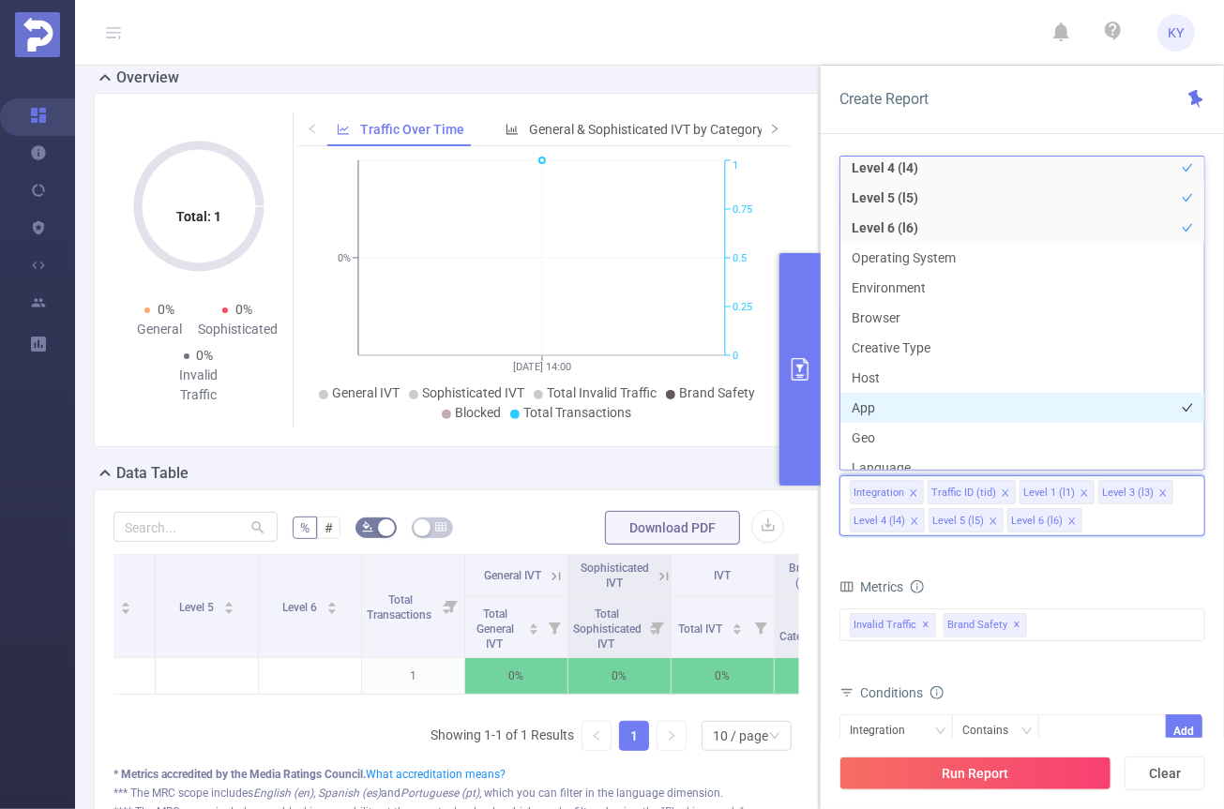
click at [906, 413] on li "App" at bounding box center [1022, 408] width 364 height 30
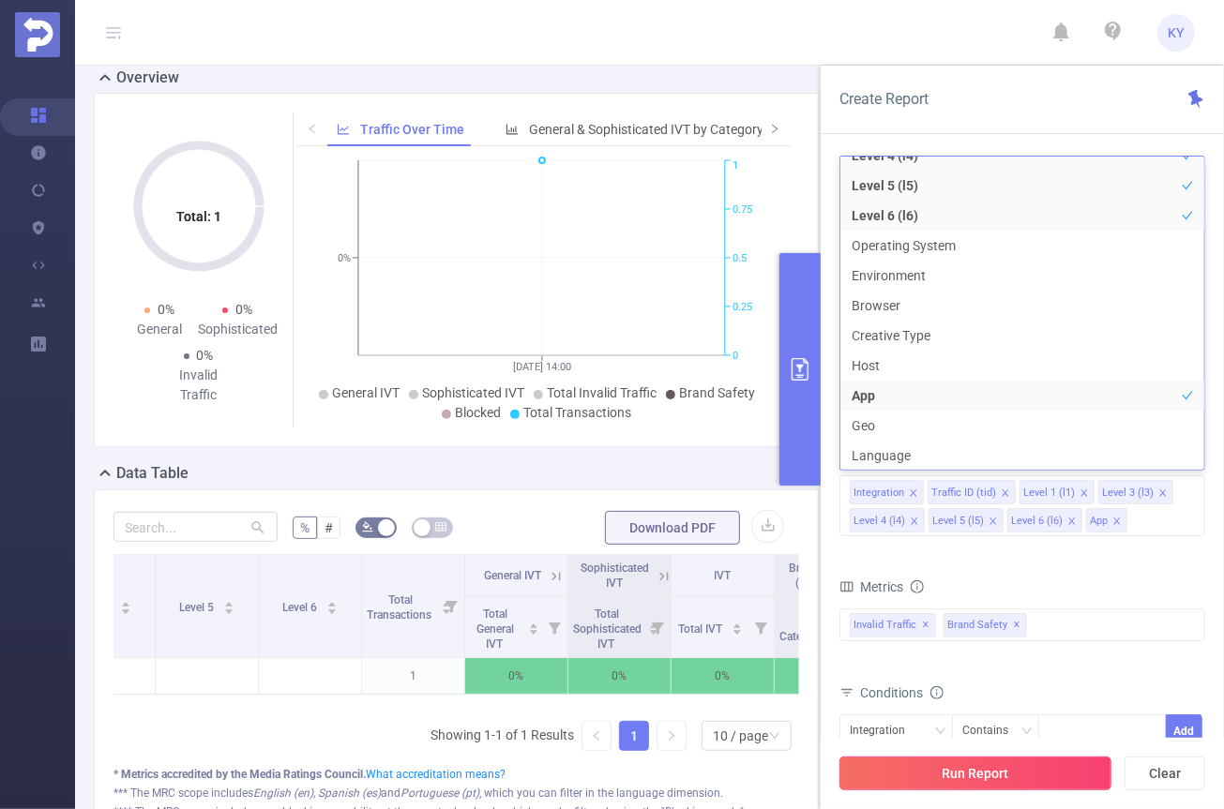
click at [1061, 777] on button "Run Report" at bounding box center [975, 774] width 272 height 34
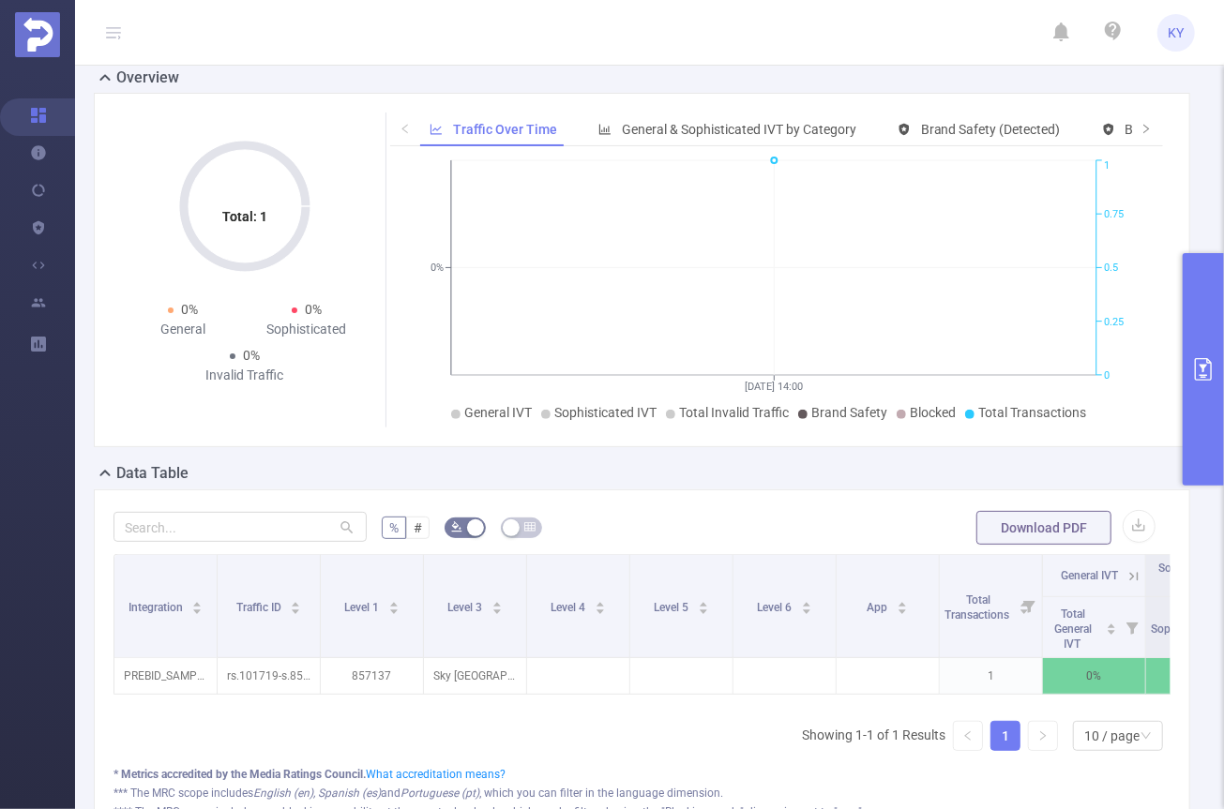
click at [1203, 432] on button "primary" at bounding box center [1203, 369] width 41 height 233
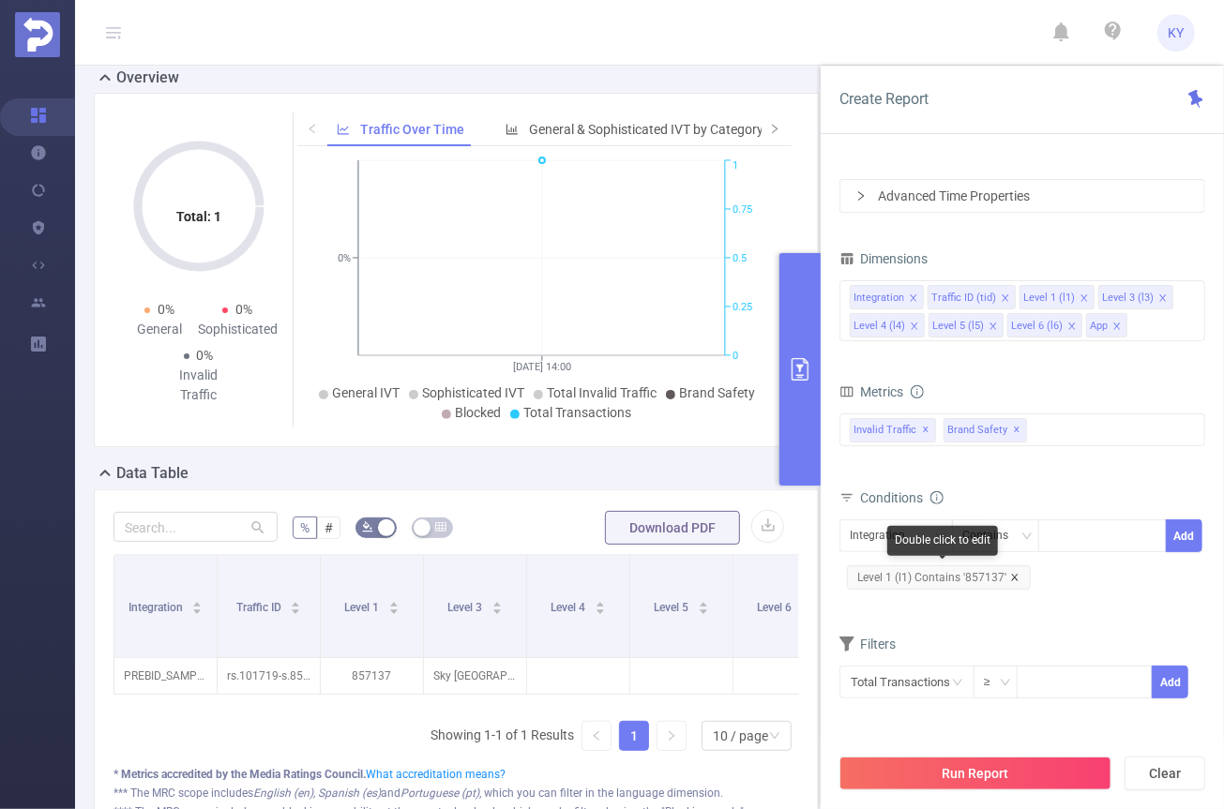
click at [1010, 574] on icon "icon: close" at bounding box center [1014, 577] width 9 height 9
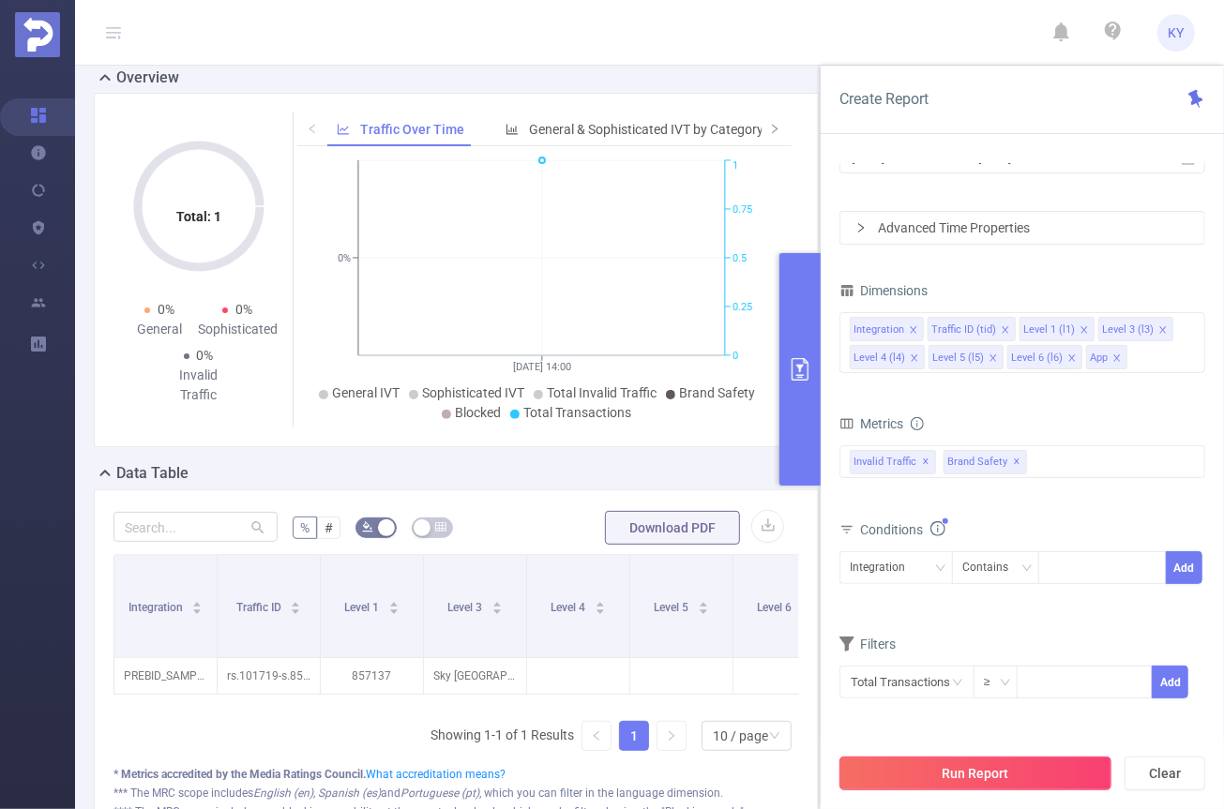
click at [1032, 758] on button "Run Report" at bounding box center [975, 774] width 272 height 34
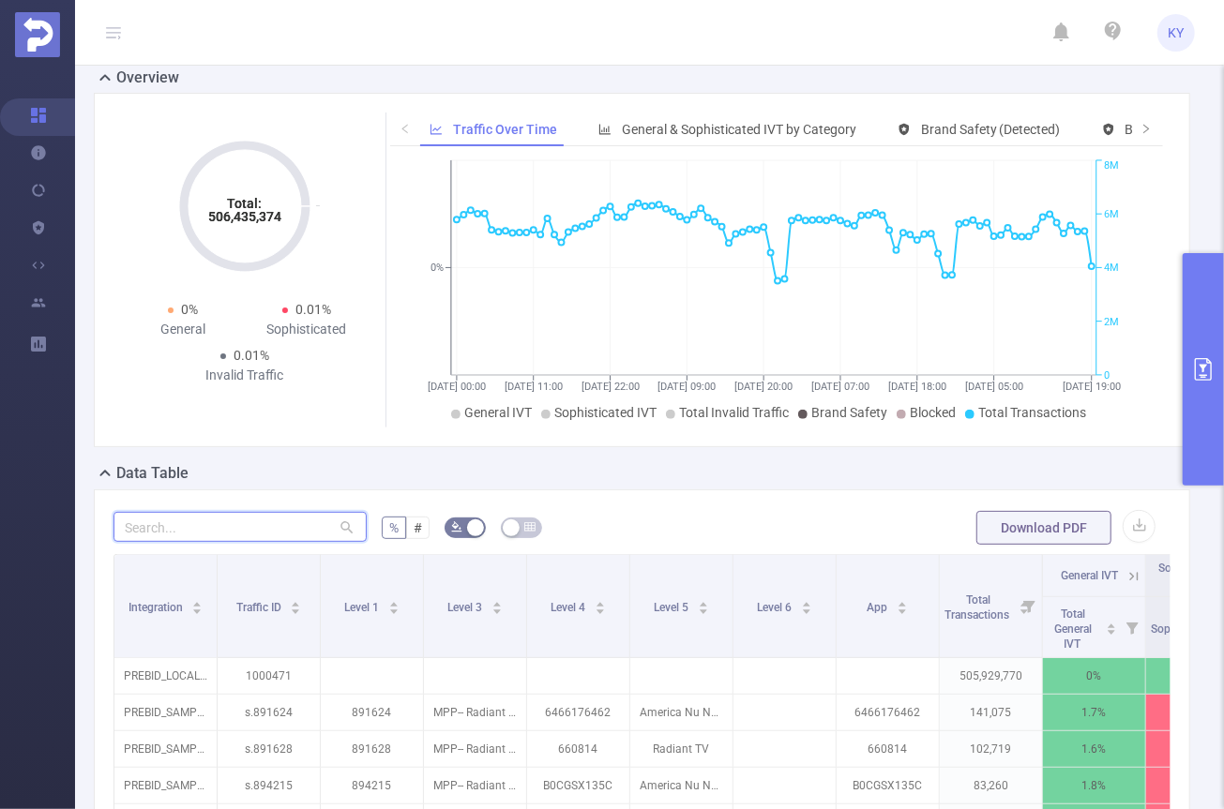
click at [286, 512] on input "text" at bounding box center [239, 527] width 253 height 30
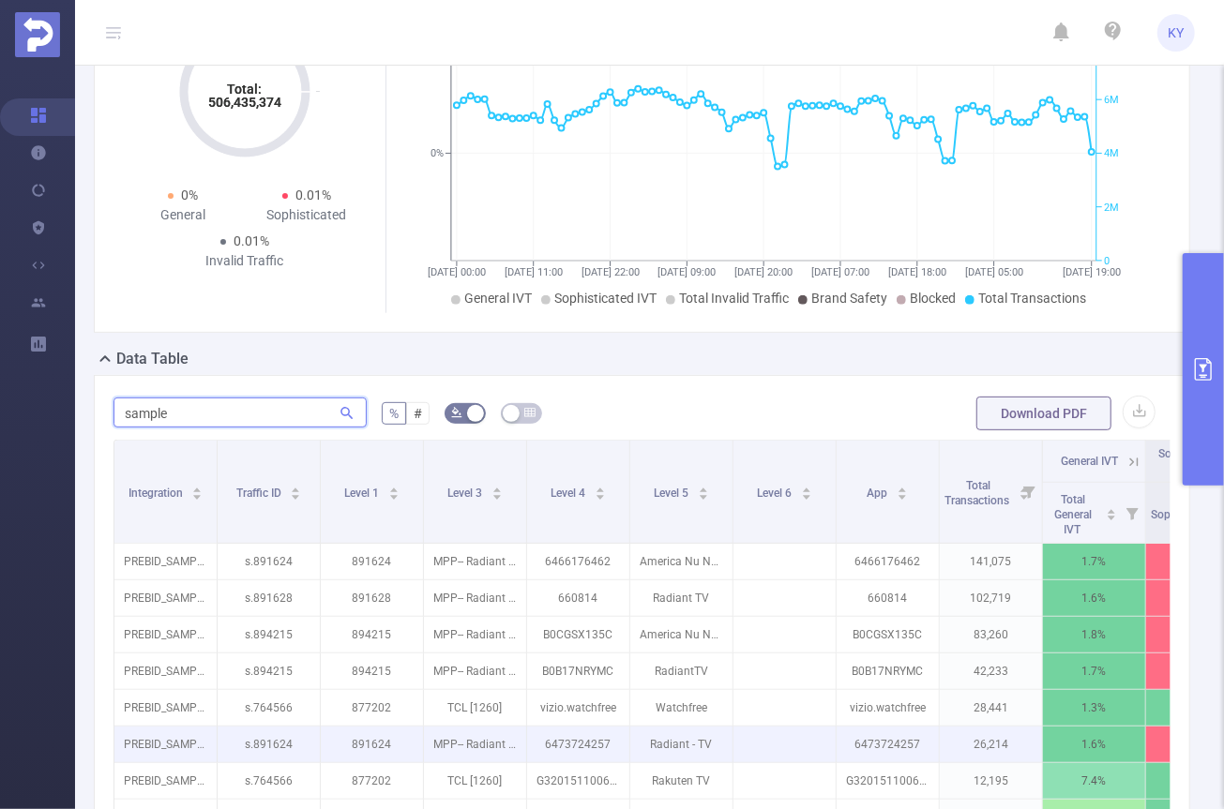
scroll to position [573, 0]
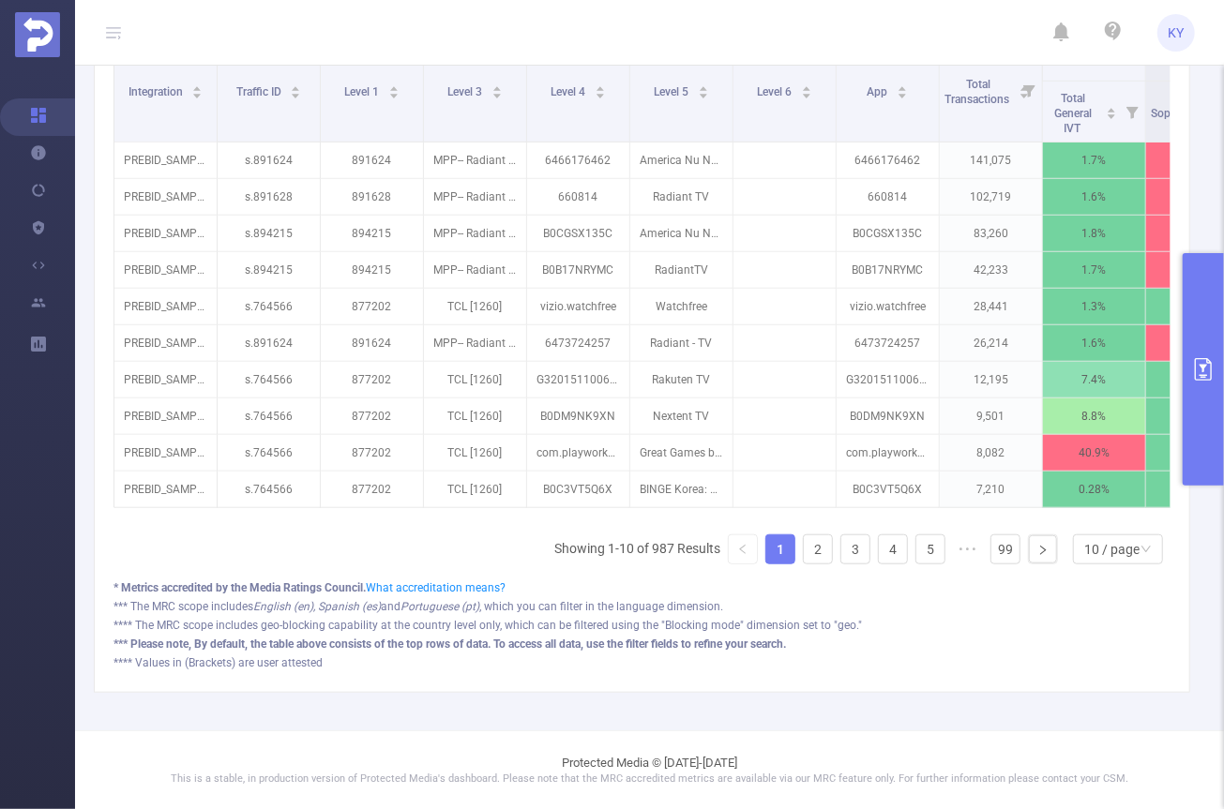
type input "sample"
click at [783, 557] on link "1" at bounding box center [780, 549] width 28 height 28
click at [788, 565] on ul "Showing 1-10 of 987 Results 1 2 3 4 5 ••• 99 10 / page" at bounding box center [862, 550] width 616 height 30
click at [804, 559] on link "2" at bounding box center [818, 549] width 28 height 28
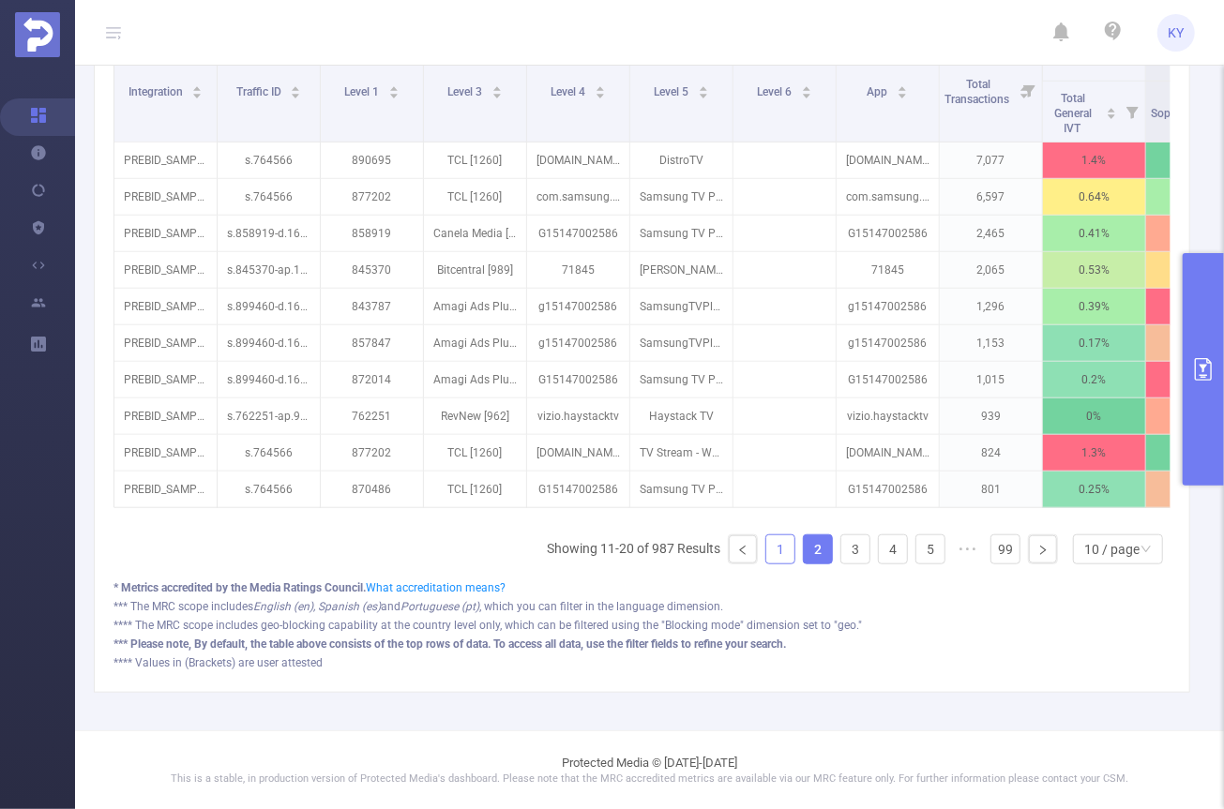
click at [766, 562] on link "1" at bounding box center [780, 549] width 28 height 28
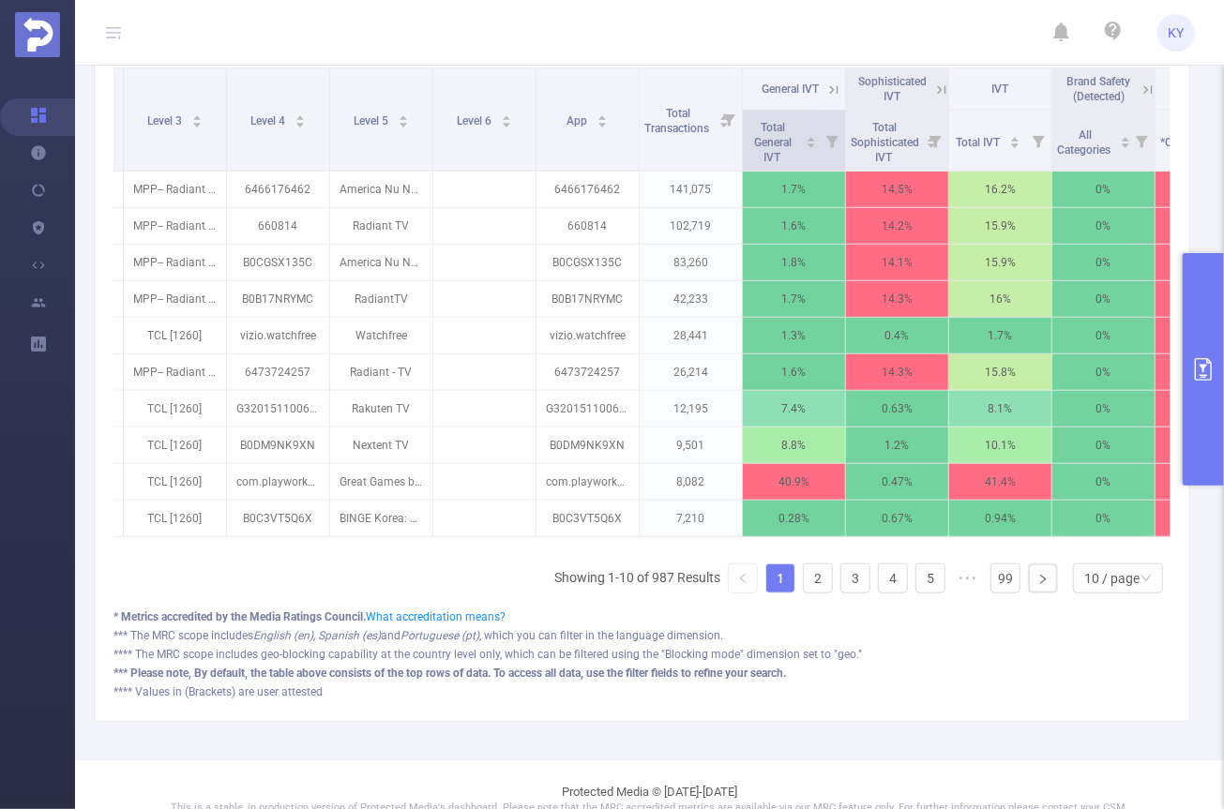
scroll to position [442, 0]
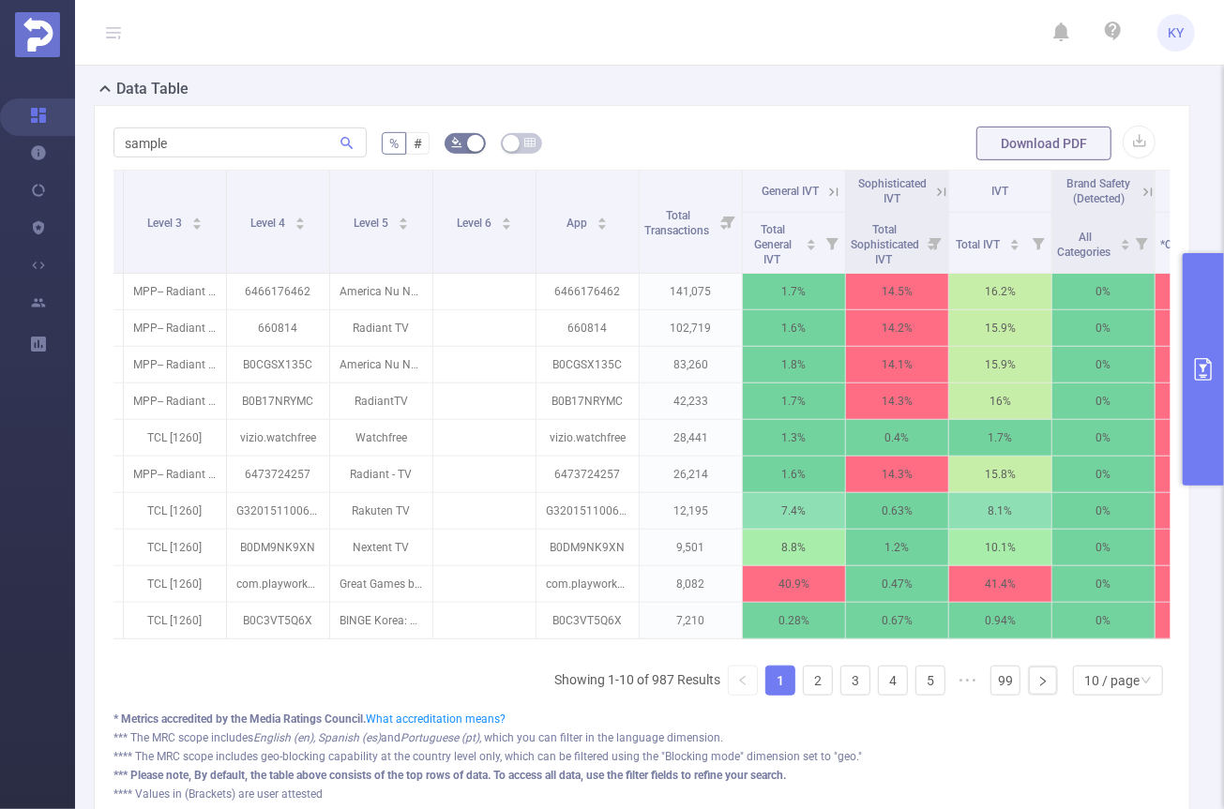
click at [832, 184] on icon at bounding box center [833, 192] width 17 height 17
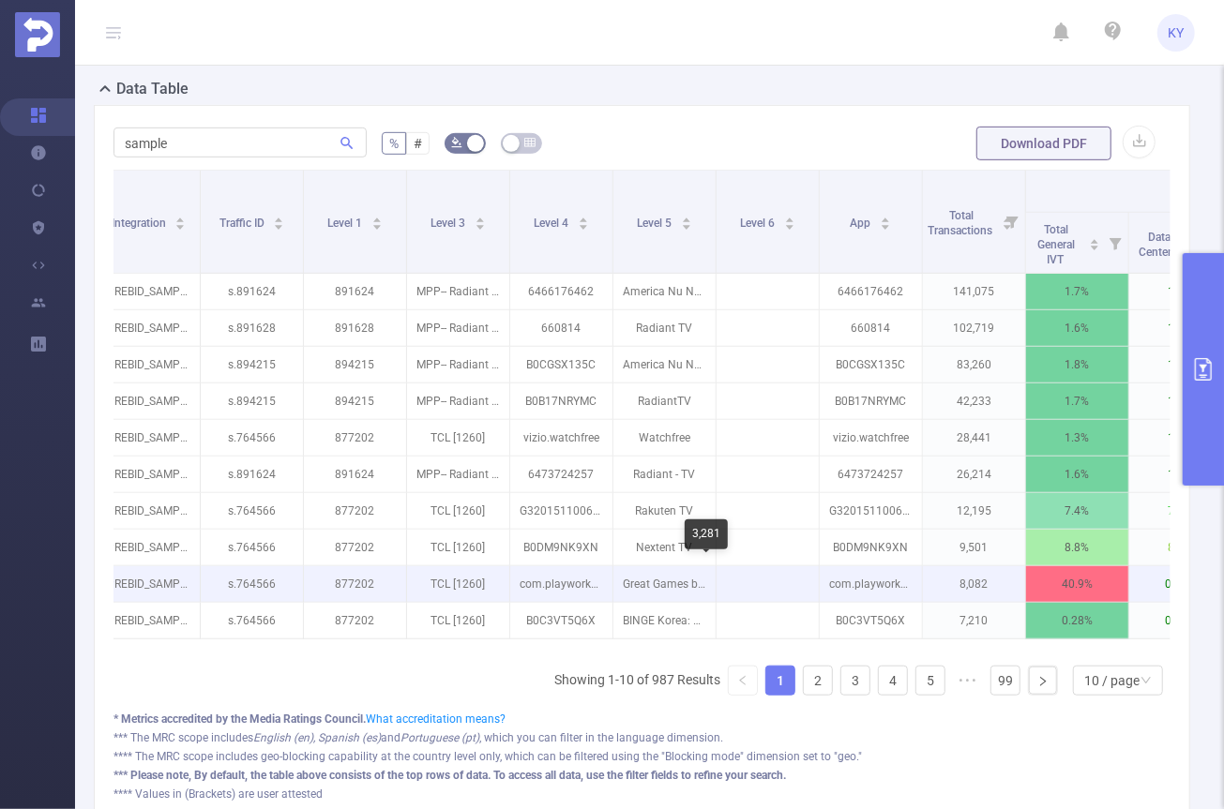
scroll to position [0, 0]
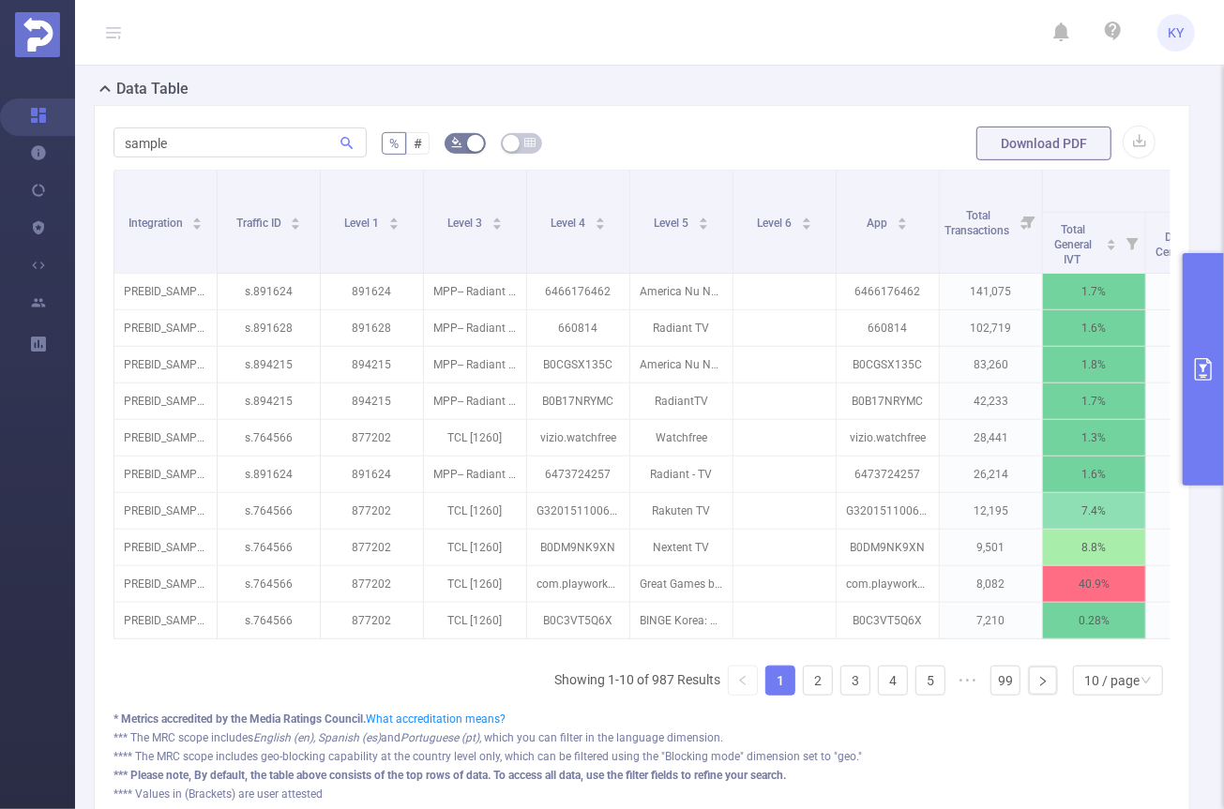
click at [799, 664] on div "Integration Traffic ID Level 1 Level 3 Level 4 Level 5 Level 6 App Total Transa…" at bounding box center [641, 440] width 1057 height 541
click at [804, 686] on link "2" at bounding box center [818, 681] width 28 height 28
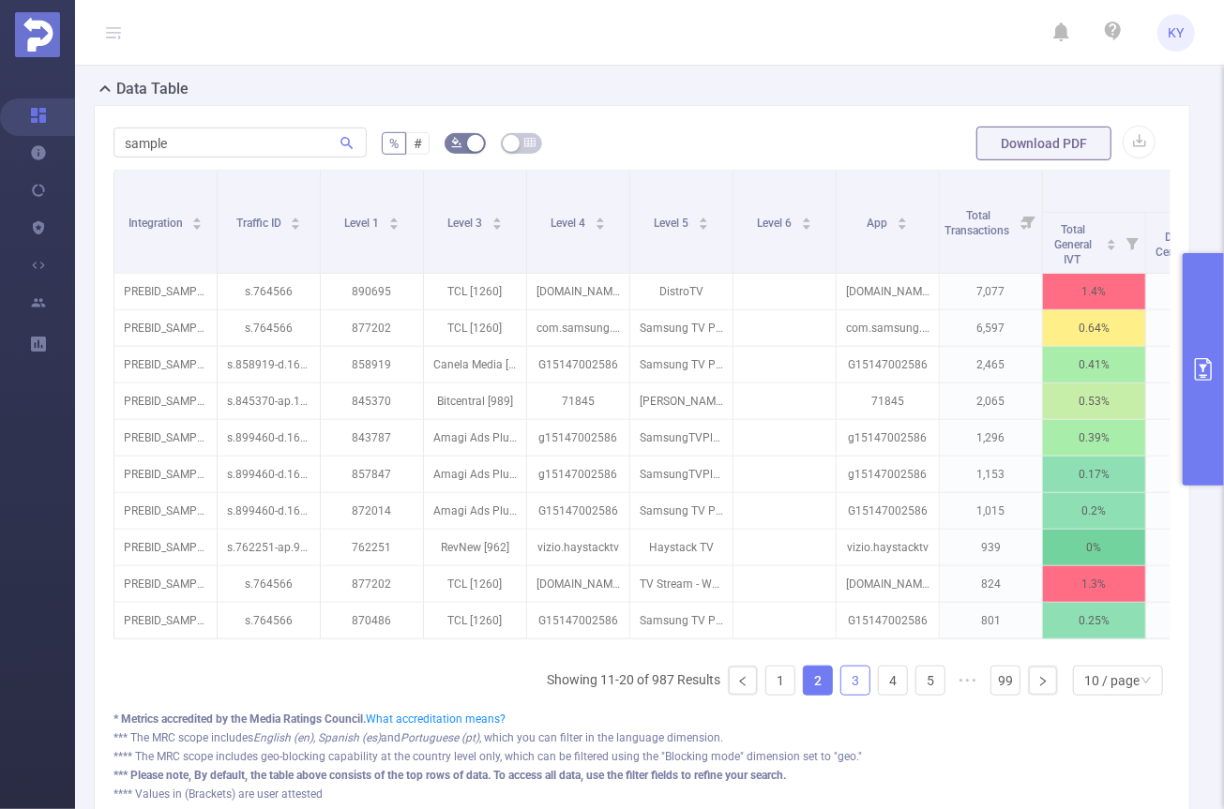
click at [850, 690] on link "3" at bounding box center [855, 681] width 28 height 28
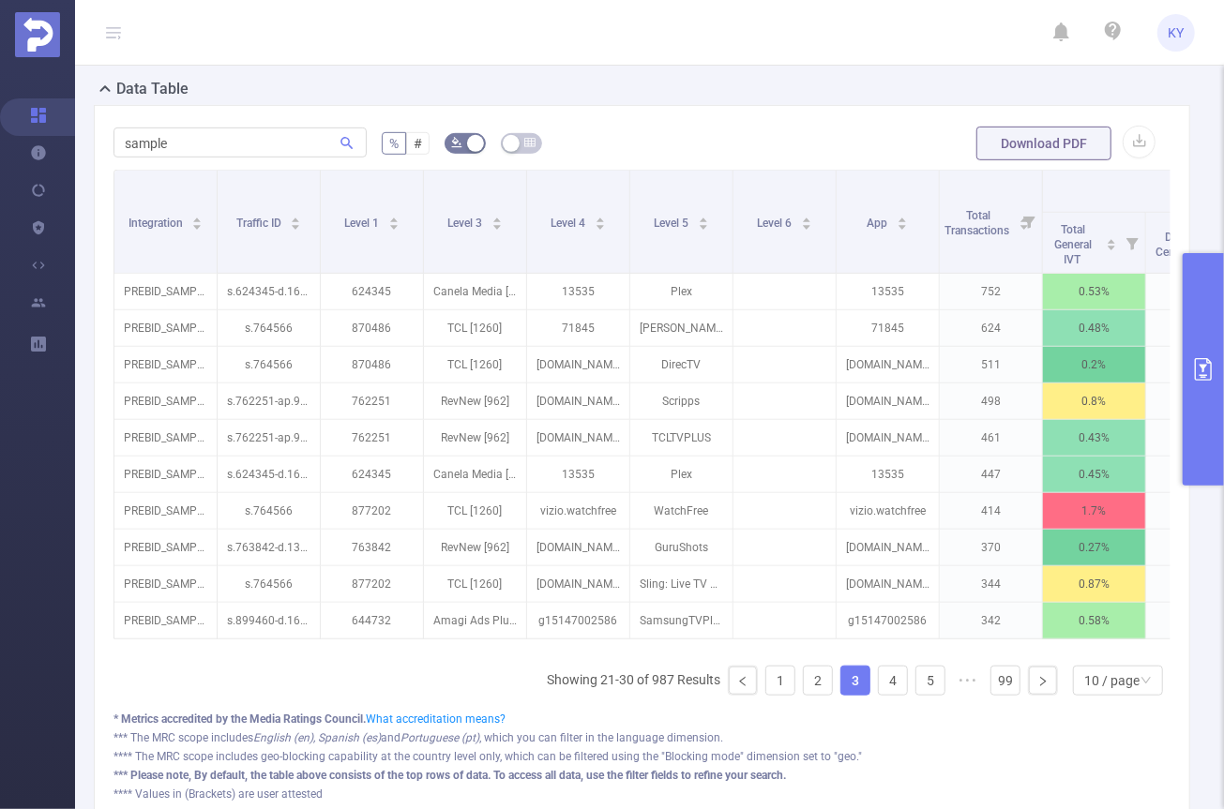
click at [868, 686] on ul "Showing 21-30 of 987 Results 1 2 3 4 5 ••• 99 10 / page" at bounding box center [859, 681] width 624 height 30
click at [879, 686] on link "4" at bounding box center [893, 681] width 28 height 28
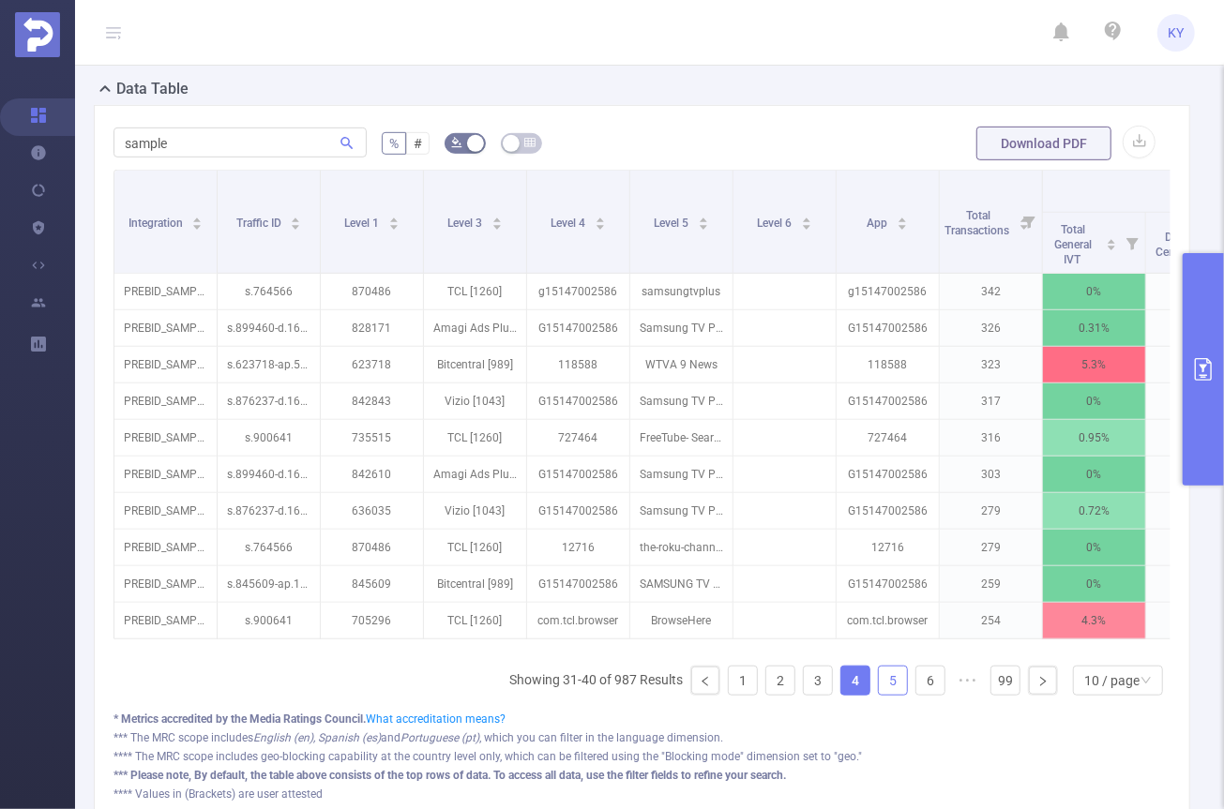
click at [881, 686] on link "5" at bounding box center [893, 681] width 28 height 28
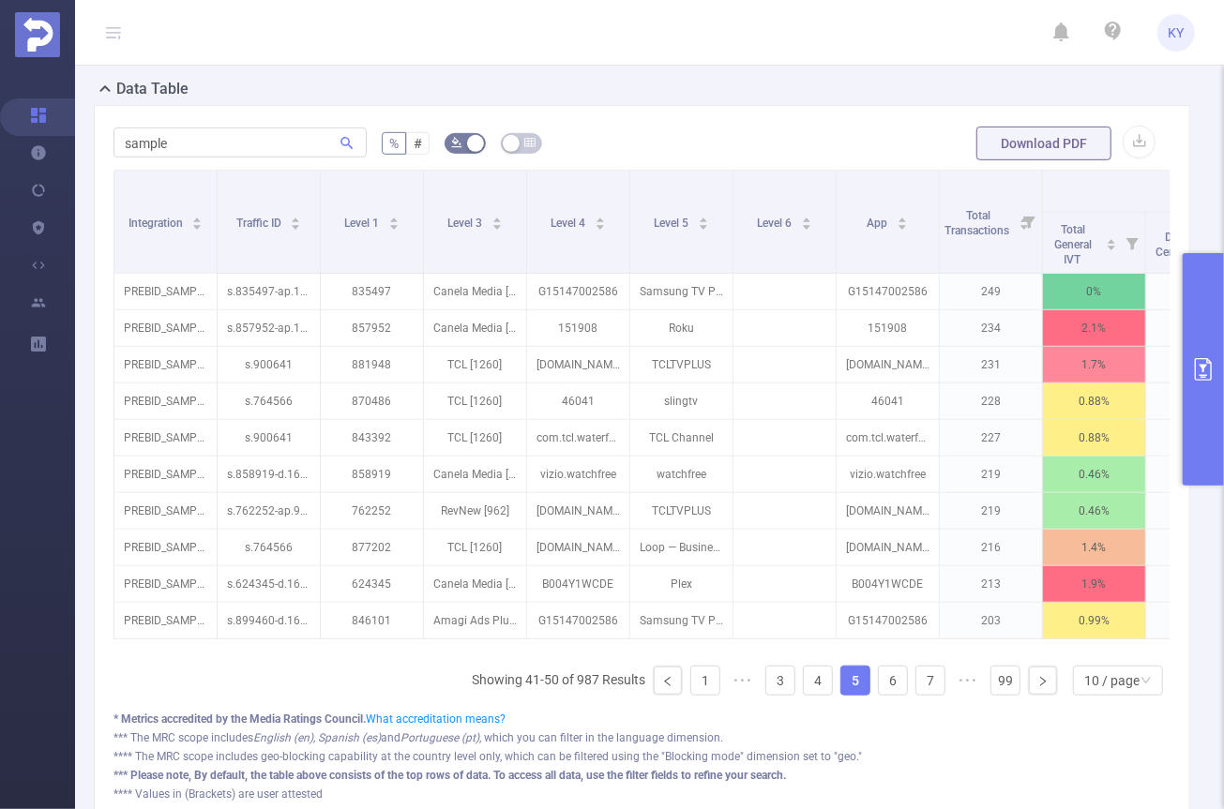
click at [851, 686] on link "5" at bounding box center [855, 681] width 28 height 28
click at [810, 686] on link "4" at bounding box center [818, 681] width 28 height 28
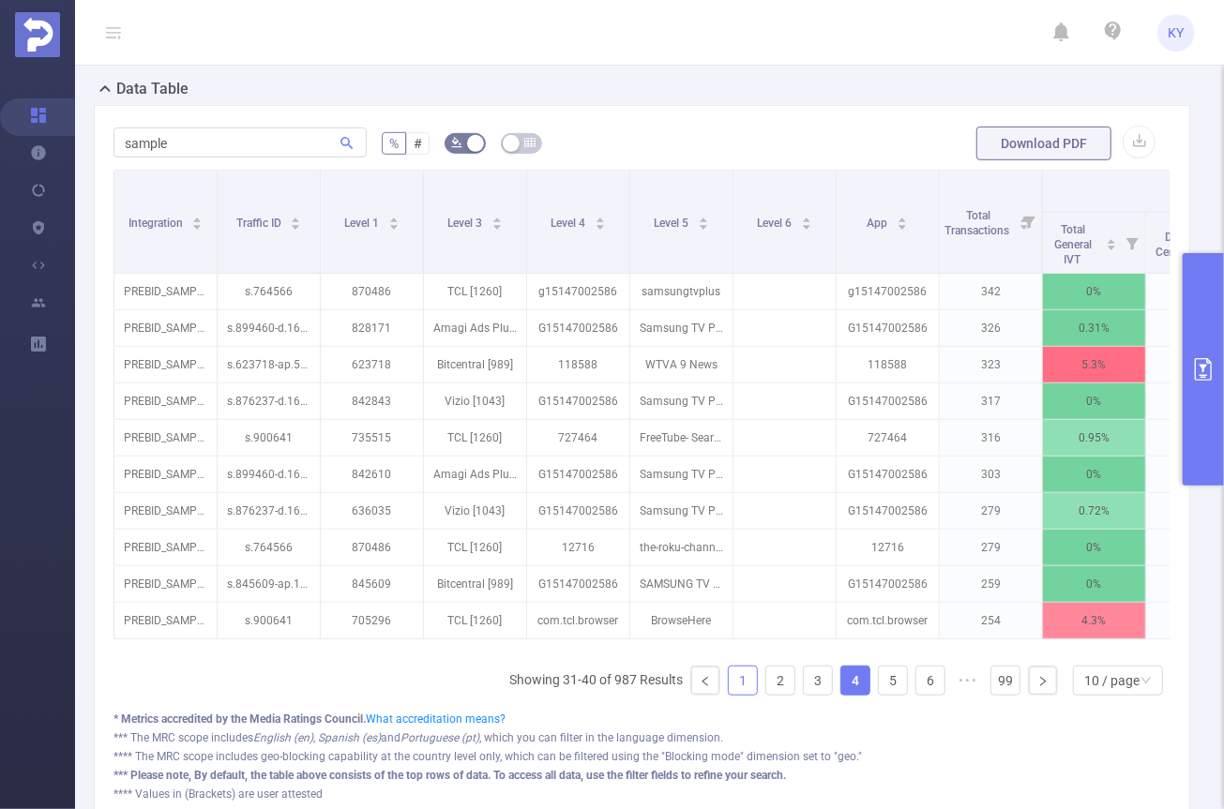
click at [735, 686] on link "1" at bounding box center [743, 681] width 28 height 28
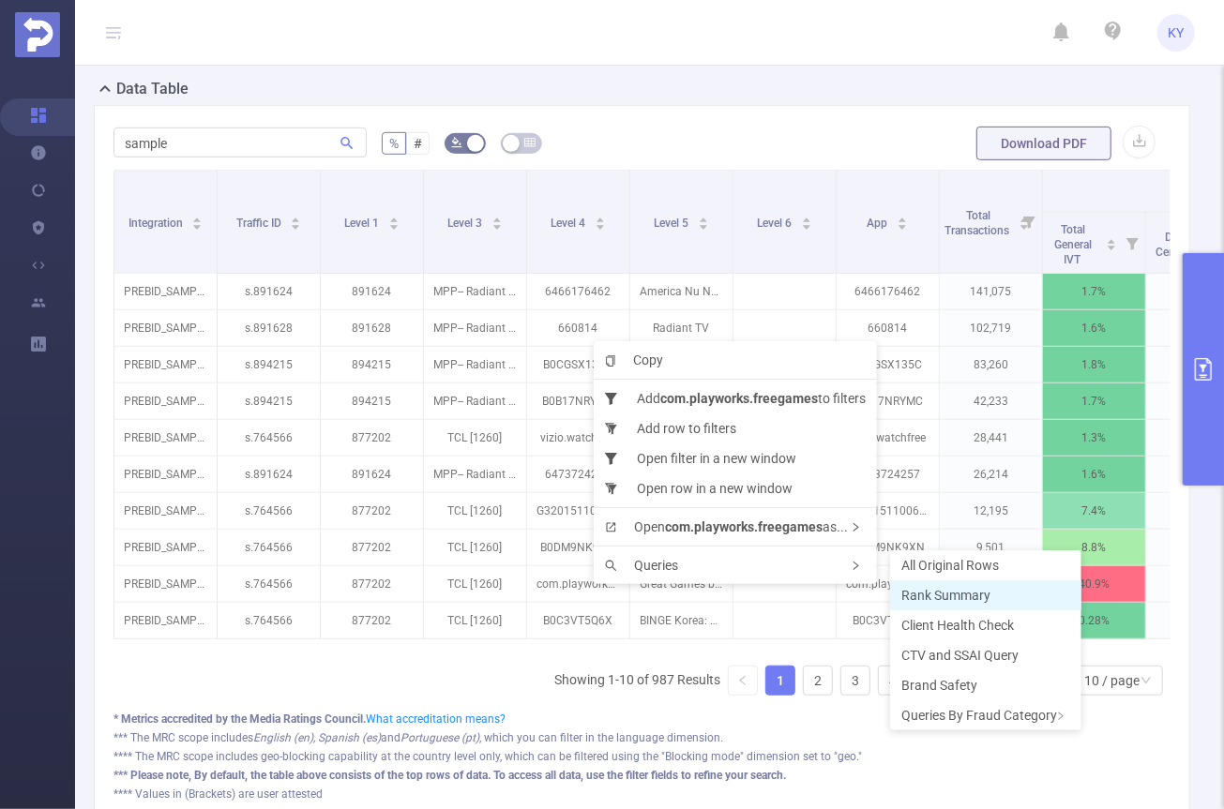
click at [921, 598] on span "Rank Summary" at bounding box center [945, 595] width 89 height 15
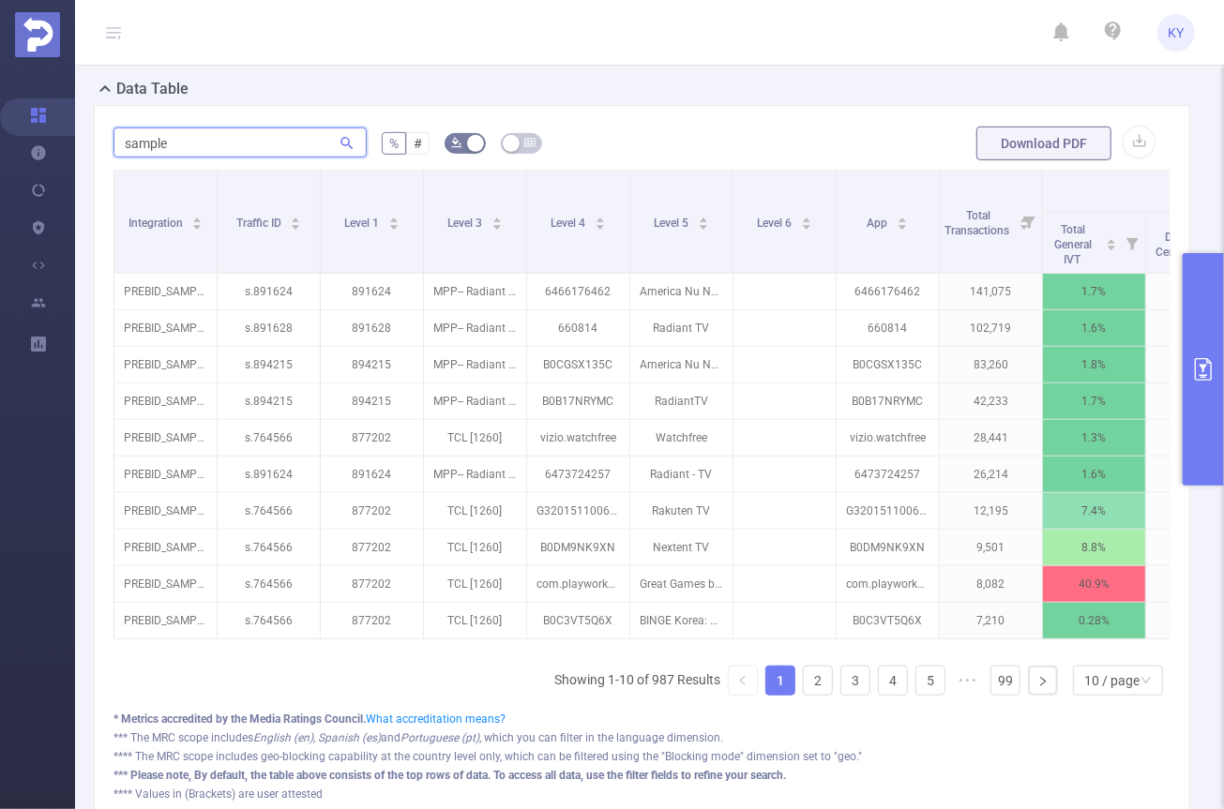
click at [239, 146] on input "sample" at bounding box center [239, 143] width 253 height 30
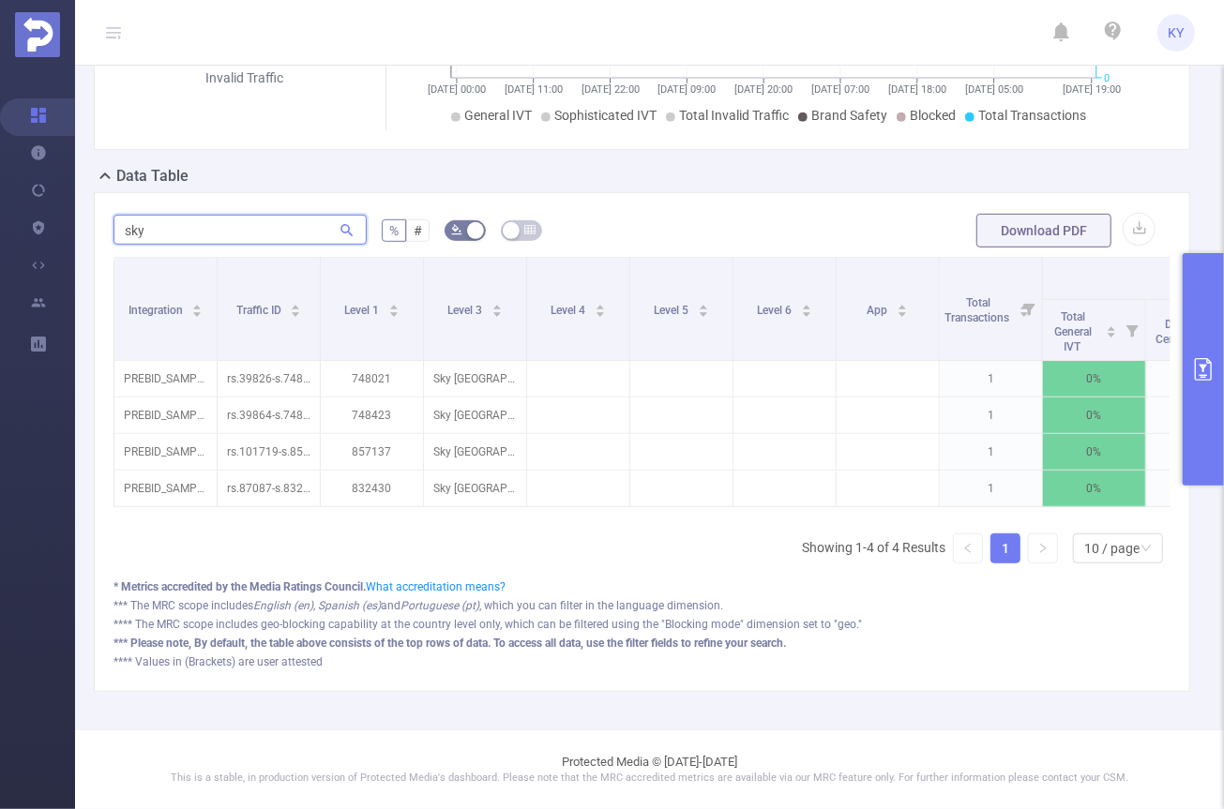
scroll to position [359, 0]
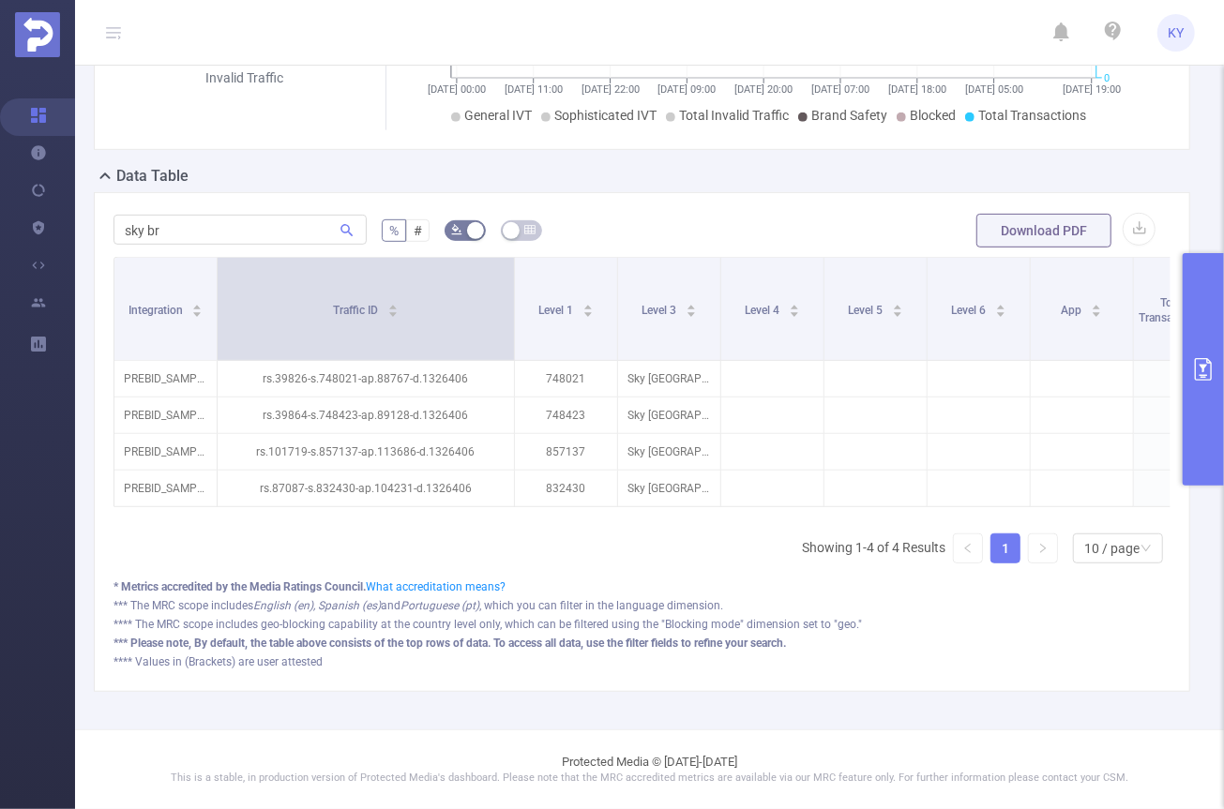
drag, startPoint x: 316, startPoint y: 298, endPoint x: 510, endPoint y: 287, distance: 194.5
click at [510, 287] on span at bounding box center [513, 309] width 9 height 102
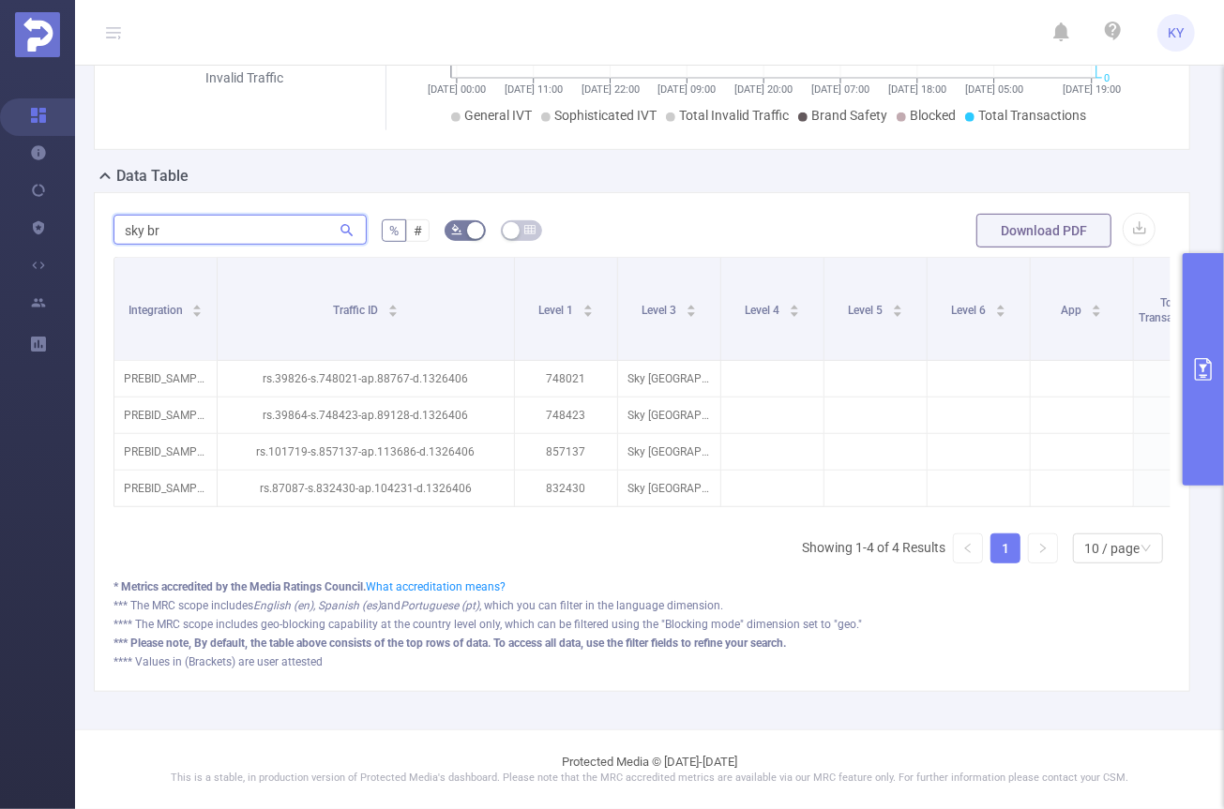
click at [183, 221] on input "sky br" at bounding box center [239, 230] width 253 height 30
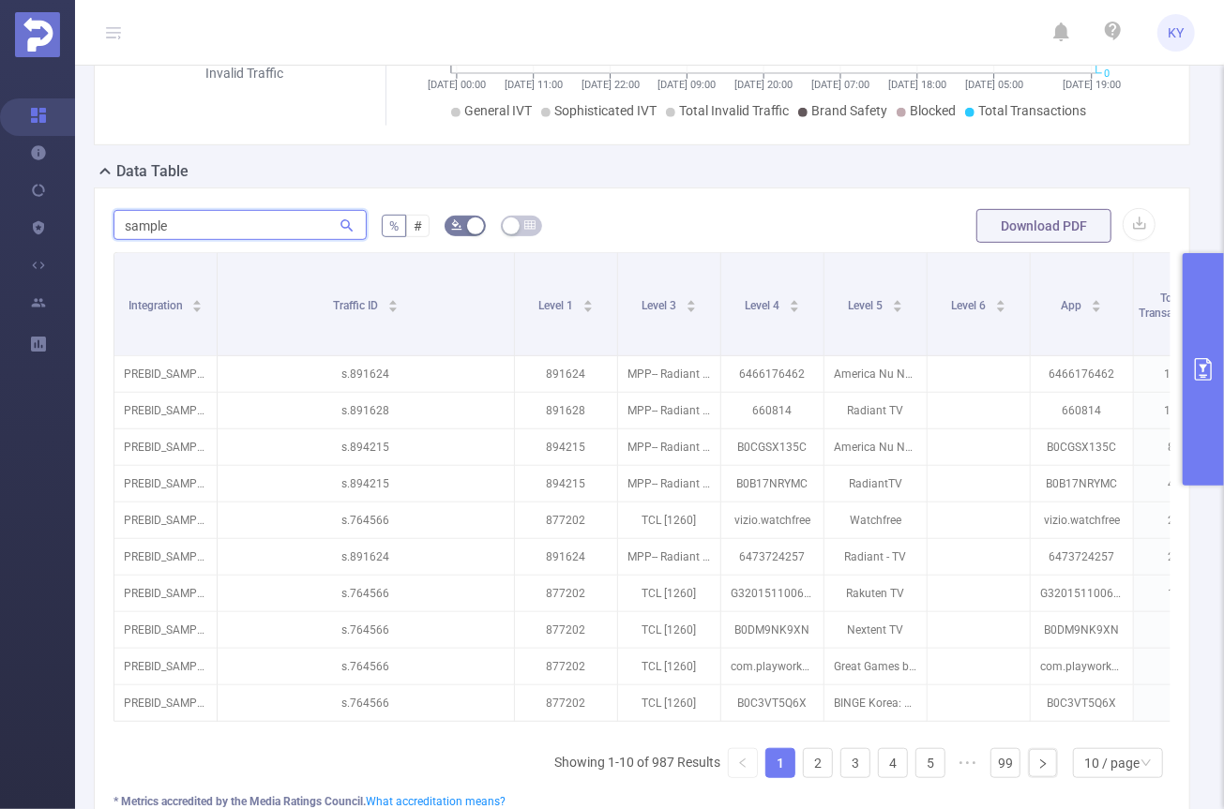
type input "sample"
click at [816, 774] on link "2" at bounding box center [818, 763] width 28 height 28
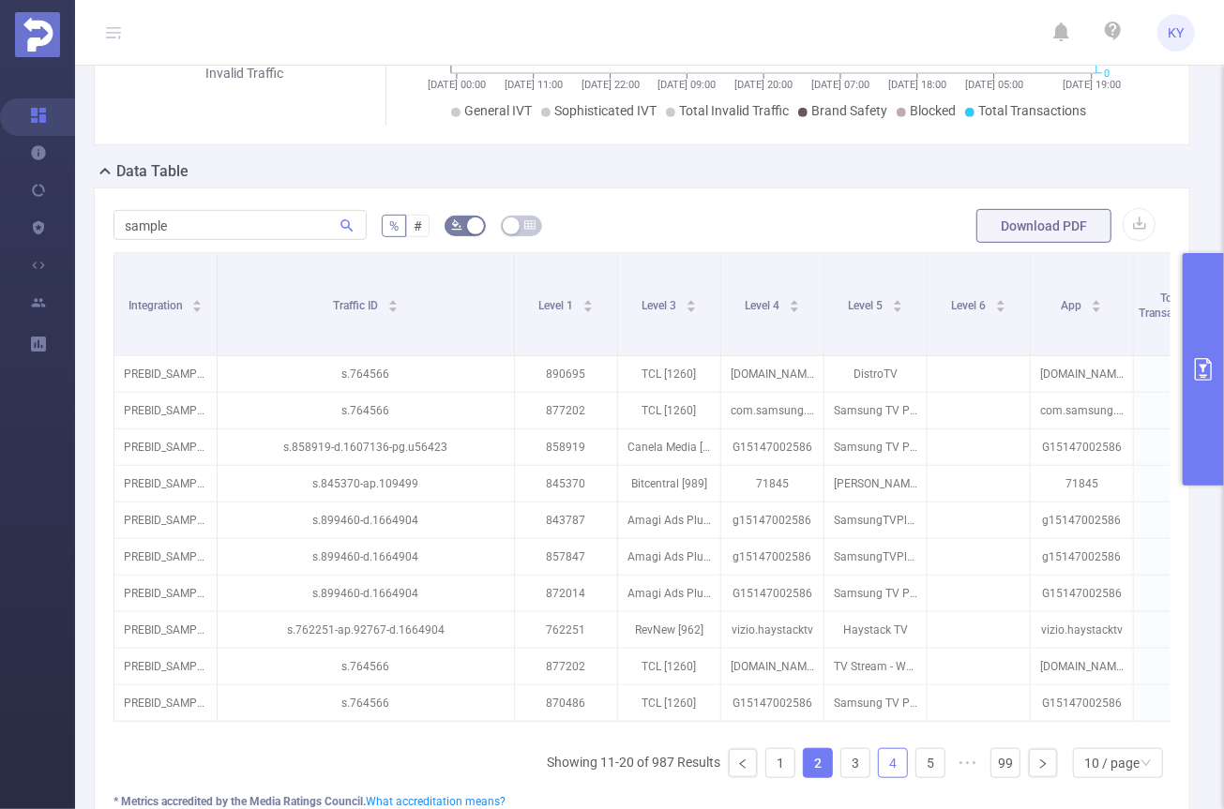
click at [879, 767] on link "4" at bounding box center [893, 763] width 28 height 28
